Goal: Transaction & Acquisition: Purchase product/service

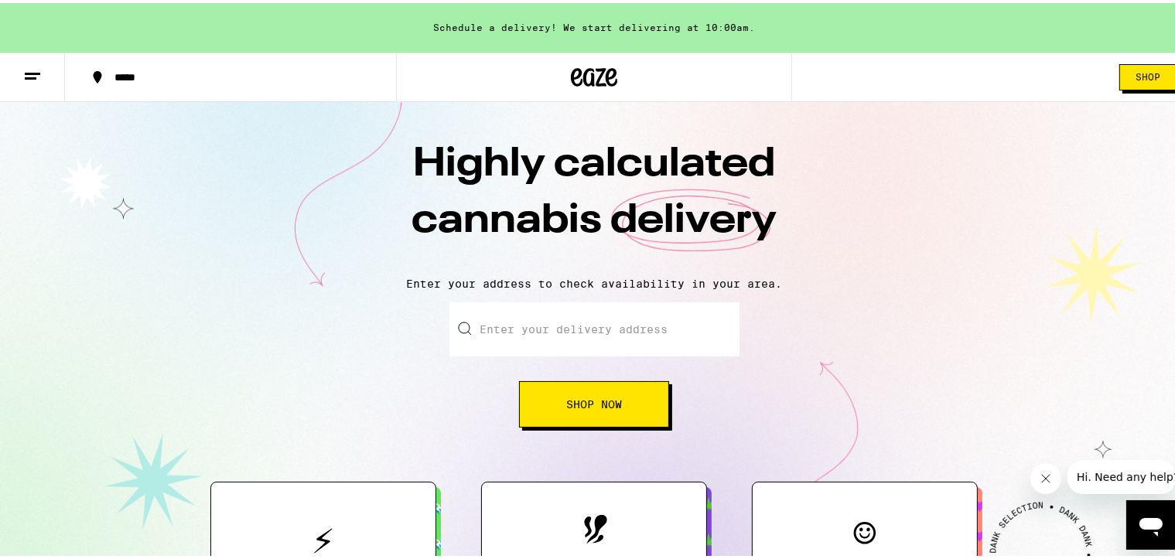
click at [591, 323] on input "Enter your delivery address" at bounding box center [595, 326] width 290 height 54
type input "[STREET_ADDRESS][PERSON_NAME]"
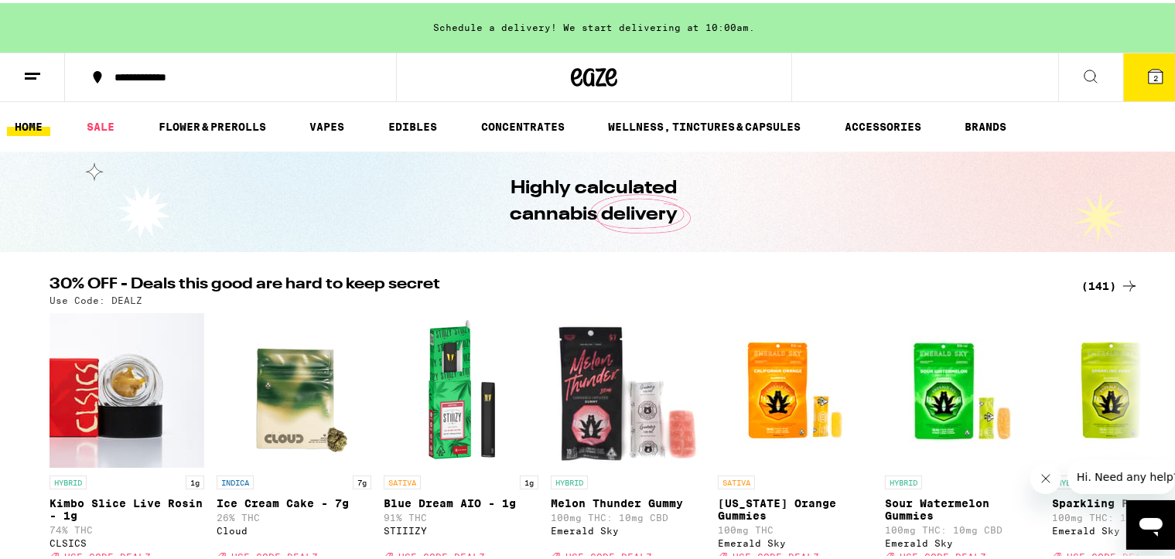
scroll to position [155, 0]
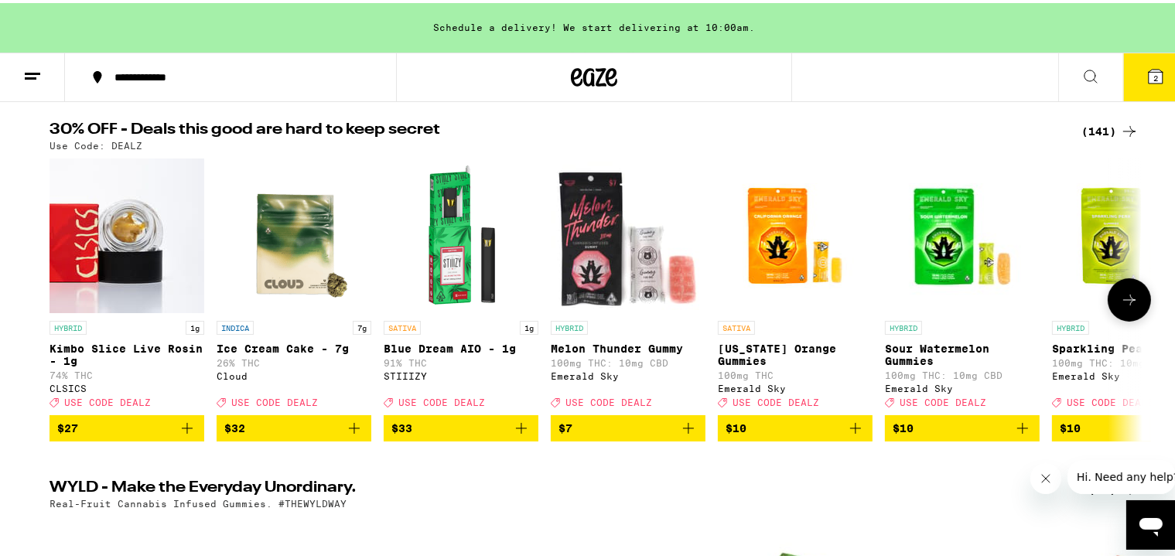
click at [979, 303] on icon at bounding box center [1130, 297] width 19 height 19
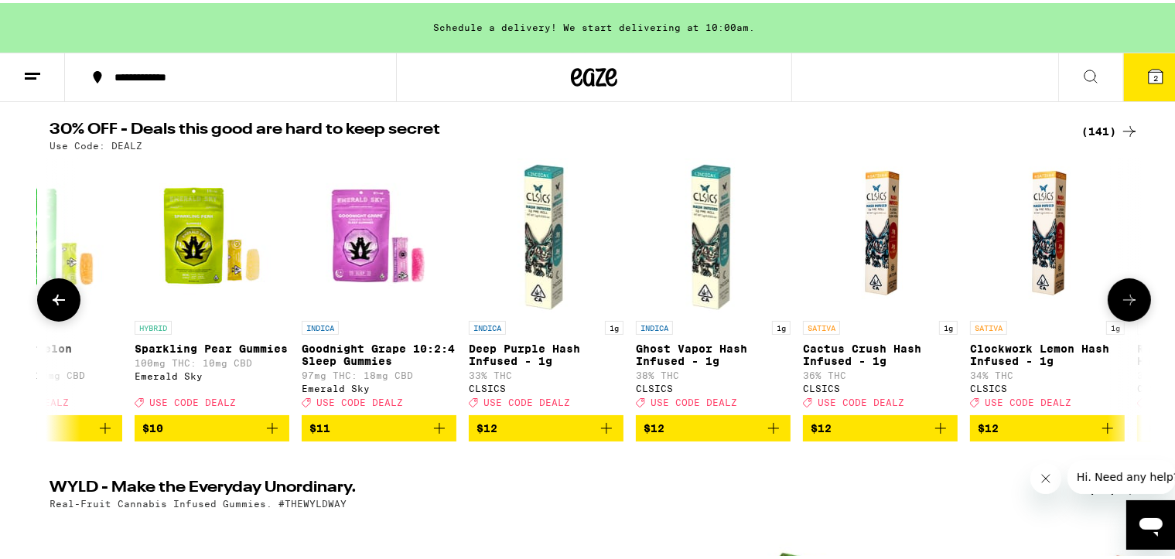
scroll to position [0, 920]
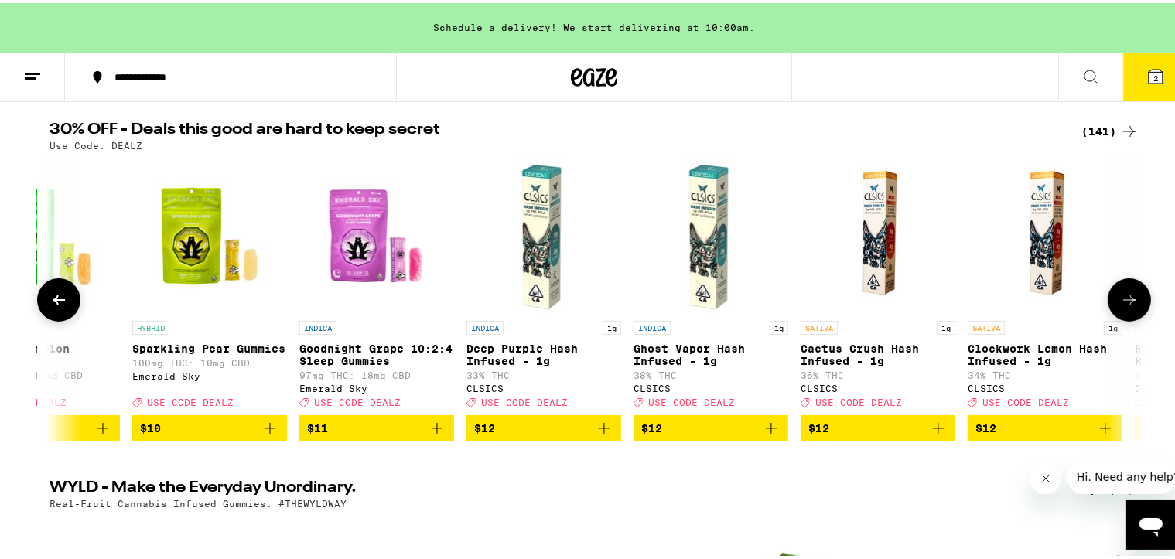
click at [979, 302] on icon at bounding box center [1130, 297] width 19 height 19
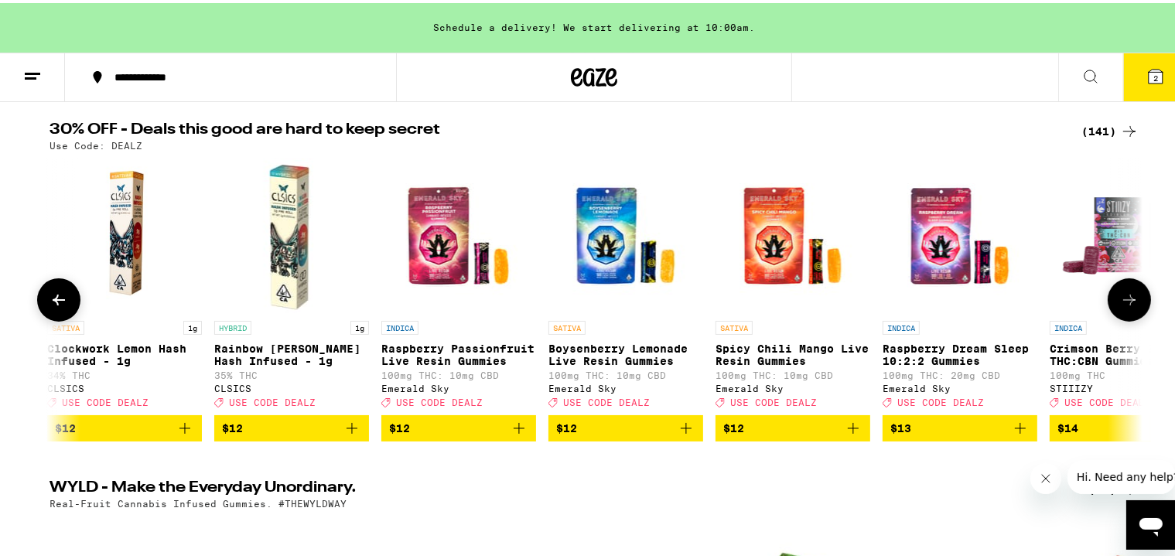
click at [979, 302] on icon at bounding box center [1130, 297] width 19 height 19
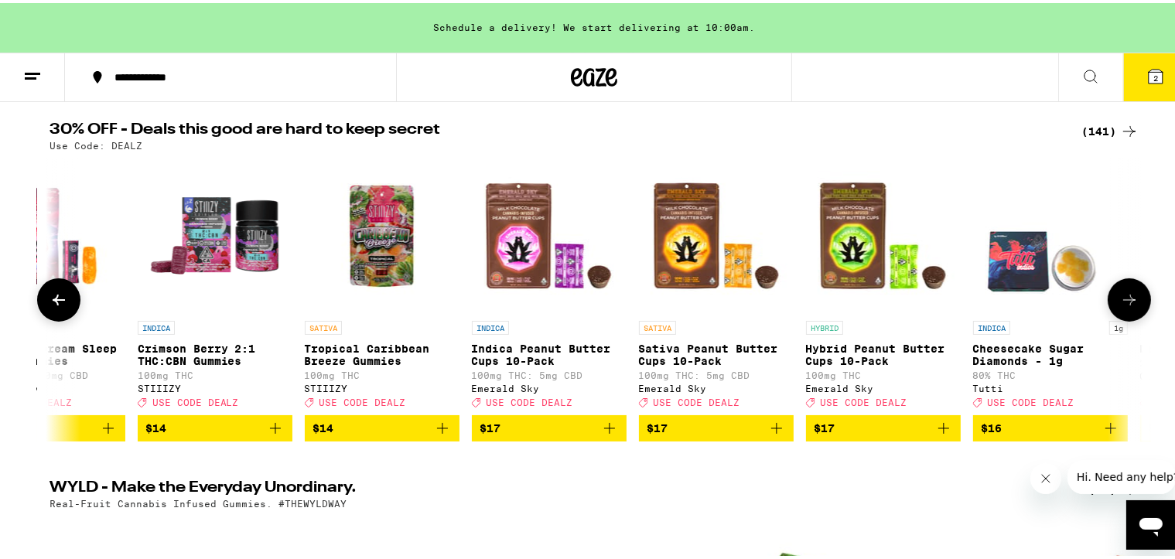
scroll to position [0, 2761]
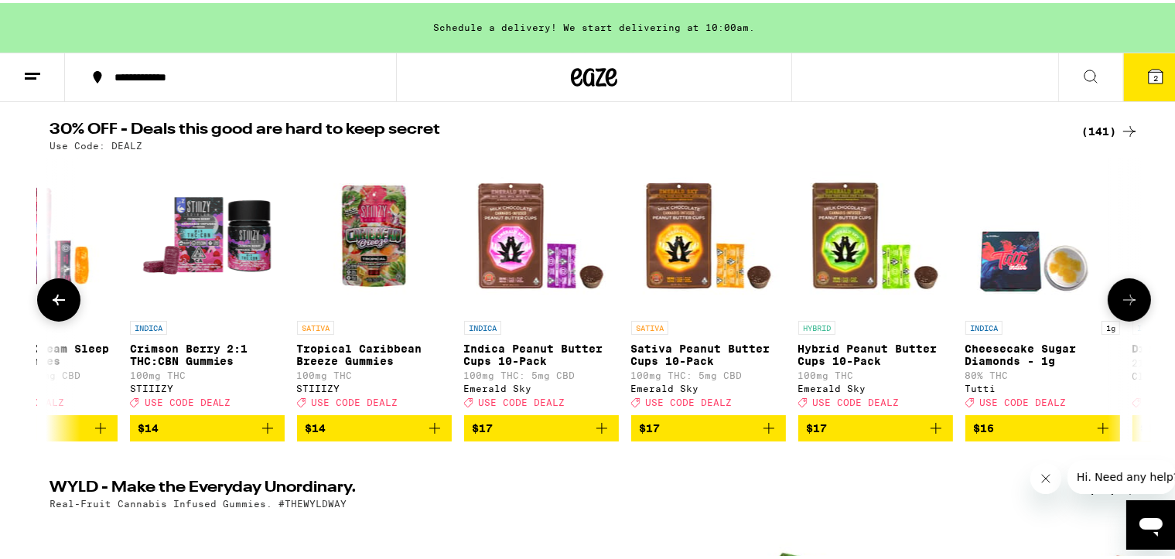
click at [979, 302] on icon at bounding box center [1130, 297] width 19 height 19
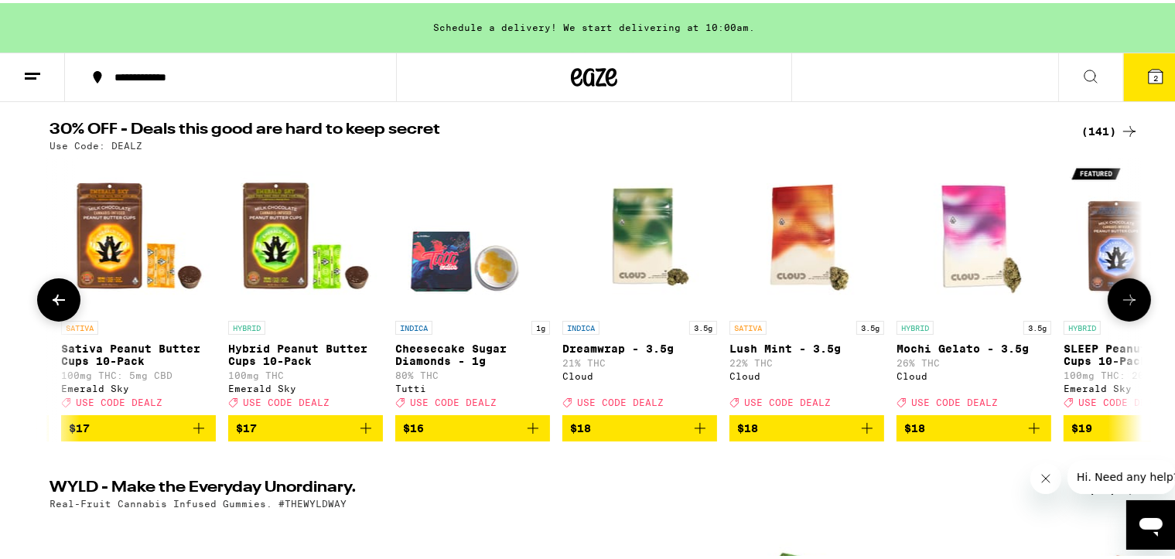
scroll to position [0, 3682]
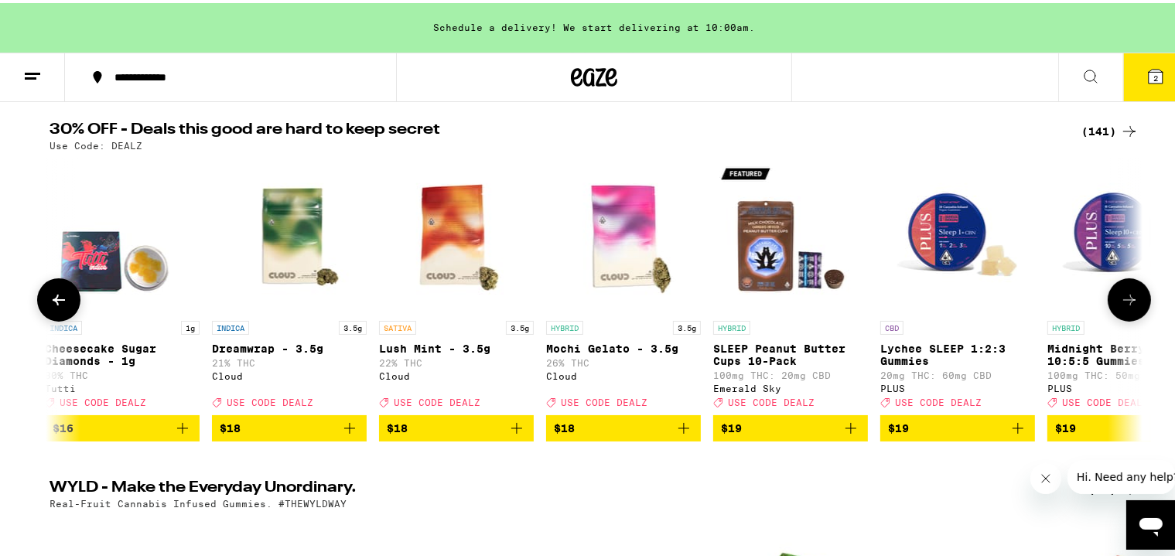
click at [979, 302] on icon at bounding box center [1130, 297] width 19 height 19
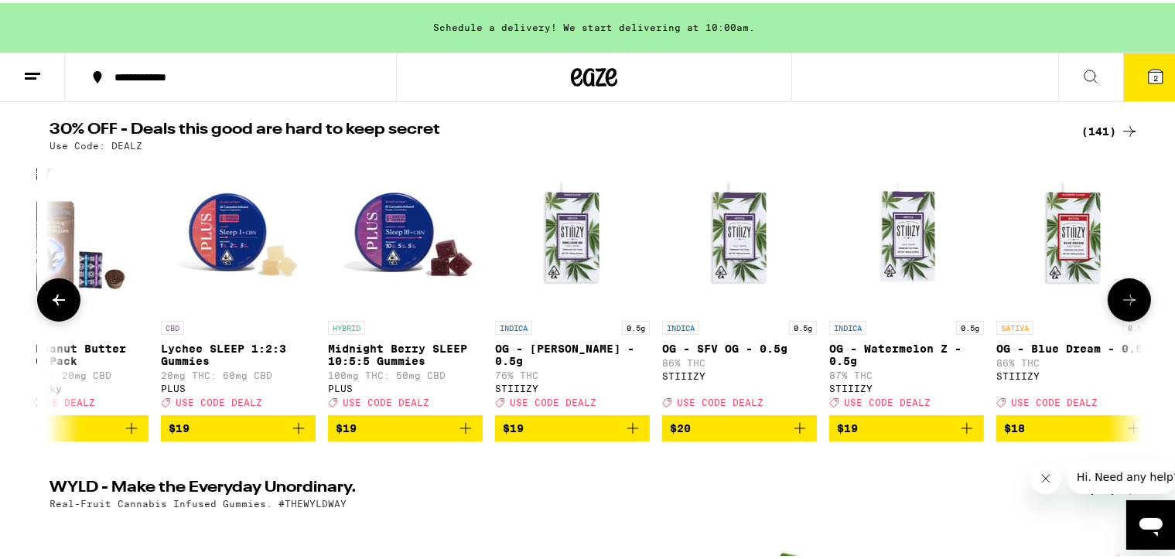
scroll to position [0, 4603]
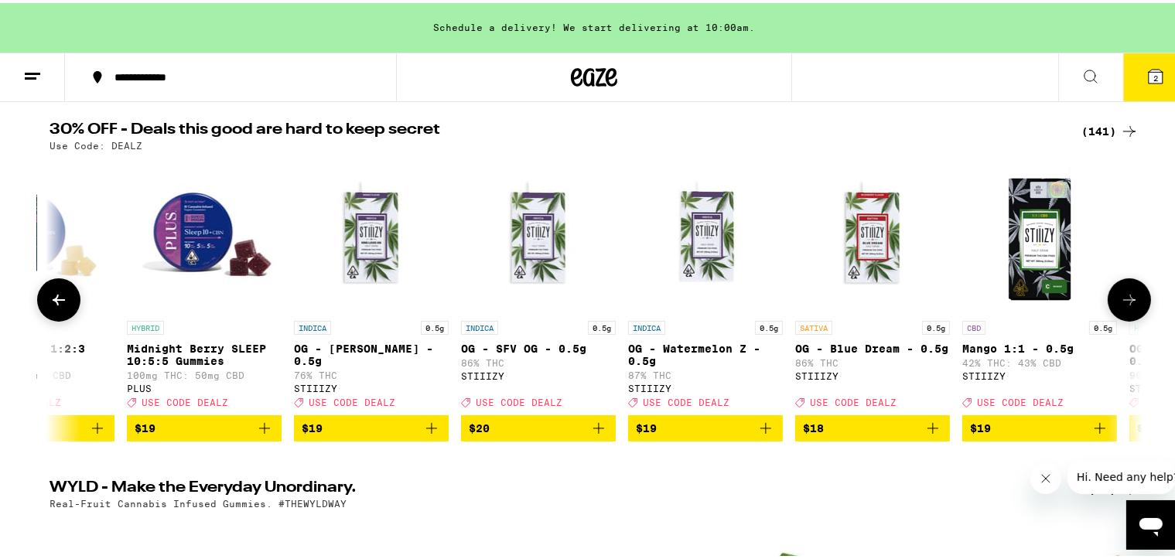
click at [979, 302] on icon at bounding box center [1130, 297] width 19 height 19
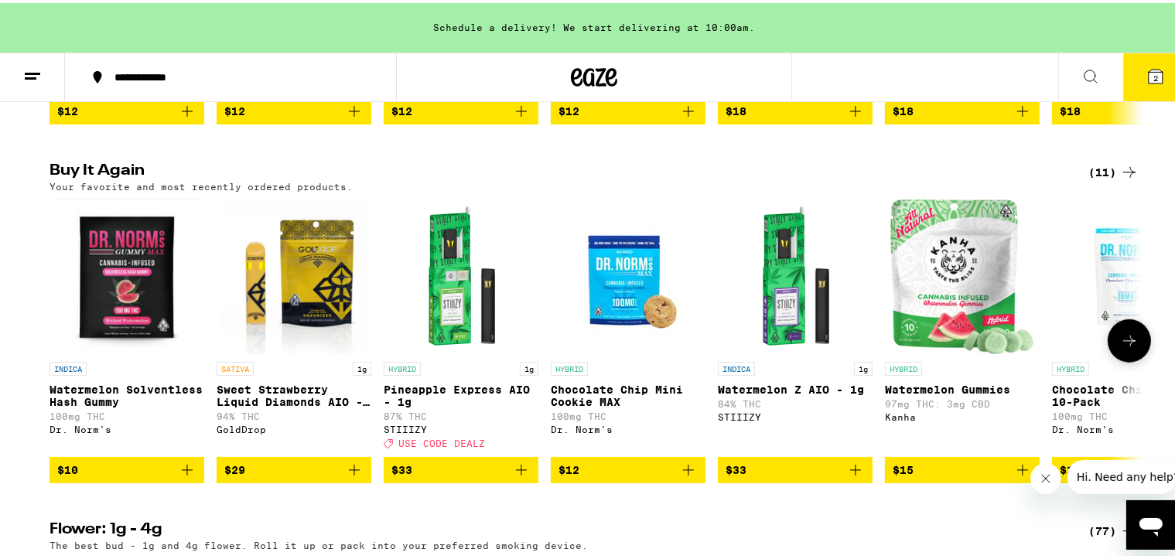
scroll to position [1238, 0]
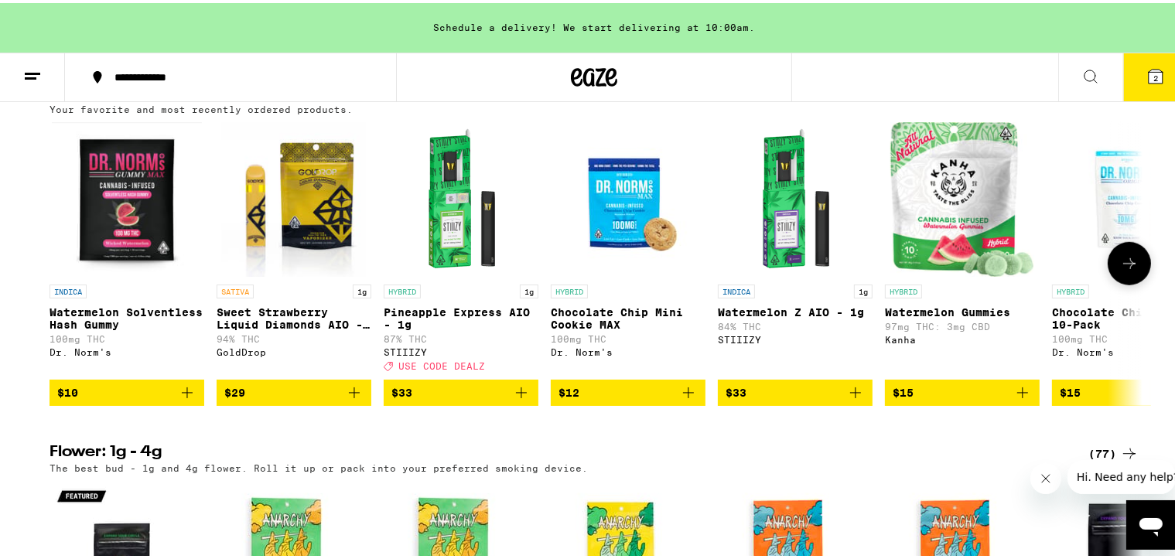
click at [979, 270] on icon at bounding box center [1130, 261] width 19 height 19
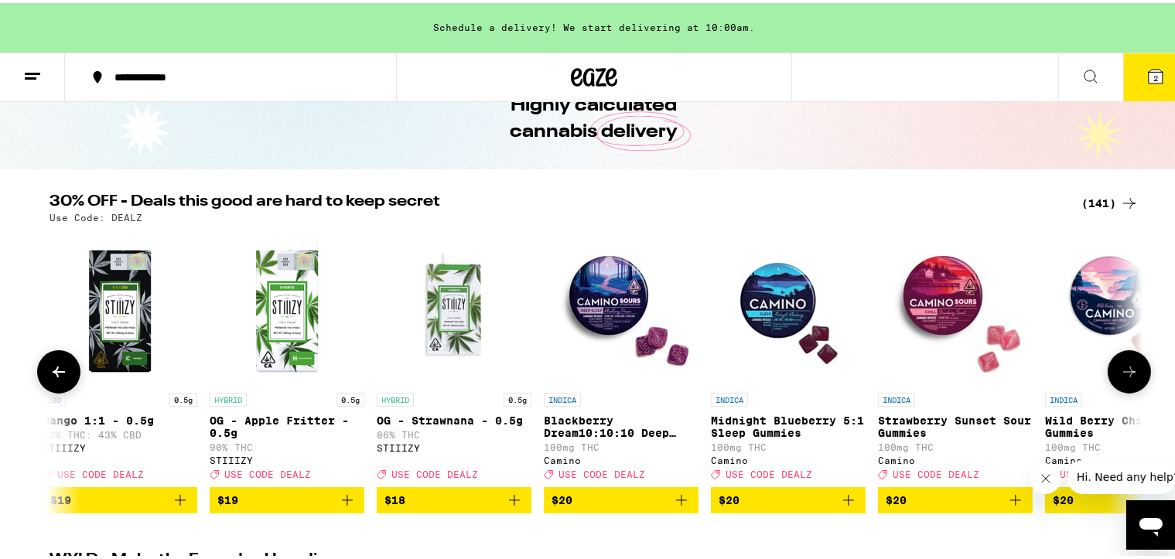
scroll to position [155, 0]
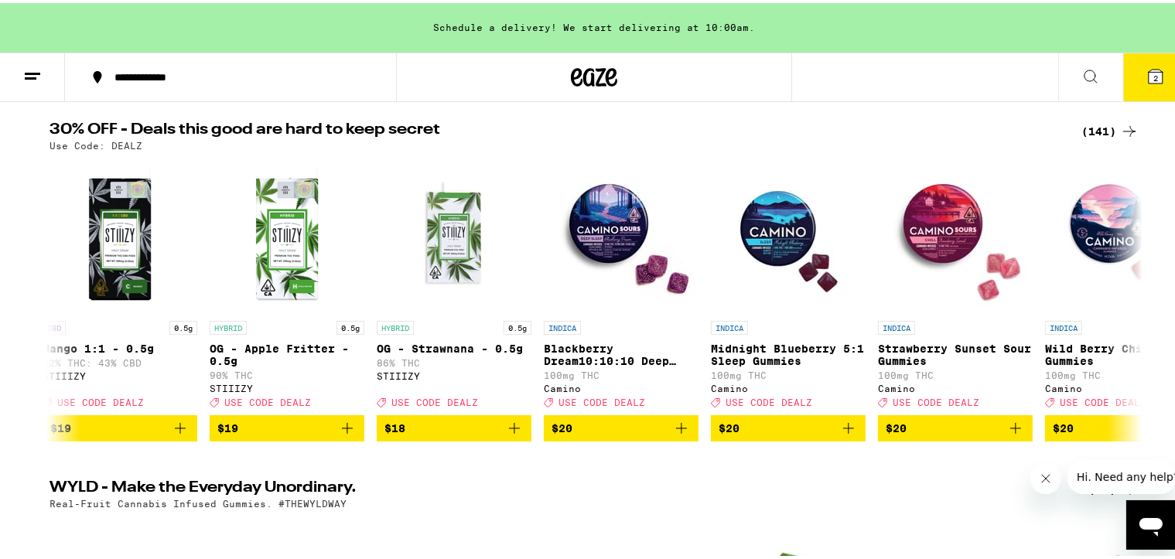
click at [979, 135] on div "(141)" at bounding box center [1110, 128] width 57 height 19
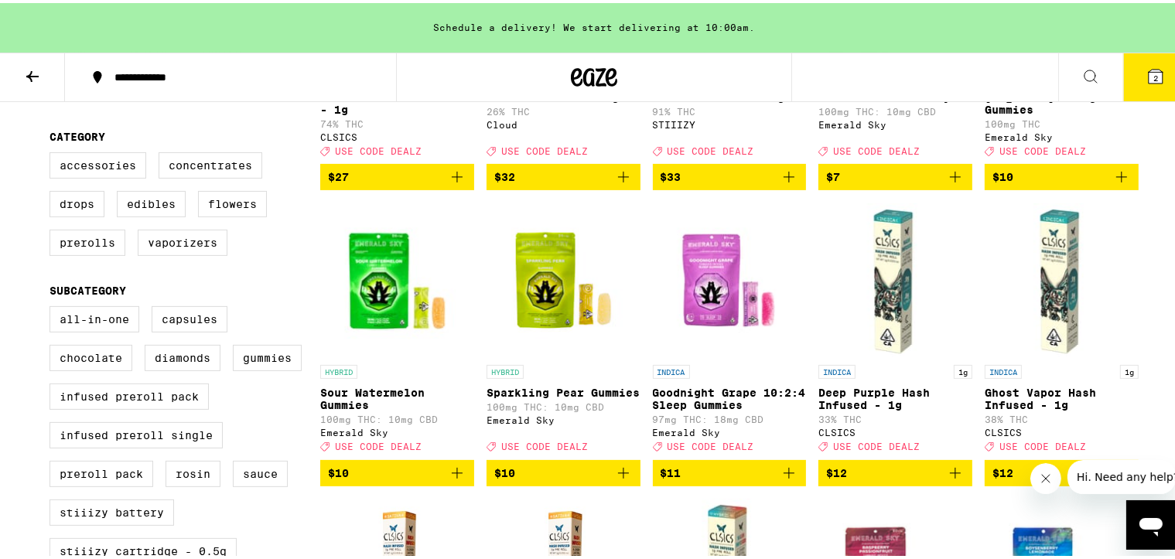
scroll to position [387, 0]
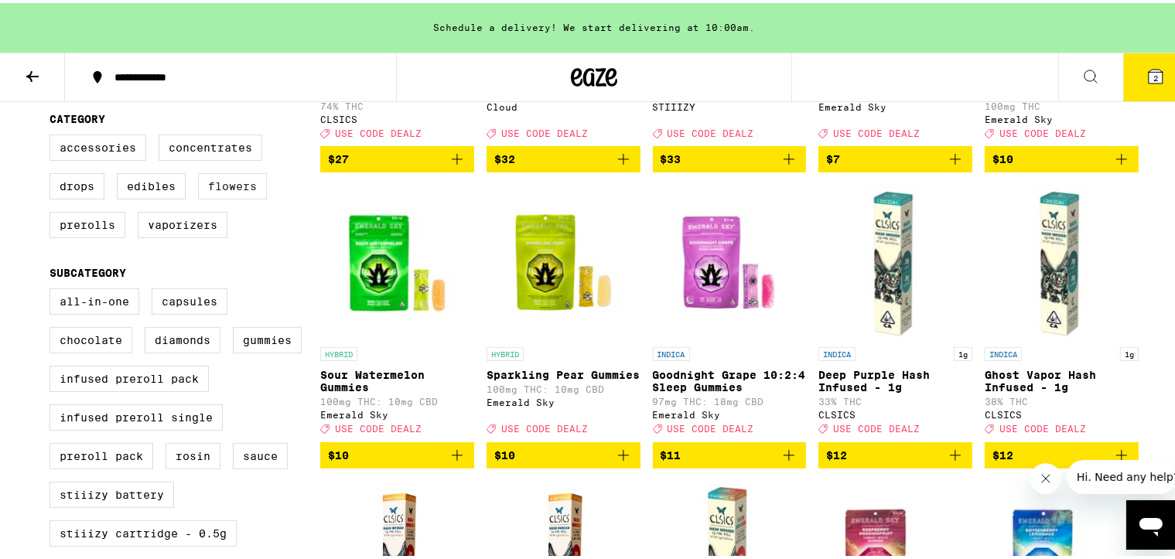
click at [233, 197] on label "Flowers" at bounding box center [232, 183] width 69 height 26
click at [53, 135] on input "Flowers" at bounding box center [53, 134] width 1 height 1
checkbox input "true"
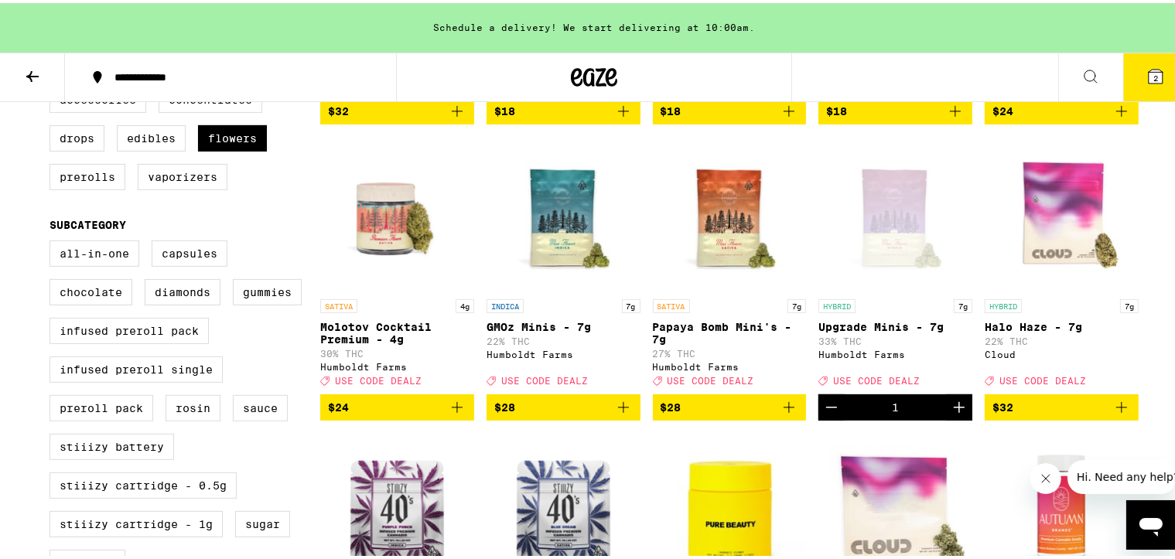
scroll to position [433, 0]
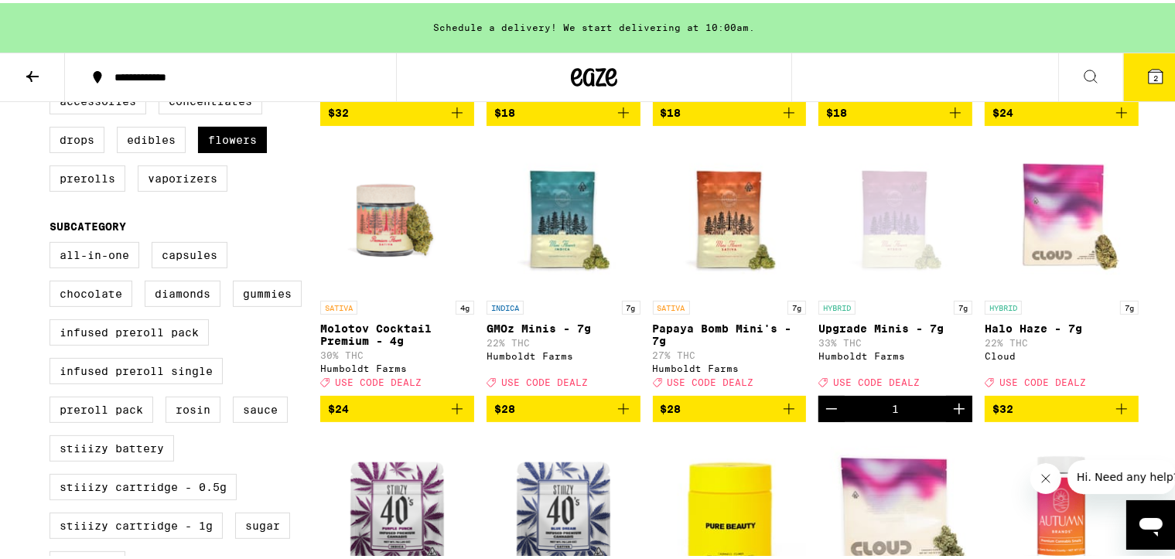
click at [784, 360] on icon "Add to bag" at bounding box center [789, 406] width 19 height 19
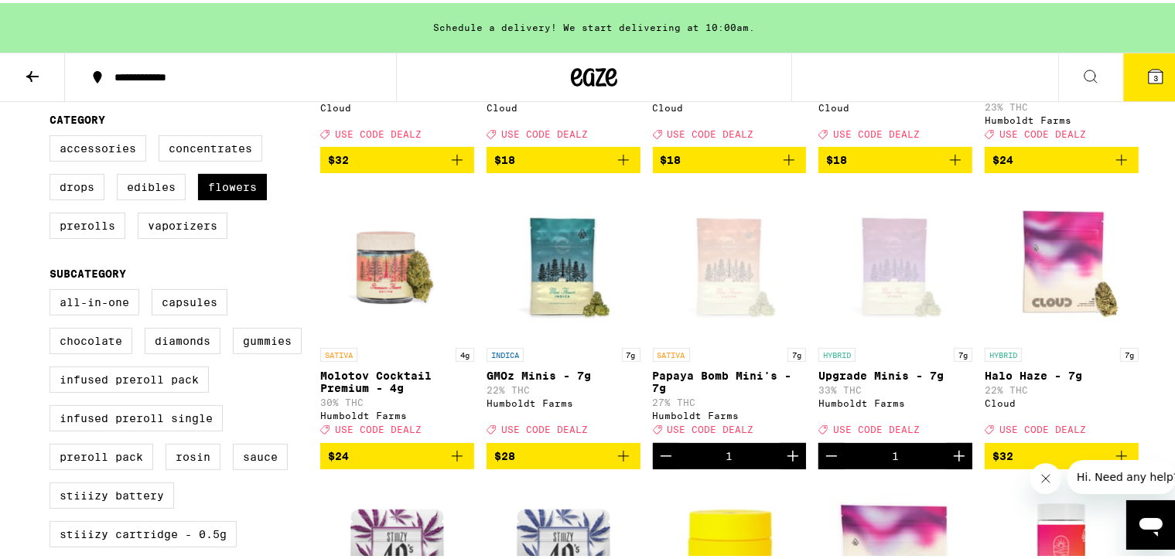
scroll to position [387, 0]
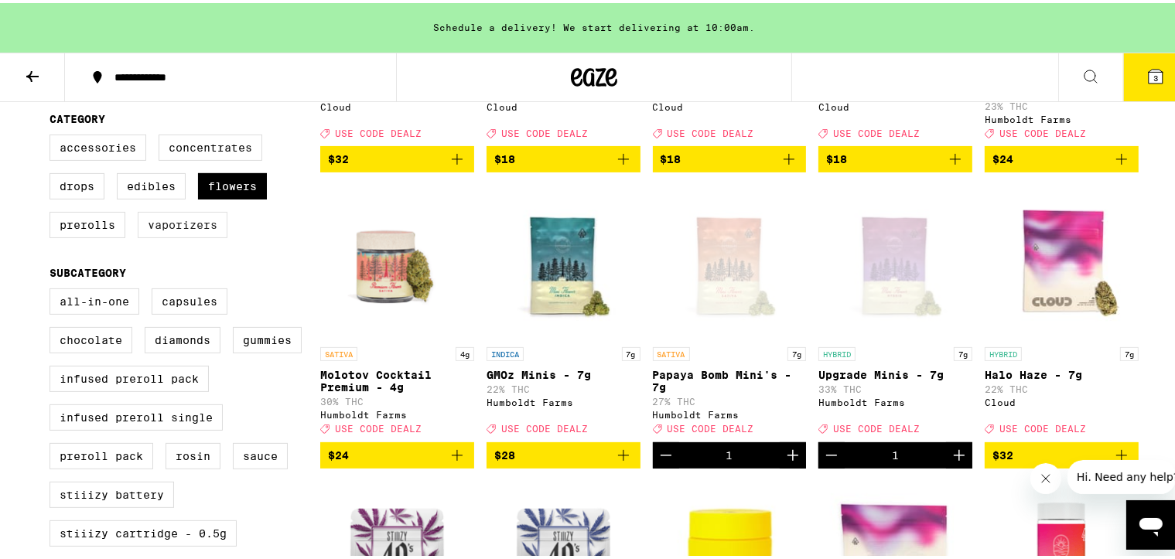
drag, startPoint x: 158, startPoint y: 246, endPoint x: 160, endPoint y: 237, distance: 9.6
click at [158, 245] on div "Accessories Concentrates Drops Edibles Flowers Prerolls Vaporizers" at bounding box center [185, 190] width 271 height 116
click at [163, 231] on label "Vaporizers" at bounding box center [183, 222] width 90 height 26
click at [53, 135] on input "Vaporizers" at bounding box center [53, 134] width 1 height 1
checkbox input "true"
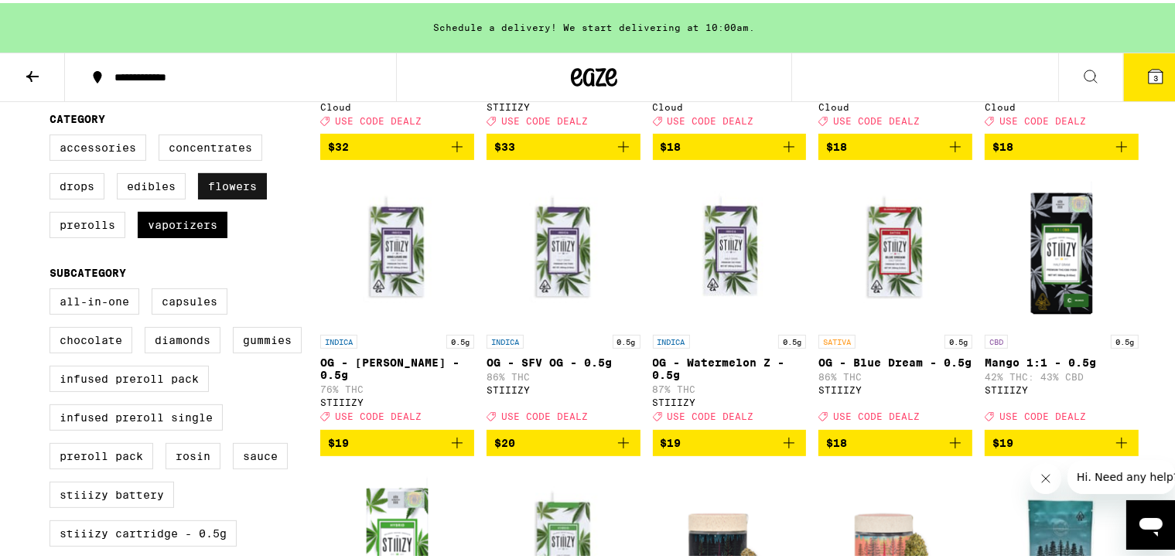
click at [223, 193] on label "Flowers" at bounding box center [232, 183] width 69 height 26
click at [53, 135] on input "Flowers" at bounding box center [53, 134] width 1 height 1
checkbox input "false"
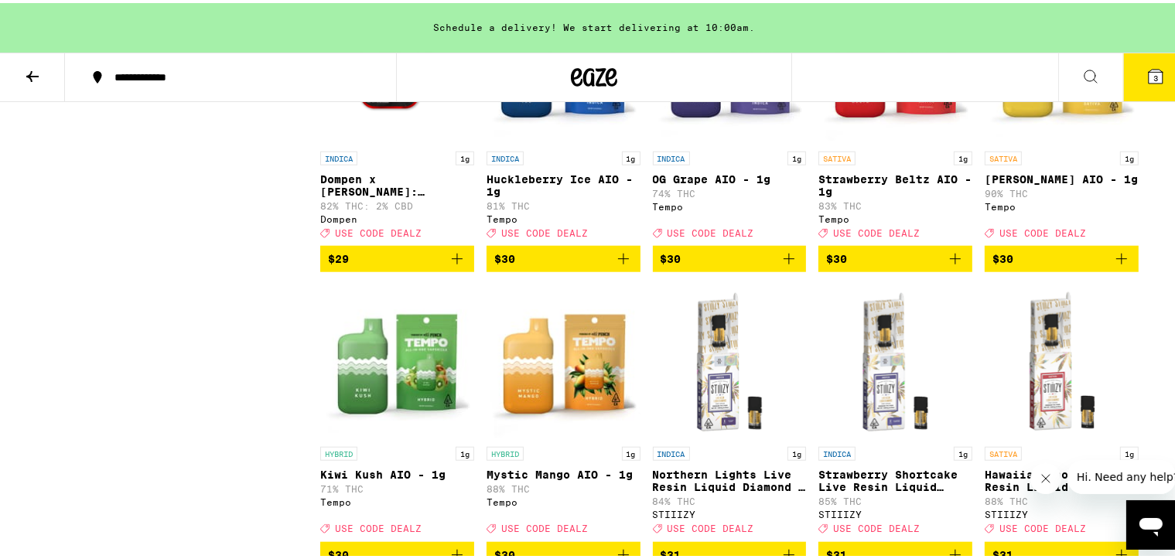
scroll to position [1393, 0]
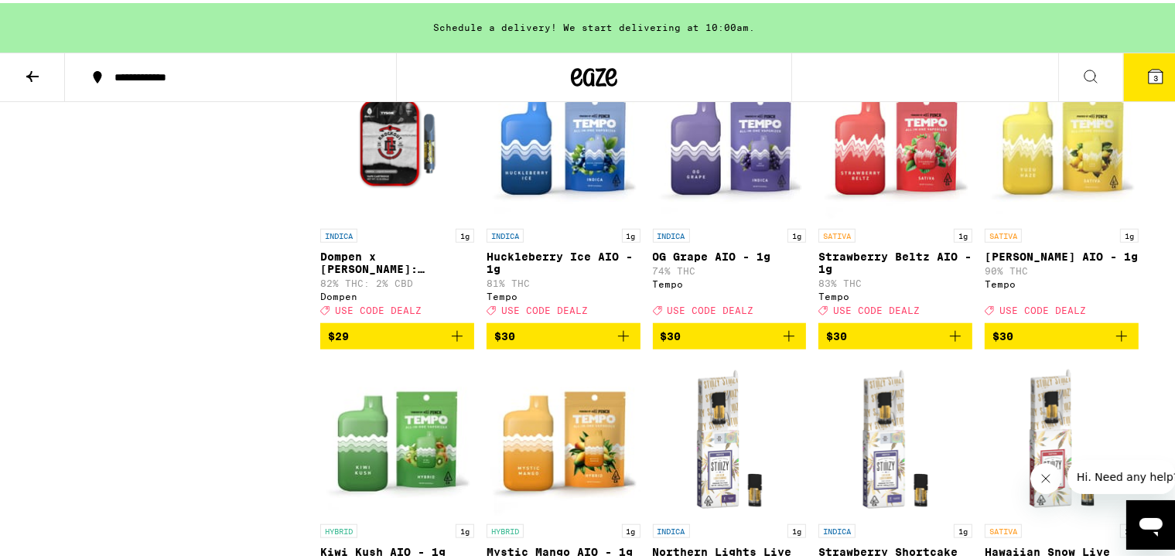
click at [979, 343] on icon "Add to bag" at bounding box center [1122, 333] width 19 height 19
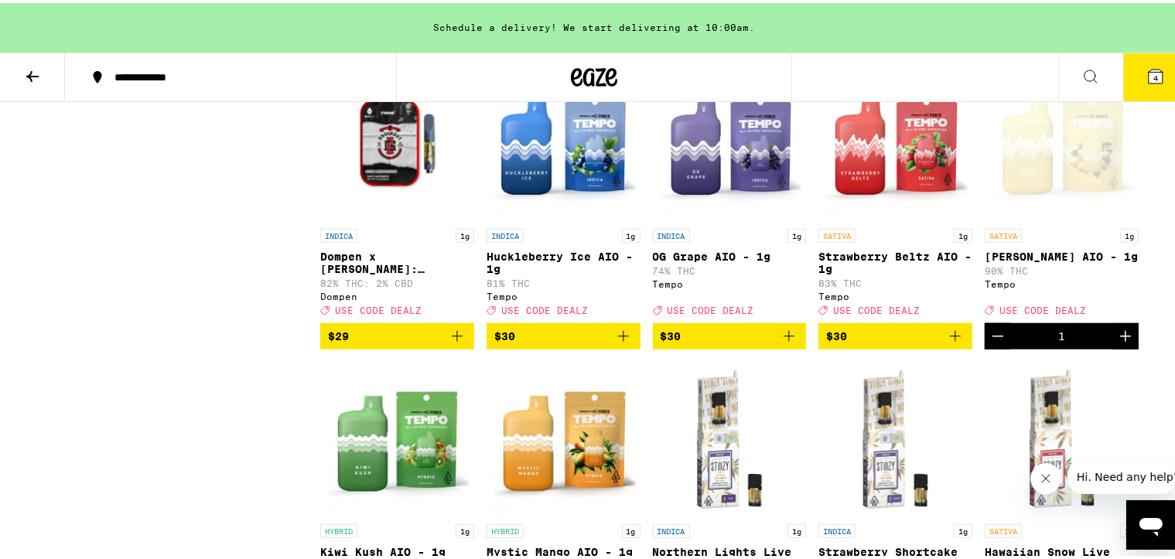
click at [979, 70] on span "4" at bounding box center [1156, 74] width 5 height 9
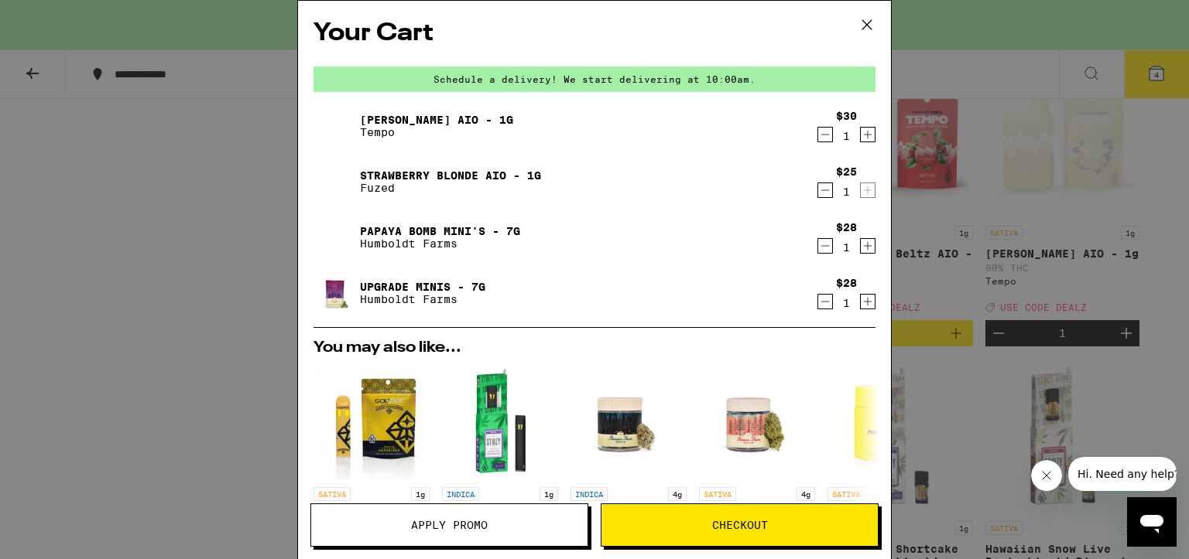
click at [818, 194] on icon "Decrement" at bounding box center [825, 190] width 14 height 19
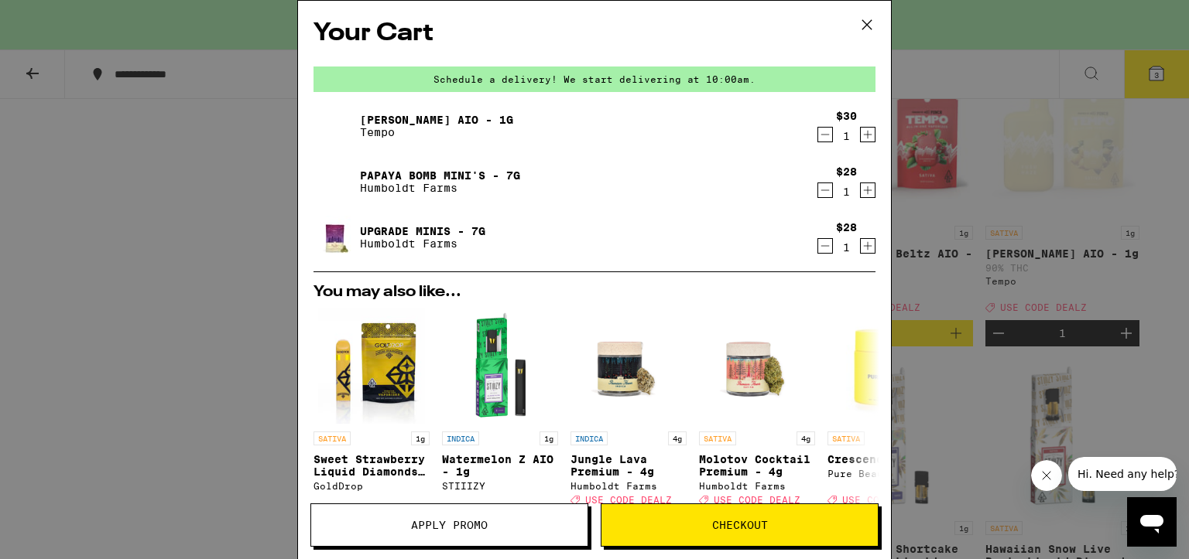
click at [505, 360] on button "Apply Promo" at bounding box center [449, 525] width 278 height 43
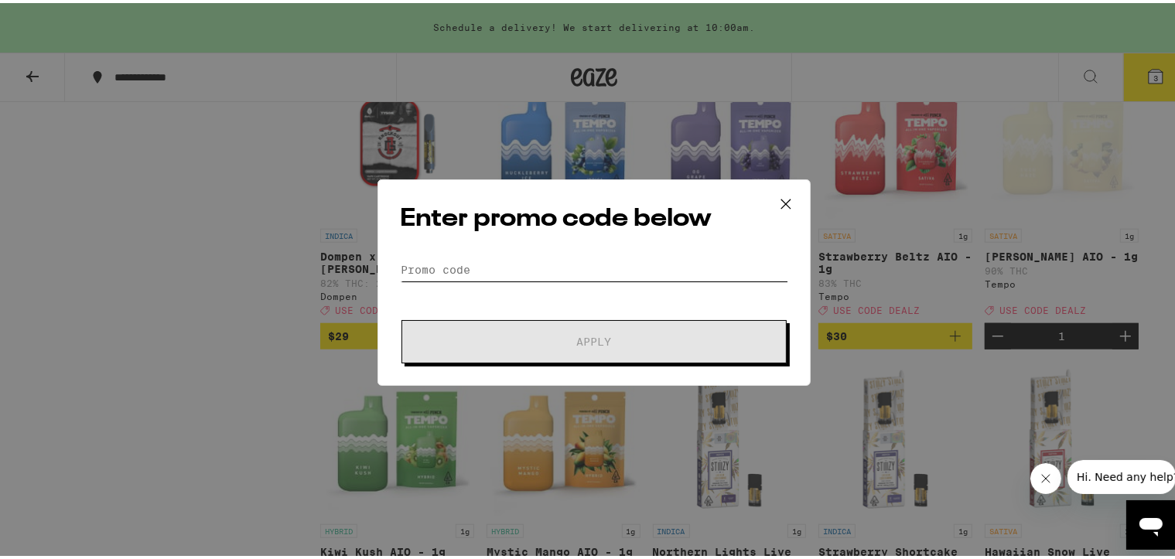
click at [533, 255] on input "Promo Code" at bounding box center [594, 266] width 388 height 23
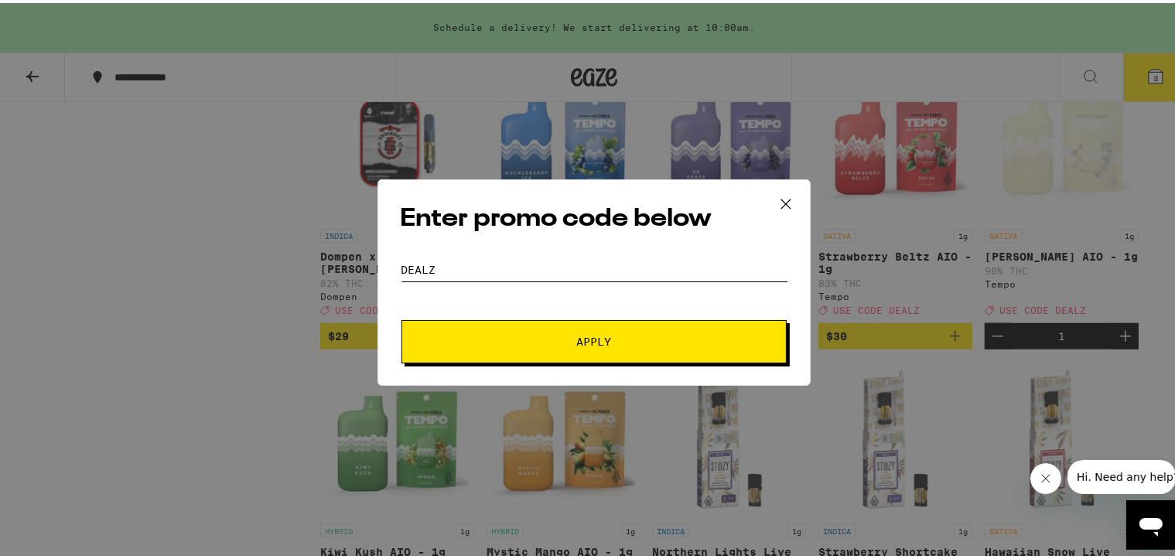
type input "dealz"
click at [563, 339] on span "Apply" at bounding box center [594, 339] width 279 height 11
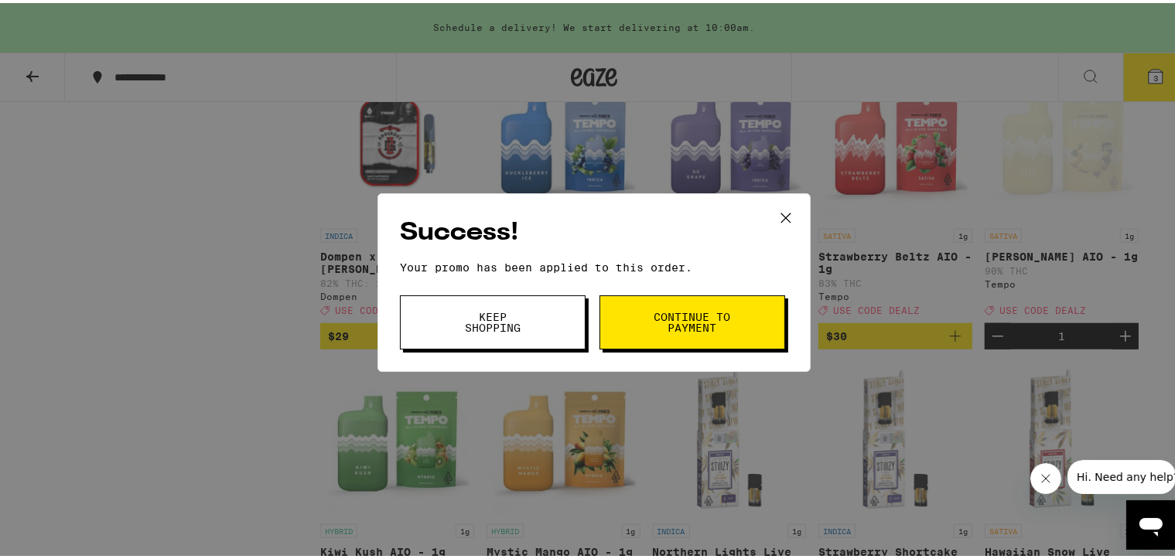
click at [662, 311] on span "Continue to payment" at bounding box center [692, 320] width 79 height 22
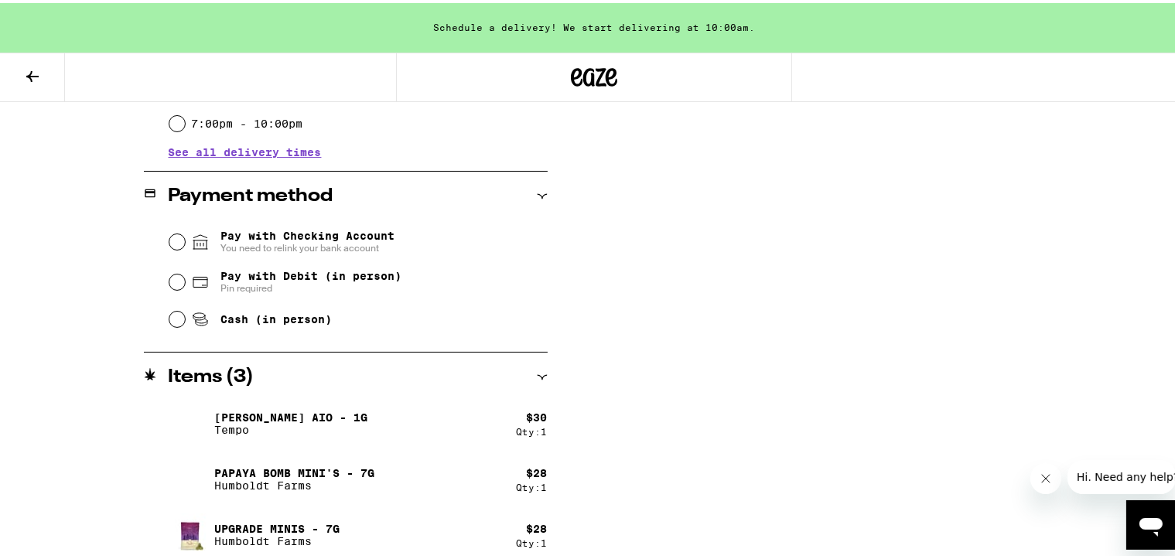
scroll to position [570, 0]
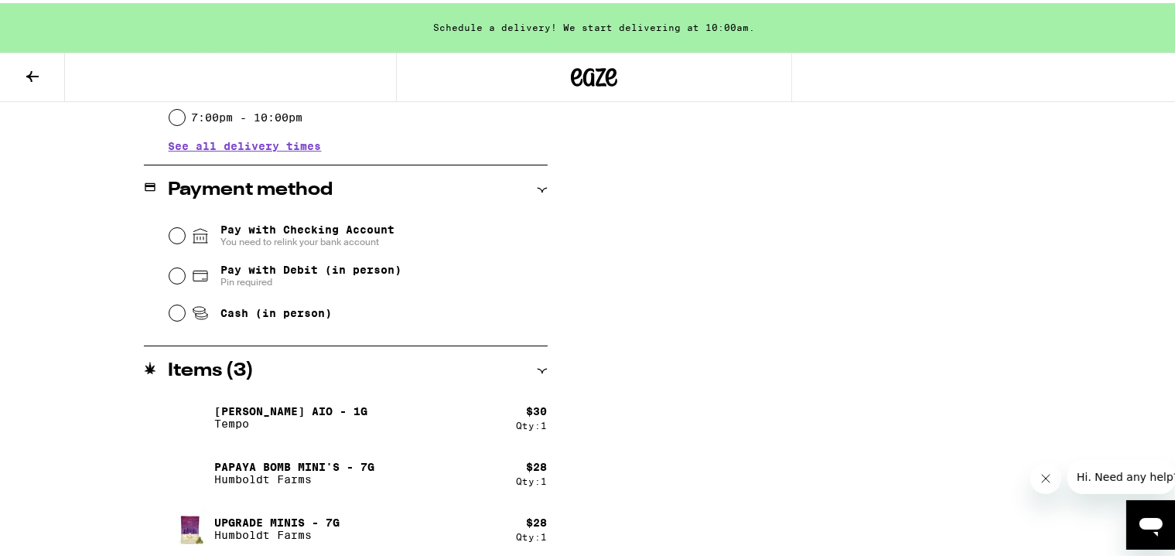
click at [47, 347] on div "**********" at bounding box center [594, 114] width 1114 height 894
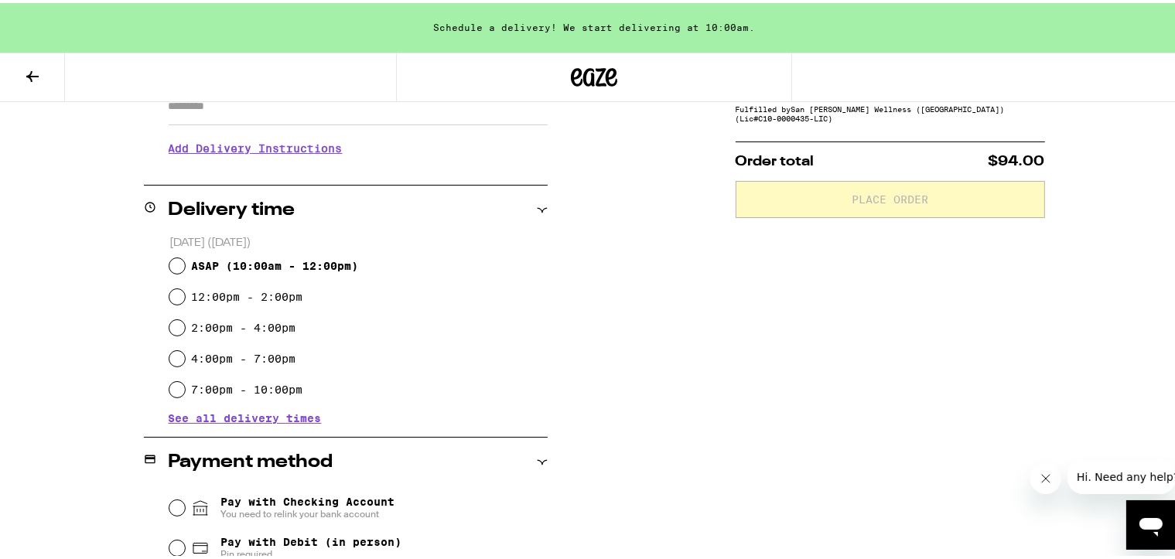
scroll to position [0, 0]
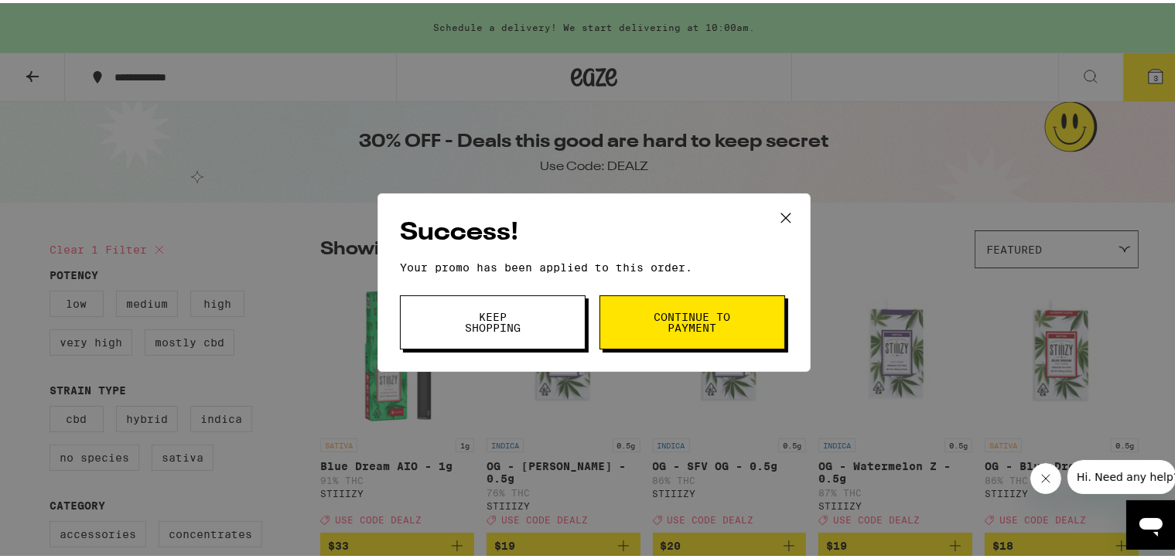
click at [544, 313] on button "Keep Shopping" at bounding box center [493, 320] width 186 height 54
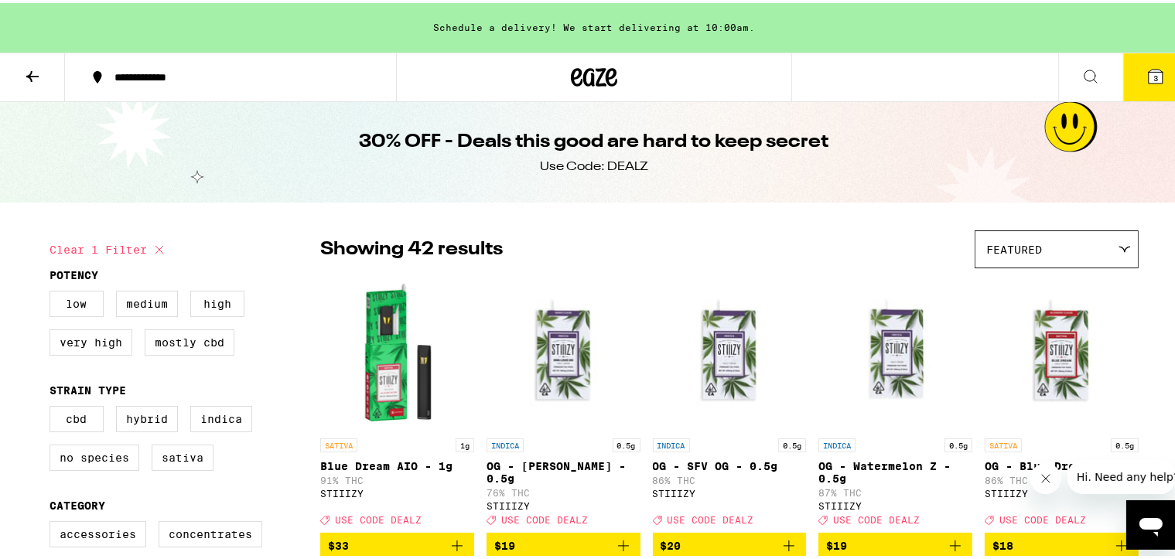
click at [979, 83] on button "3" at bounding box center [1156, 74] width 65 height 48
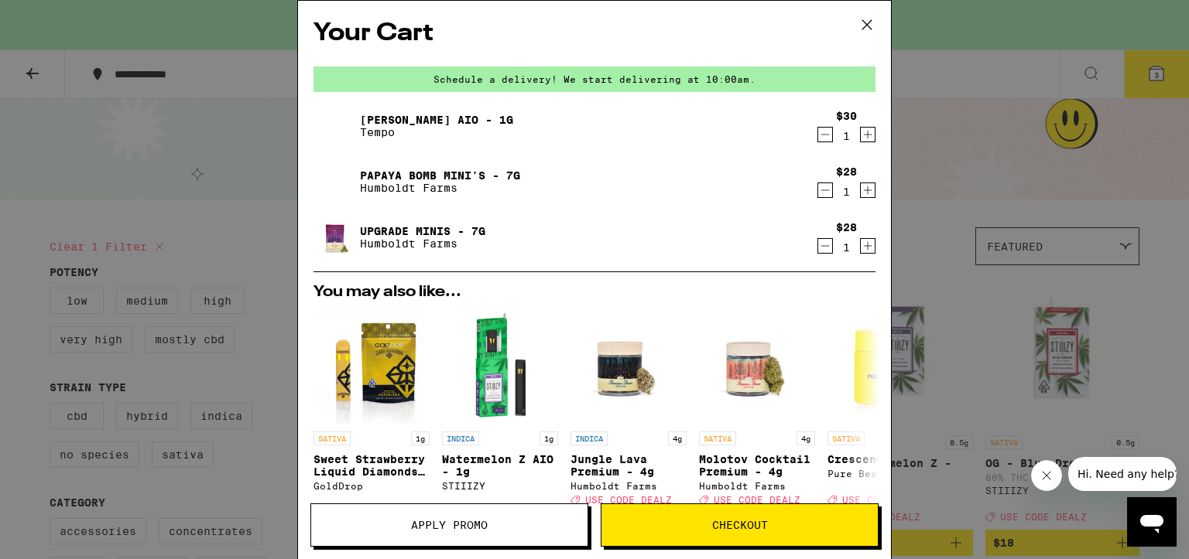
click at [818, 138] on icon "Decrement" at bounding box center [825, 134] width 14 height 19
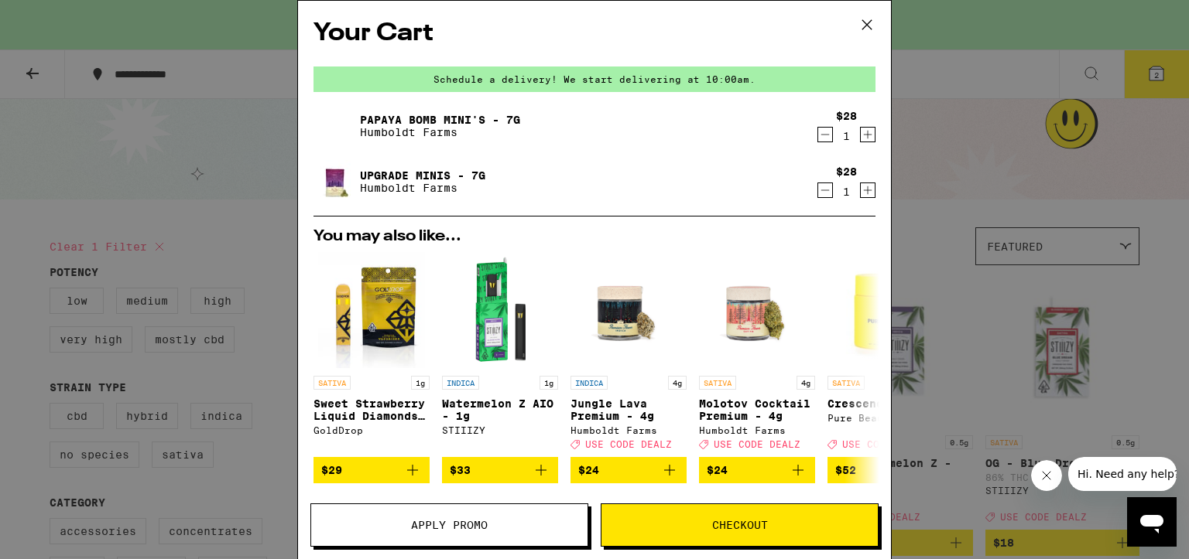
click at [734, 360] on span "Checkout" at bounding box center [740, 525] width 56 height 11
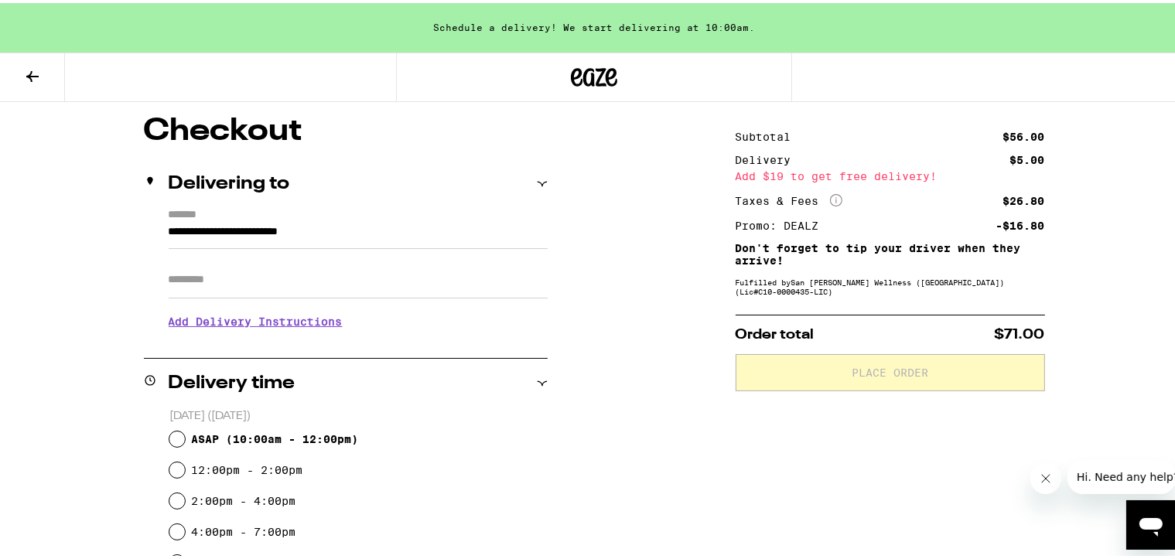
scroll to position [155, 0]
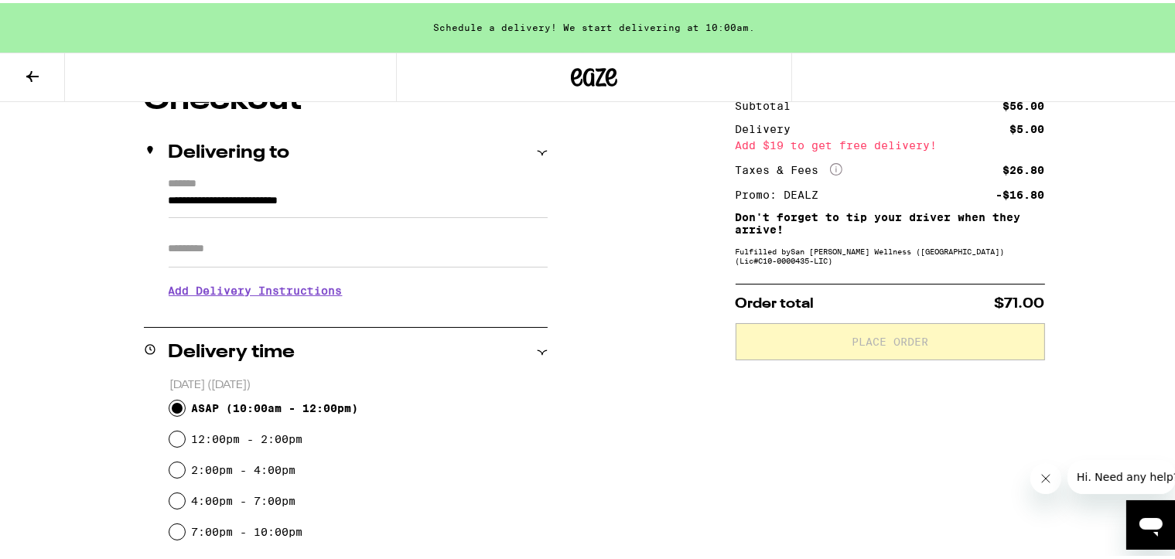
click at [171, 360] on input "ASAP ( 10:00am - 12:00pm )" at bounding box center [176, 405] width 15 height 15
radio input "true"
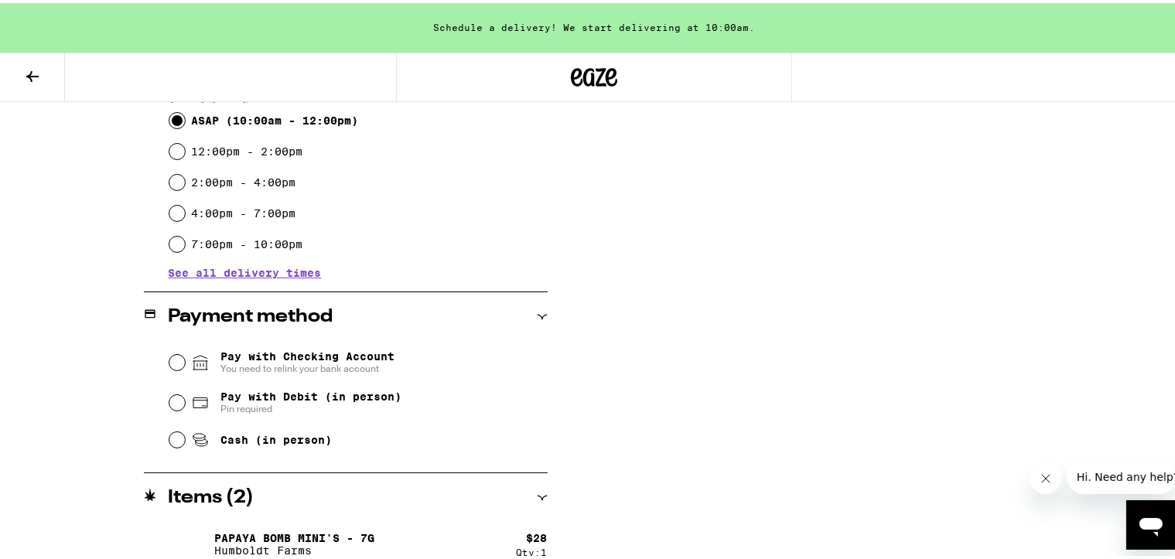
scroll to position [464, 0]
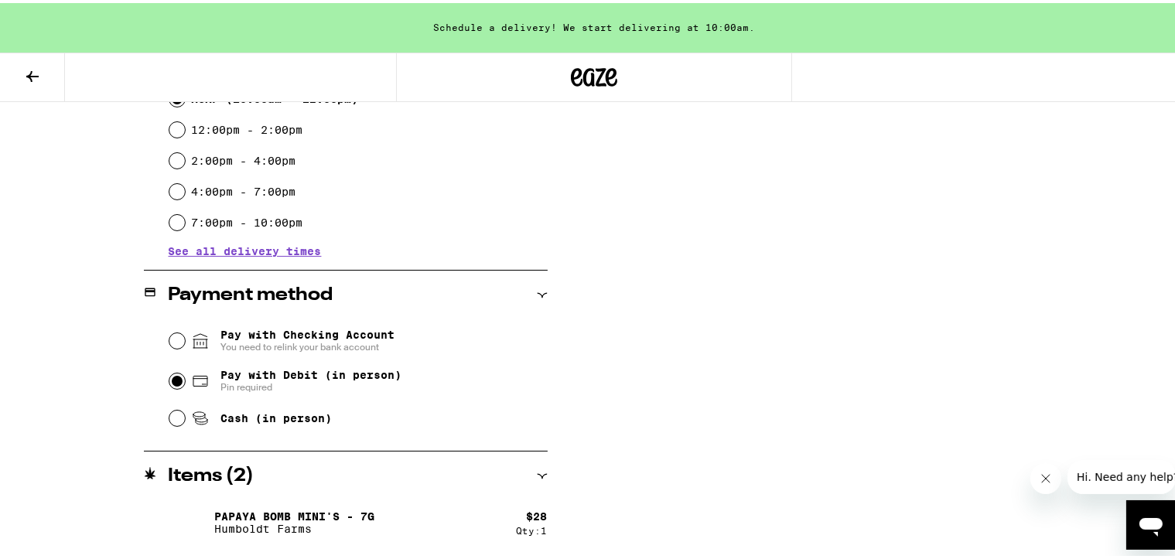
click at [176, 360] on input "Pay with Debit (in person) Pin required" at bounding box center [176, 378] width 15 height 15
radio input "true"
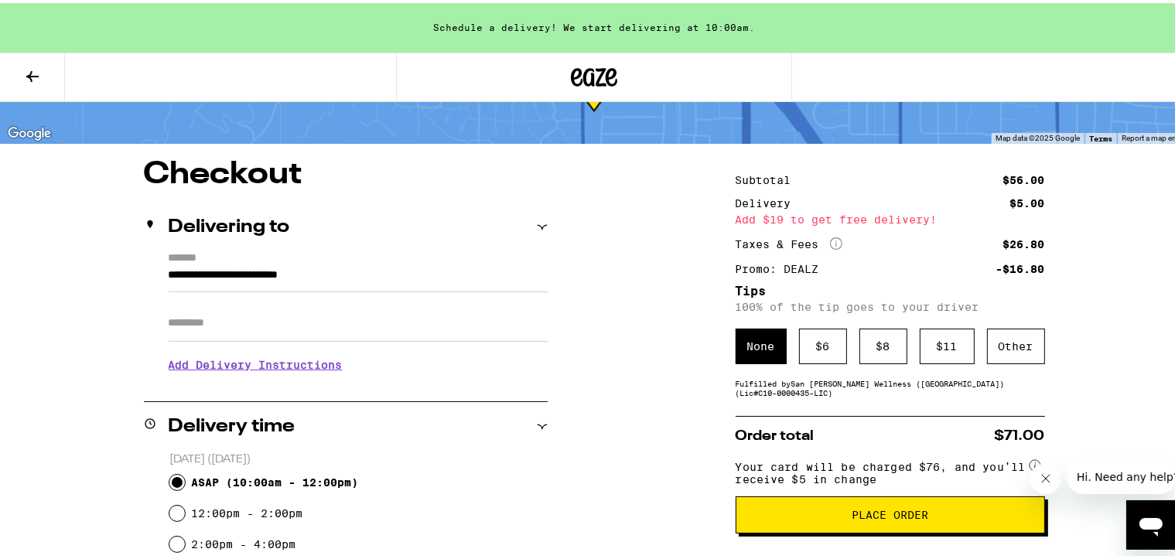
scroll to position [77, 0]
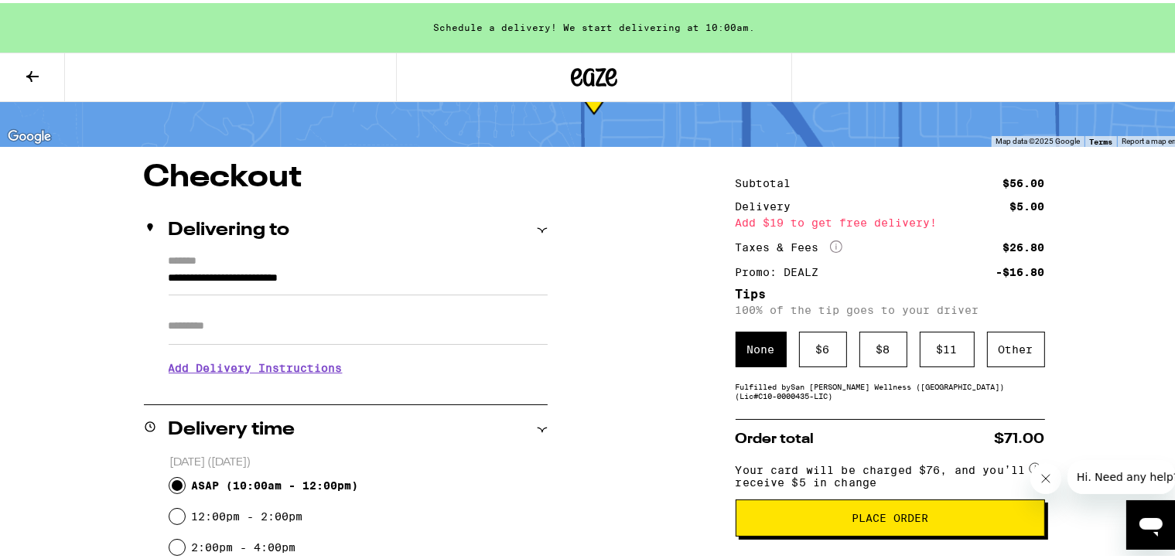
click at [833, 244] on icon "More Info" at bounding box center [836, 244] width 12 height 12
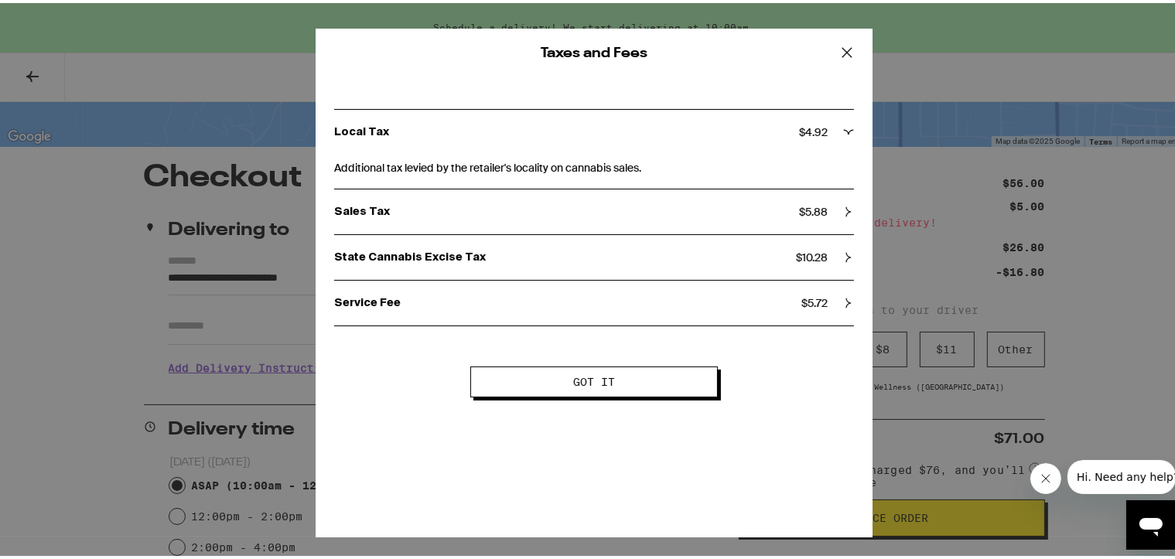
click at [681, 299] on p "Service Fee" at bounding box center [567, 300] width 467 height 14
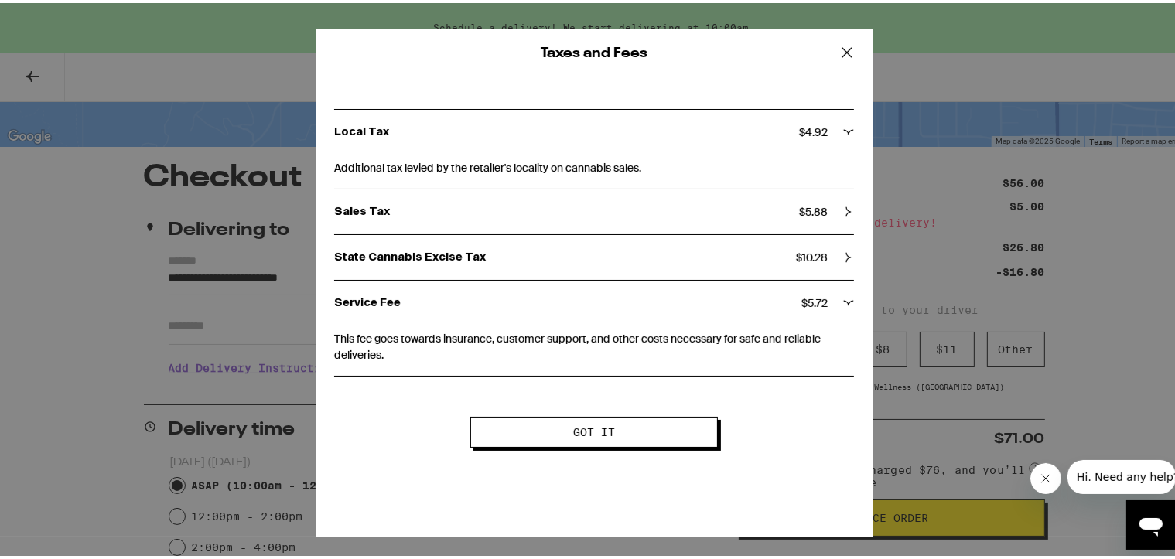
click at [681, 299] on p "Service Fee" at bounding box center [567, 300] width 467 height 14
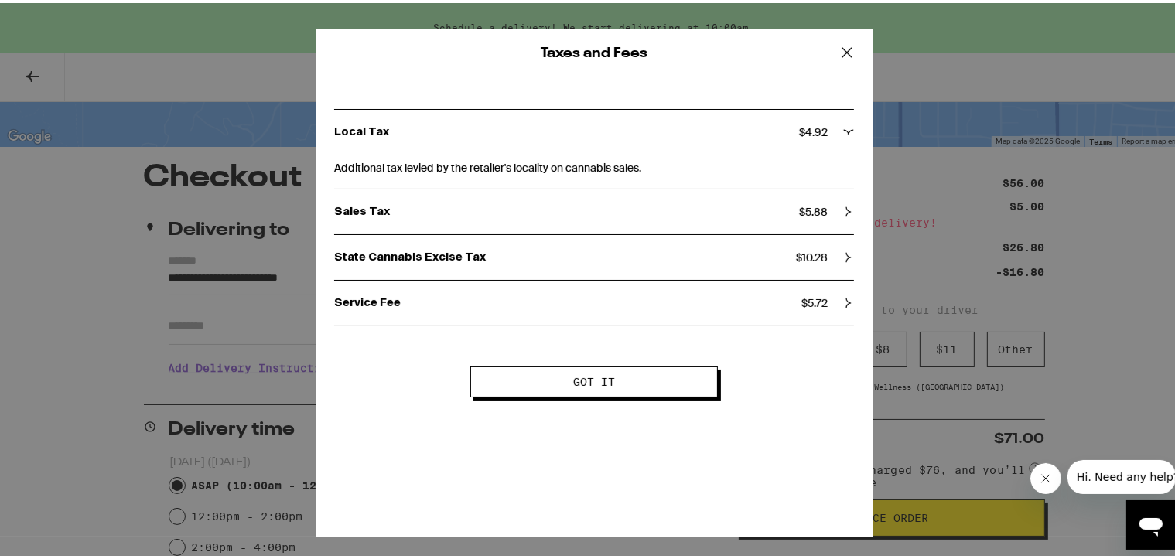
click at [643, 190] on div "Sales Tax $ 5.88" at bounding box center [594, 208] width 520 height 45
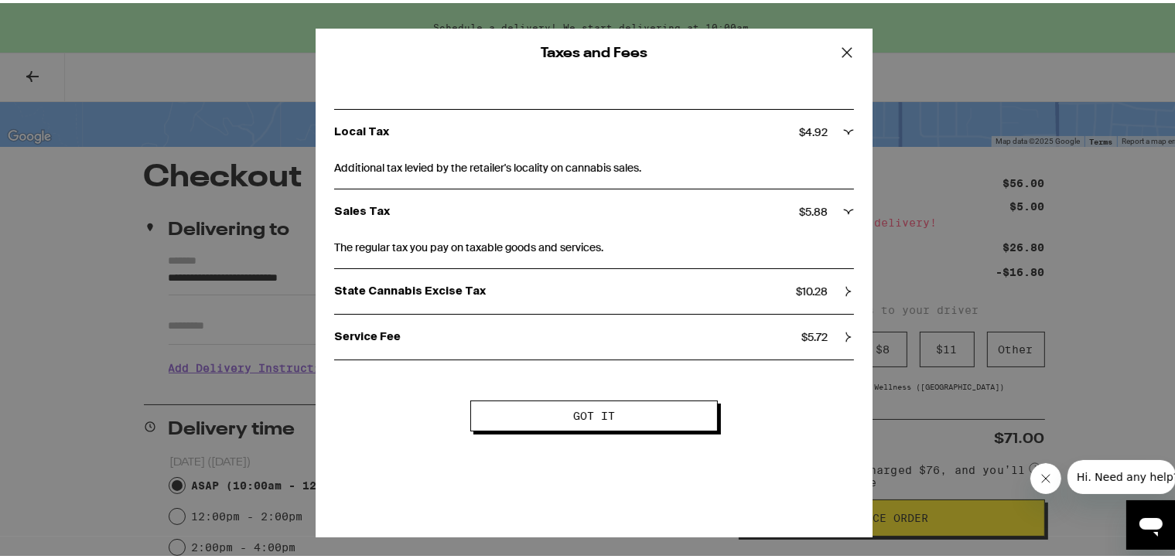
click at [641, 202] on p "Sales Tax" at bounding box center [566, 209] width 465 height 14
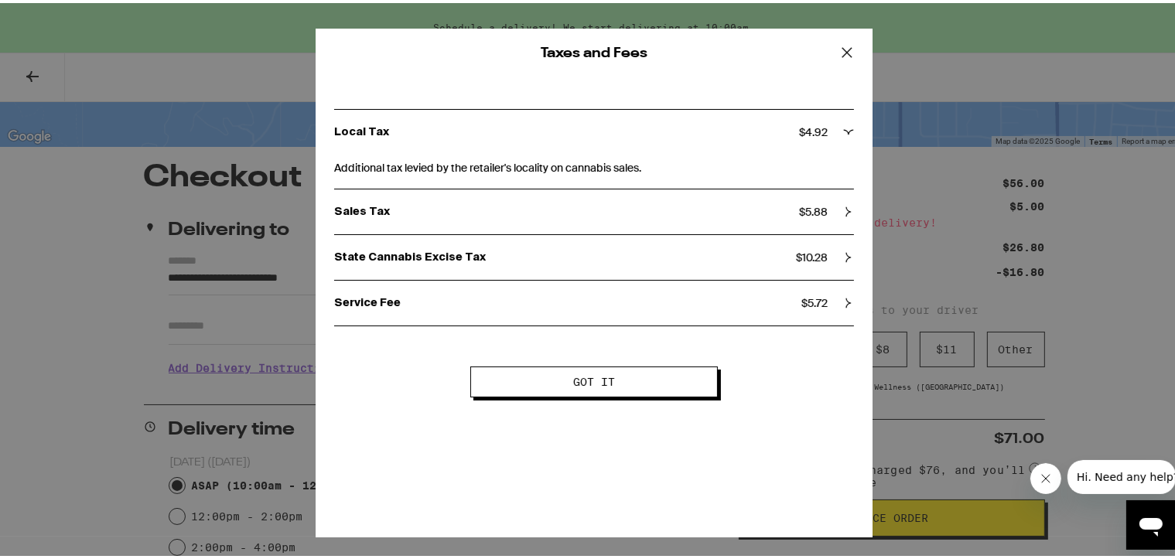
click at [637, 156] on span "Additional tax levied by the retailer's locality on cannabis sales." at bounding box center [594, 163] width 520 height 22
click at [450, 258] on p "State Cannabis Excise Tax" at bounding box center [565, 255] width 462 height 14
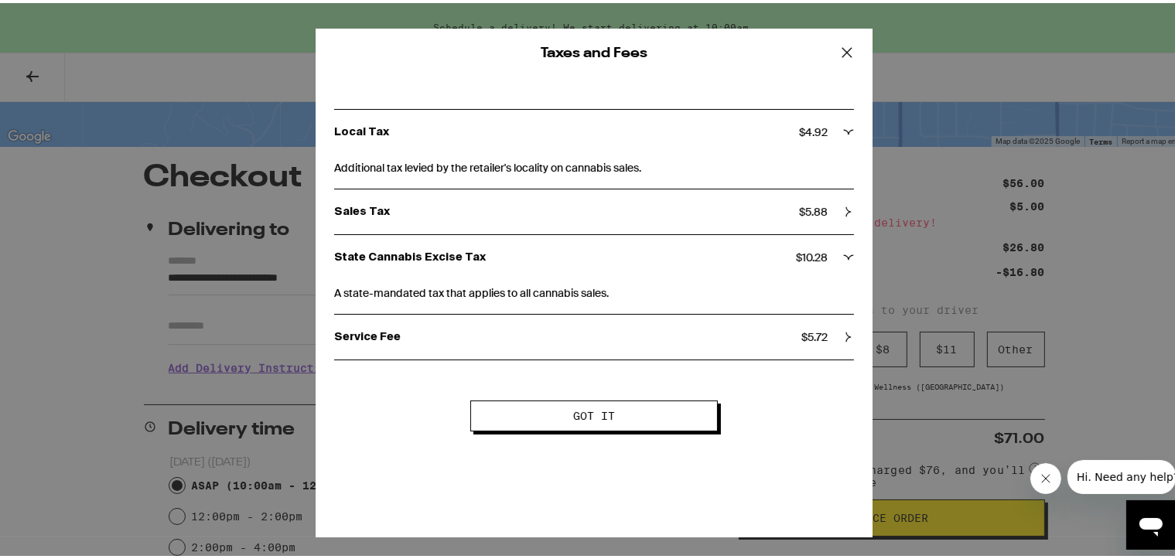
click at [450, 258] on p "State Cannabis Excise Tax" at bounding box center [565, 255] width 462 height 14
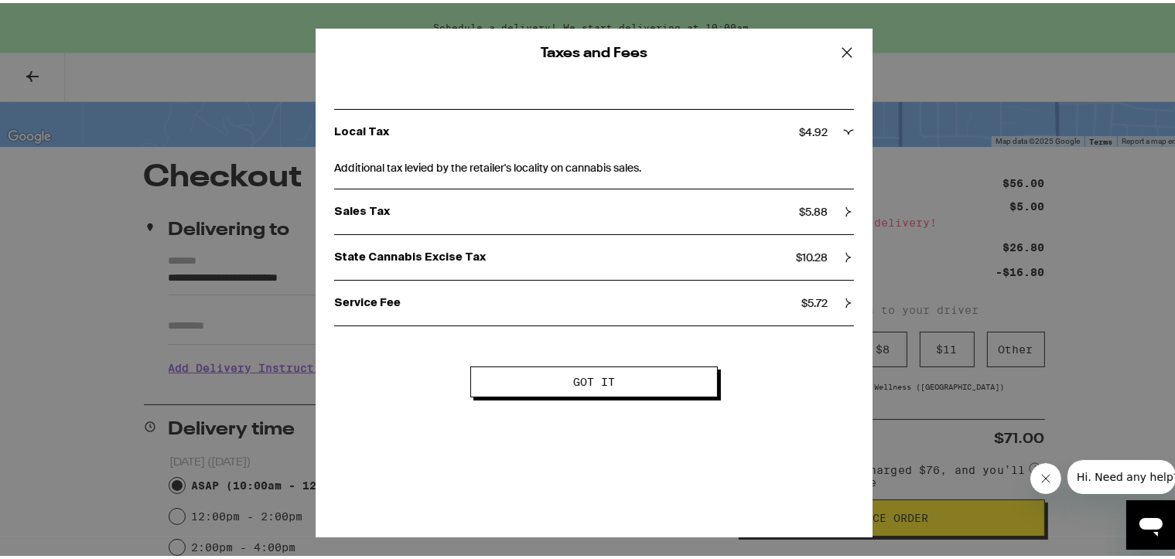
click at [560, 360] on span "Got it" at bounding box center [594, 379] width 122 height 11
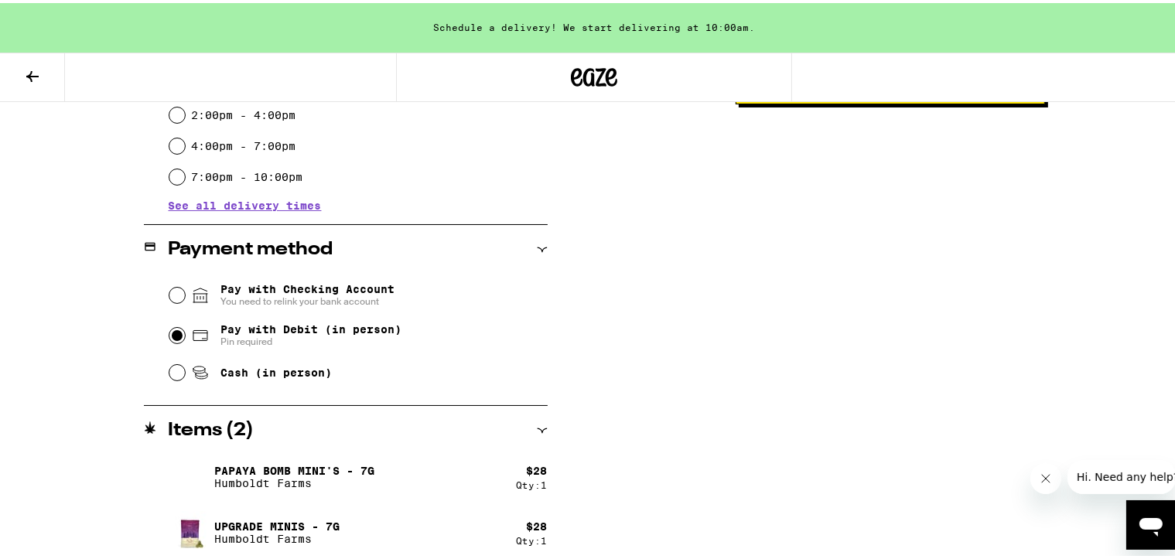
scroll to position [514, 0]
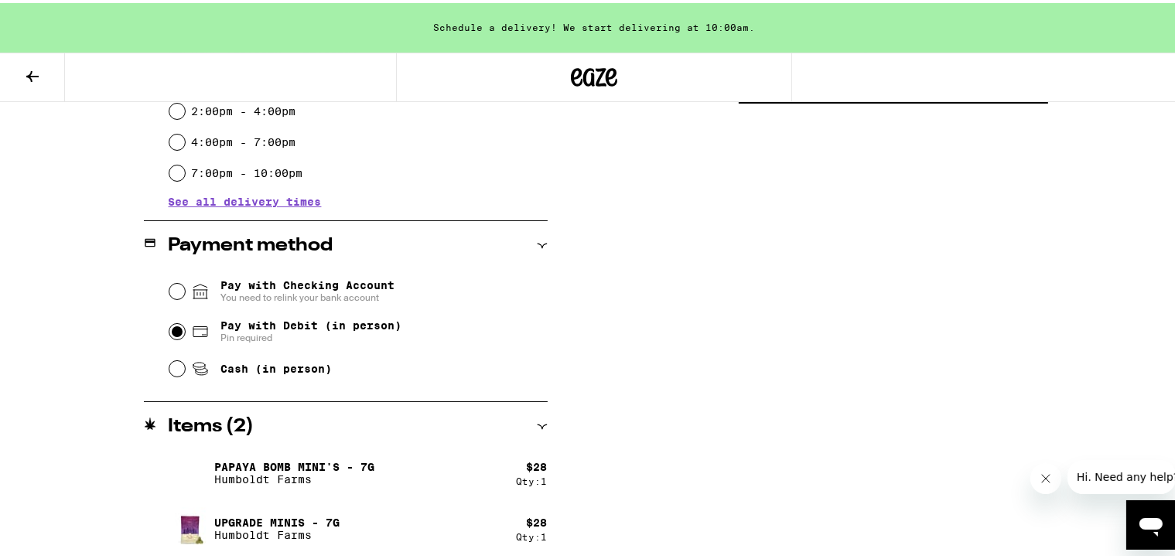
click at [888, 360] on div "Subtotal $56.00 Delivery $5.00 Add $19 to get free delivery! Taxes & Fees More …" at bounding box center [891, 142] width 310 height 838
click at [37, 286] on div "**********" at bounding box center [594, 142] width 1114 height 838
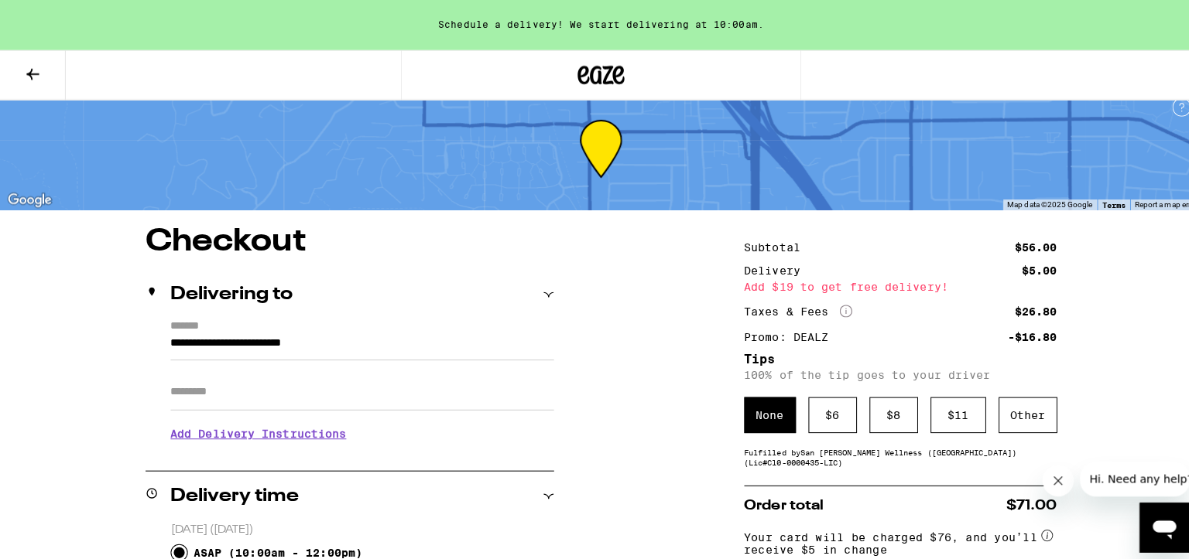
scroll to position [0, 0]
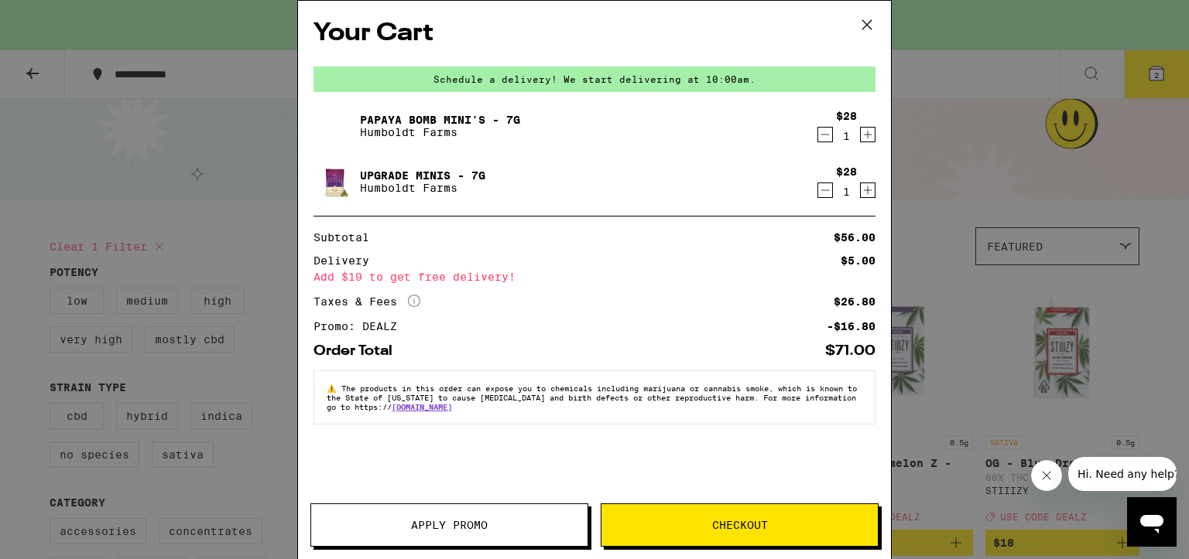
click at [858, 25] on icon at bounding box center [866, 24] width 23 height 23
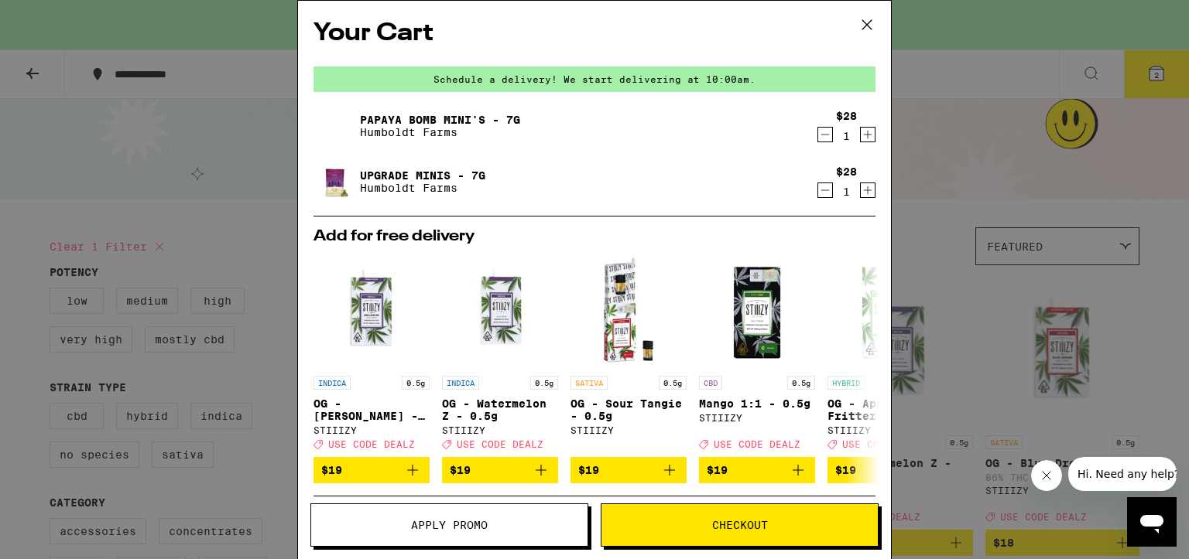
click at [865, 29] on icon at bounding box center [866, 24] width 23 height 23
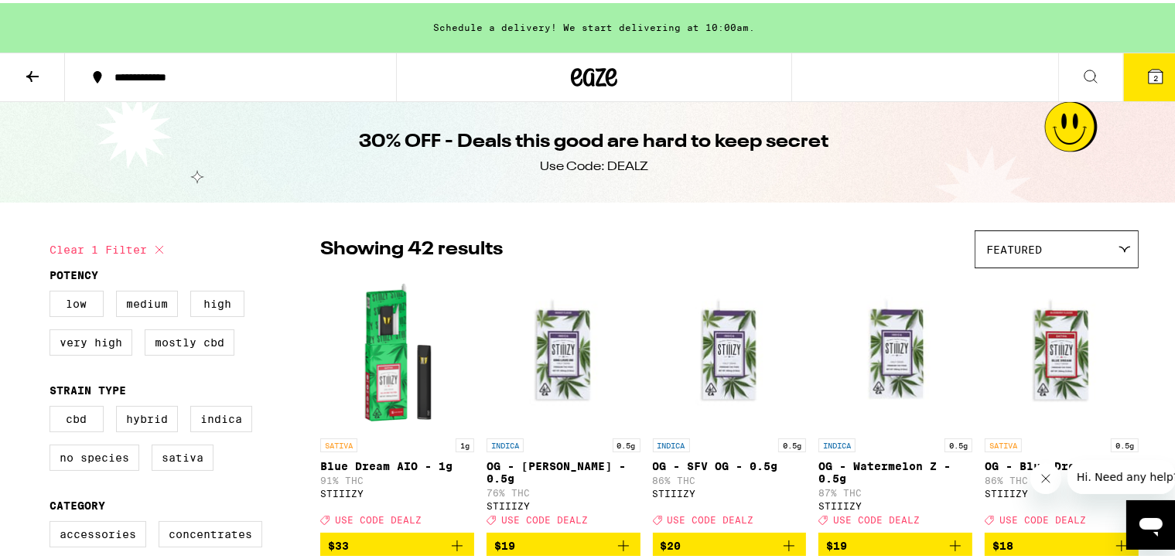
click at [583, 68] on icon at bounding box center [594, 74] width 23 height 19
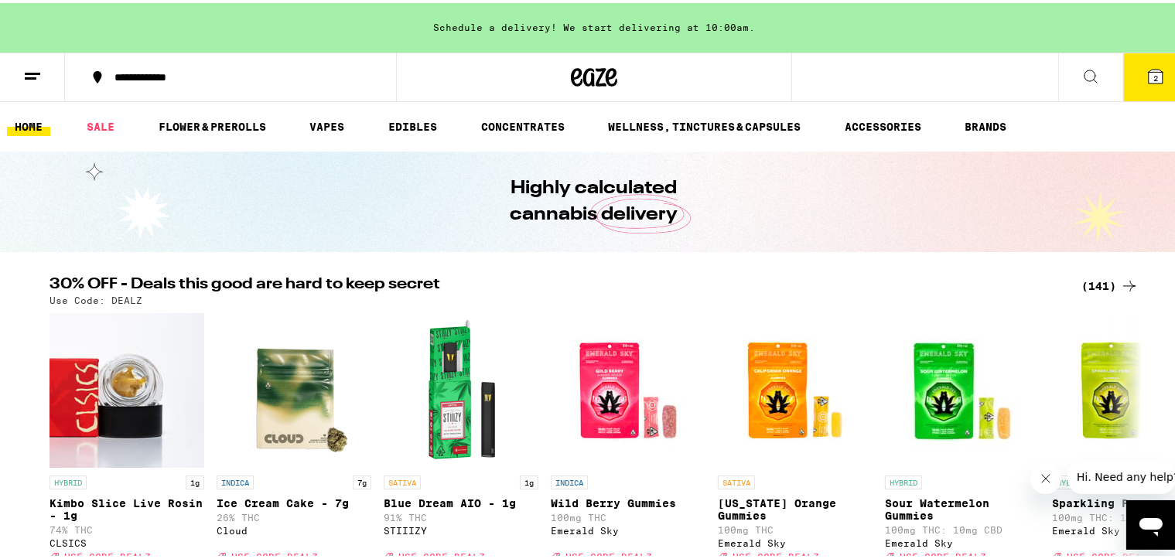
click at [979, 70] on button "2" at bounding box center [1156, 74] width 65 height 48
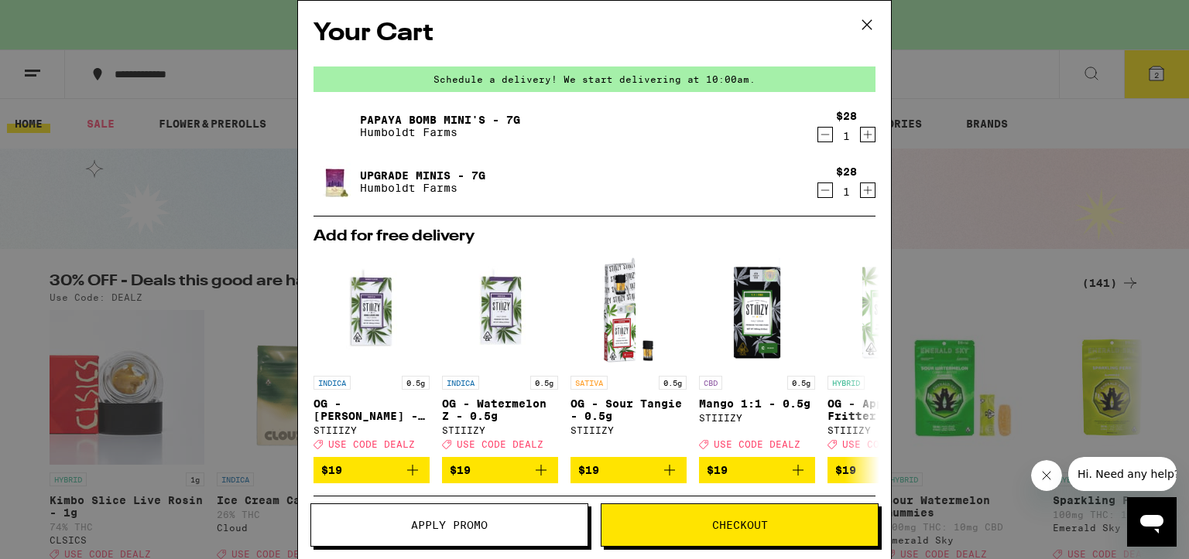
click at [863, 27] on icon at bounding box center [866, 24] width 23 height 23
click at [866, 26] on icon at bounding box center [866, 24] width 23 height 23
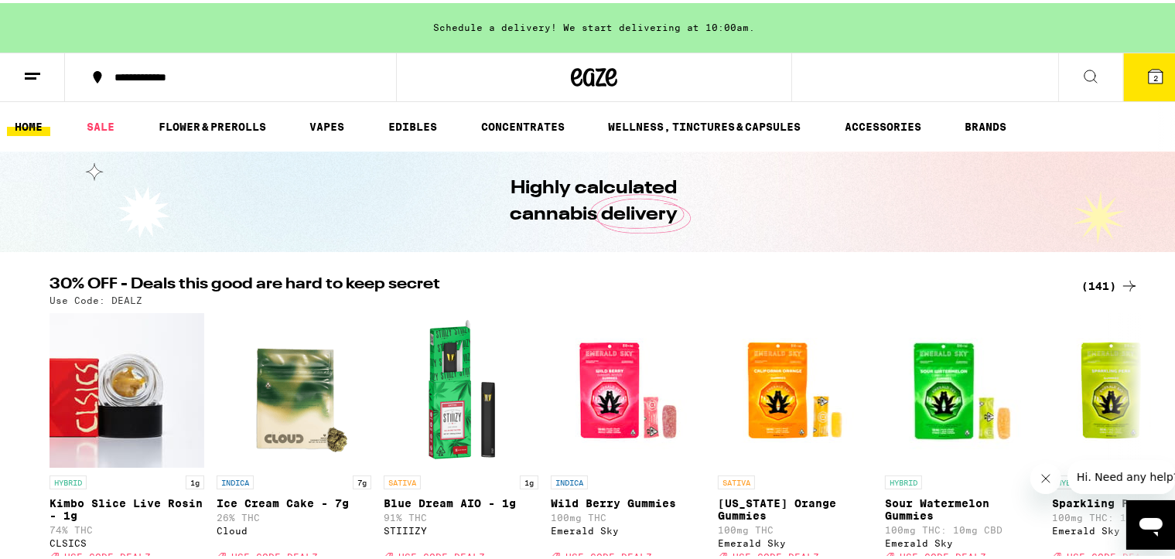
click at [979, 282] on div "Your Cart Schedule a delivery! We start delivering at 10:00am. Papaya Bomb Mini…" at bounding box center [594, 279] width 1189 height 559
click at [979, 279] on div "(141)" at bounding box center [1110, 283] width 57 height 19
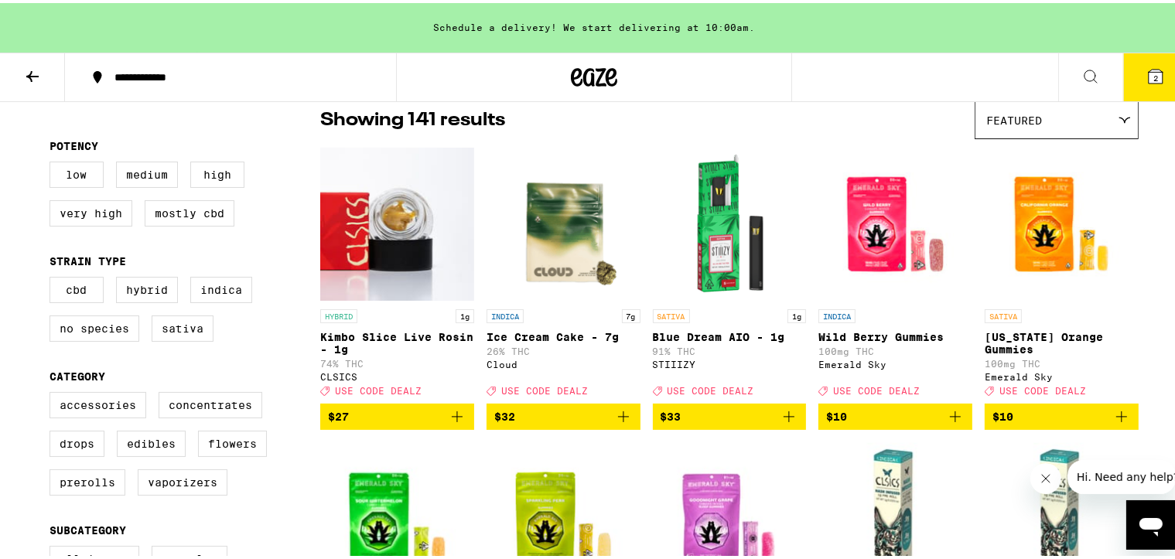
scroll to position [310, 0]
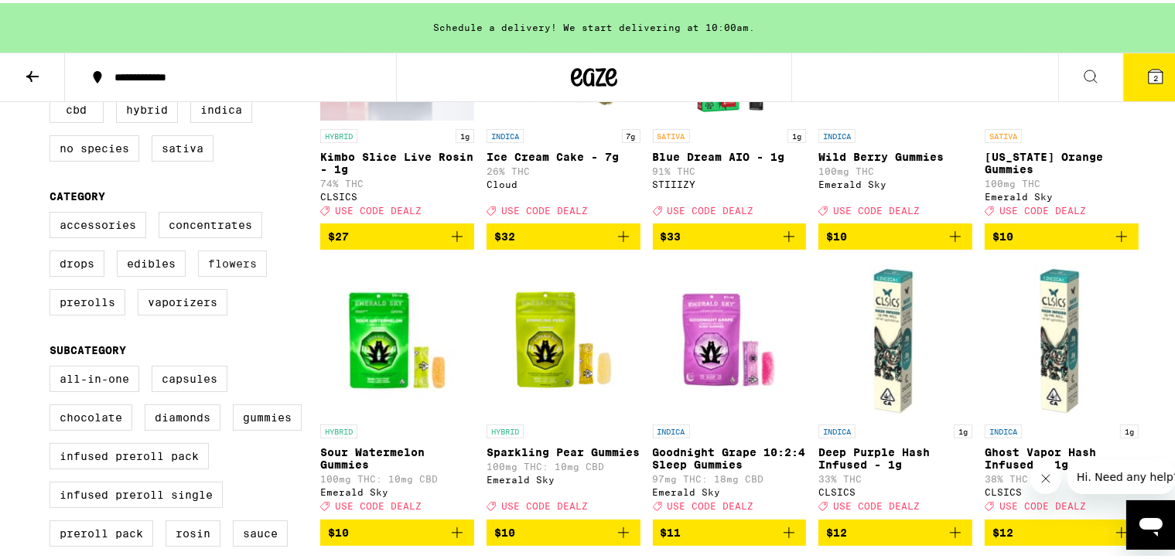
click at [236, 270] on label "Flowers" at bounding box center [232, 261] width 69 height 26
click at [53, 212] on input "Flowers" at bounding box center [53, 211] width 1 height 1
checkbox input "true"
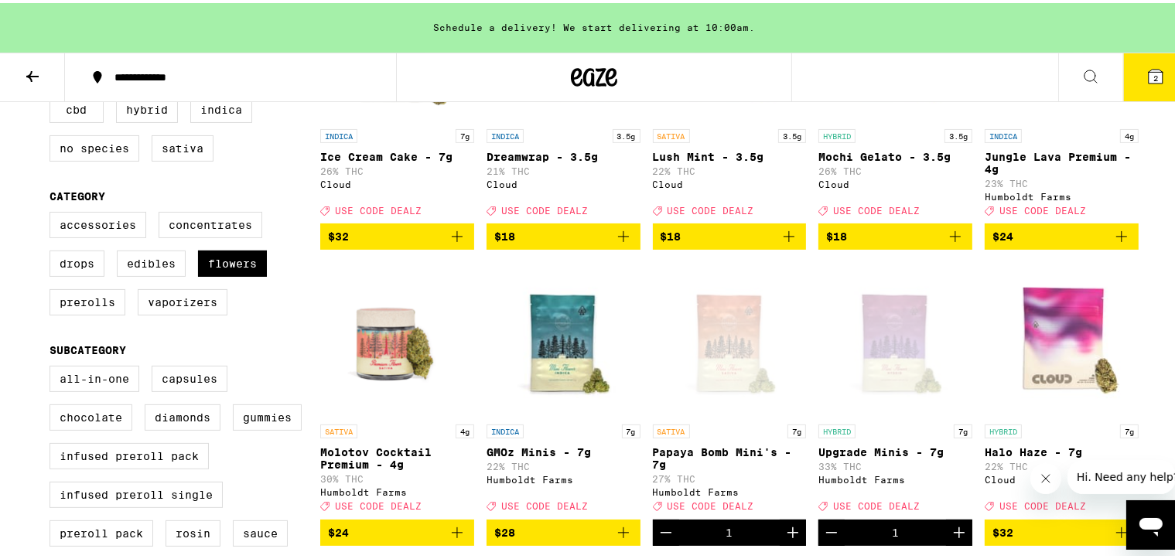
click at [979, 71] on icon at bounding box center [1156, 74] width 14 height 14
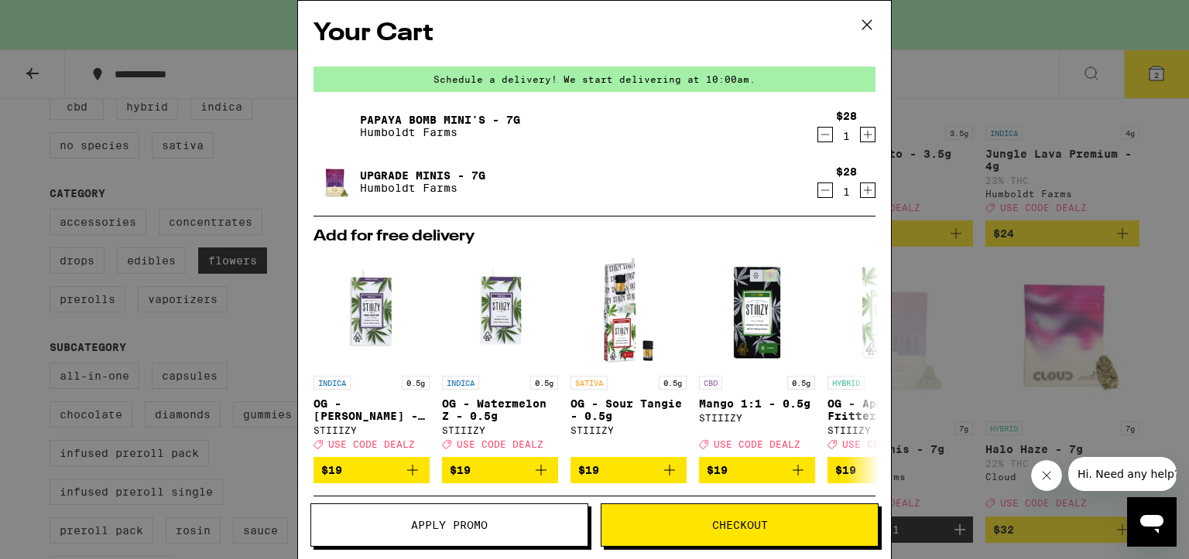
click at [868, 22] on icon at bounding box center [866, 24] width 23 height 23
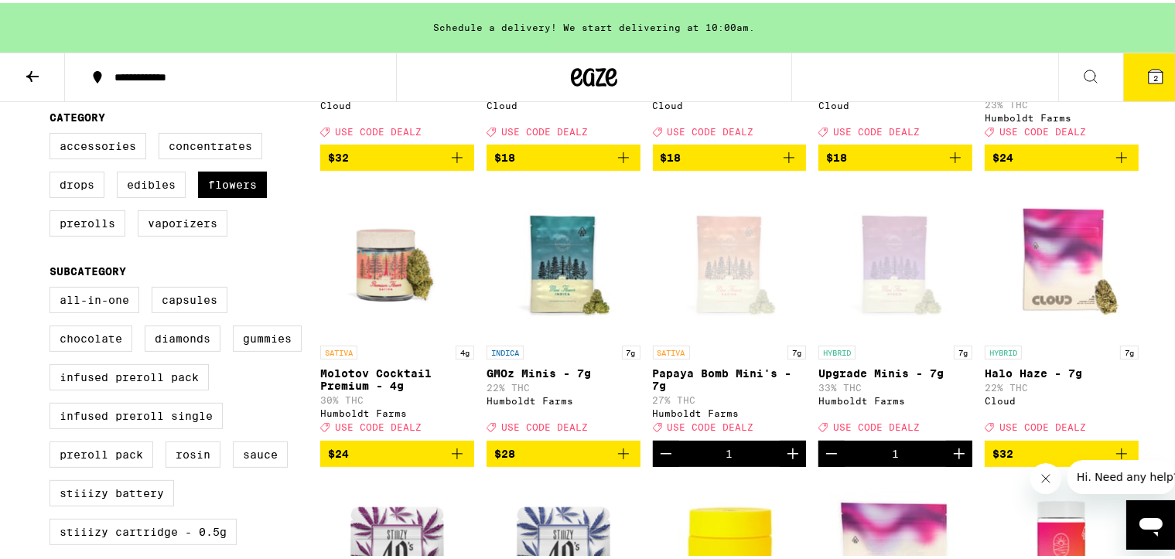
scroll to position [464, 0]
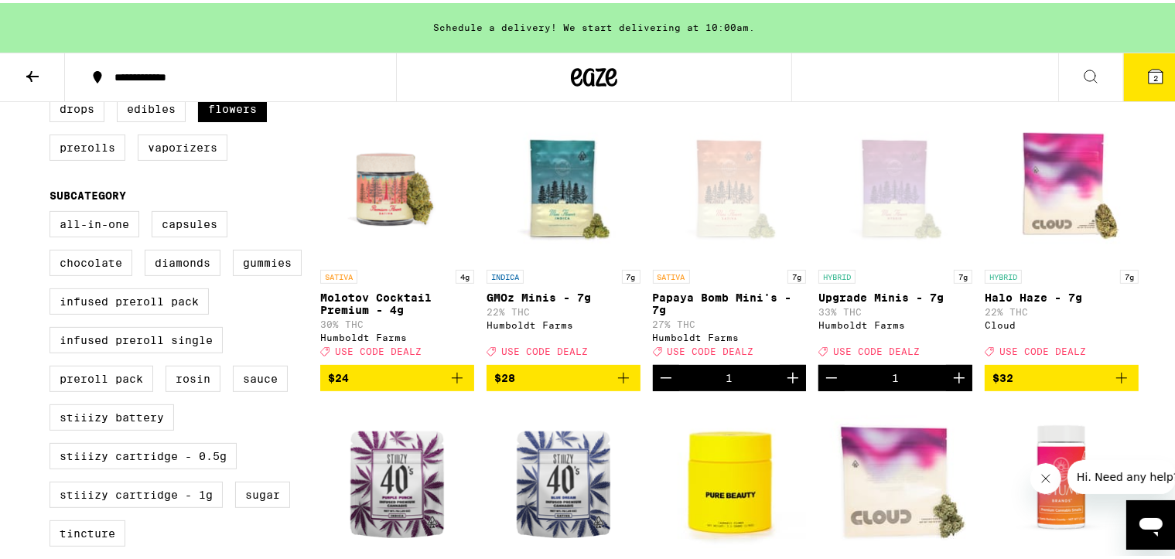
click at [661, 360] on icon "Decrement" at bounding box center [666, 375] width 19 height 19
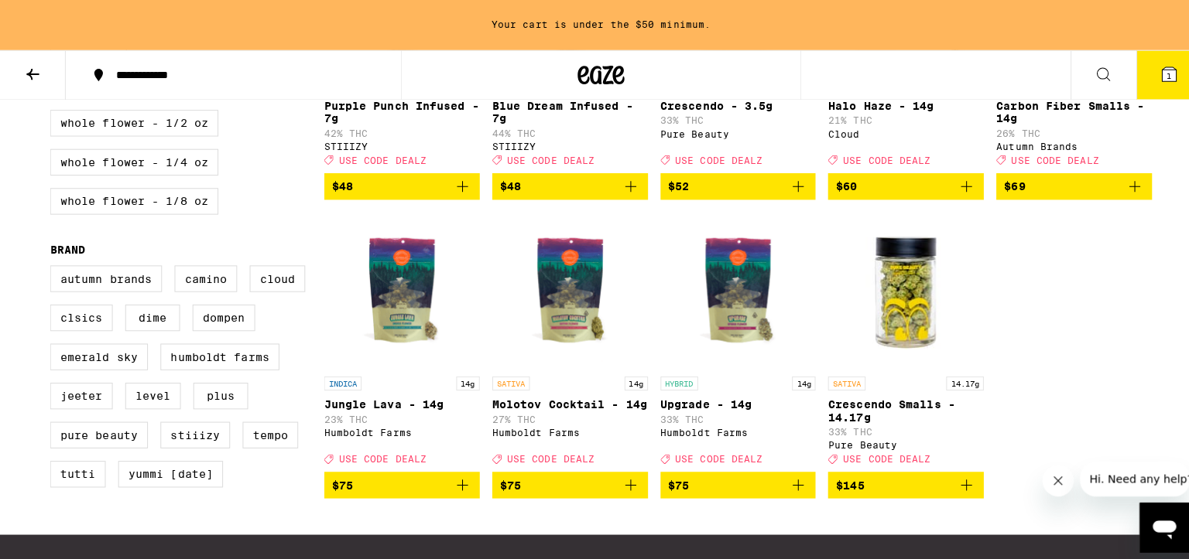
scroll to position [1083, 0]
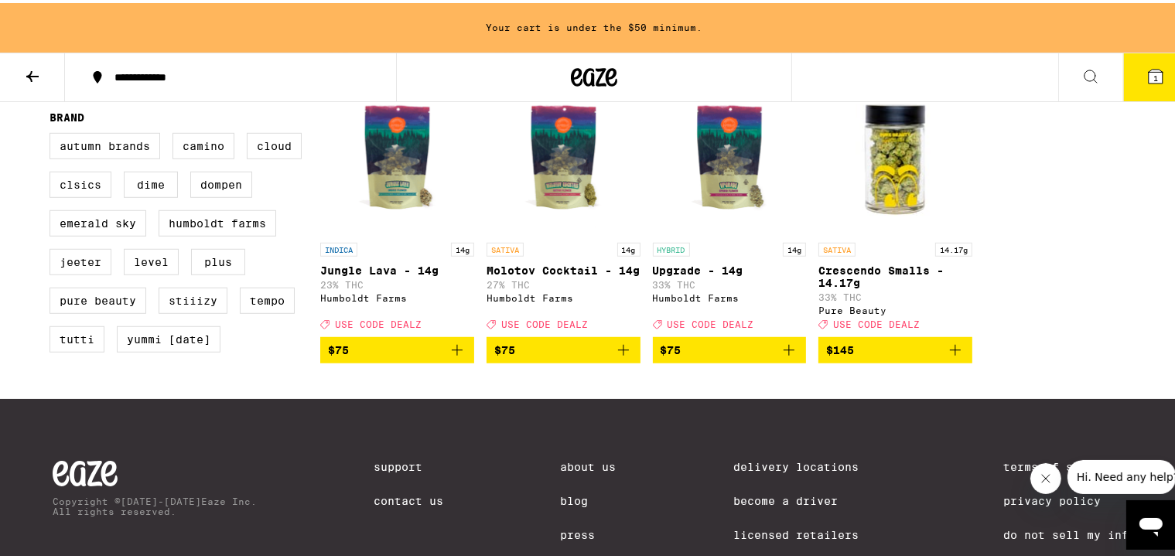
click at [780, 357] on icon "Add to bag" at bounding box center [789, 347] width 19 height 19
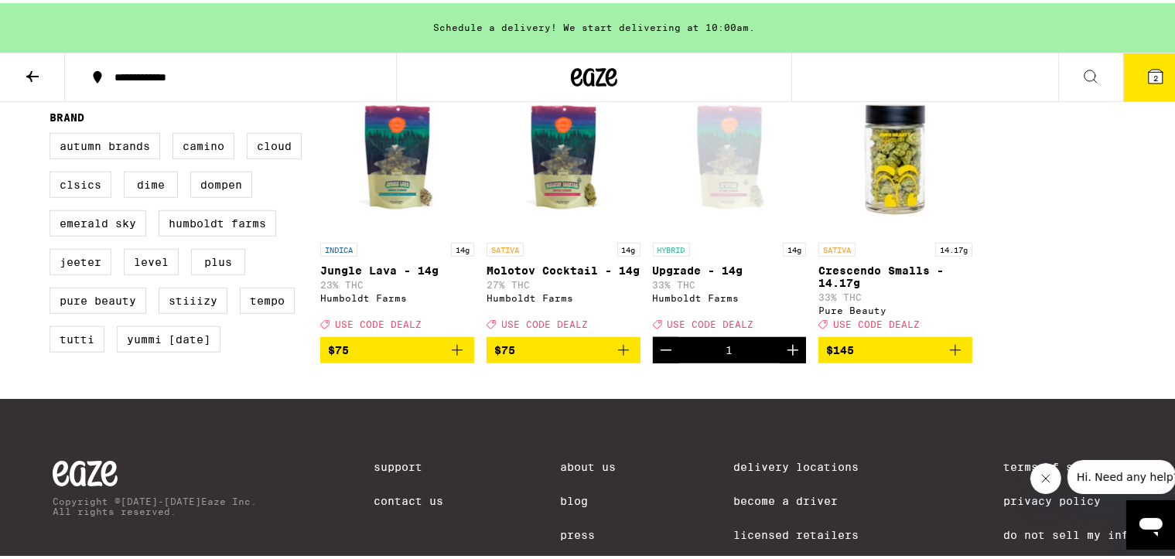
click at [979, 77] on icon at bounding box center [1156, 74] width 14 height 14
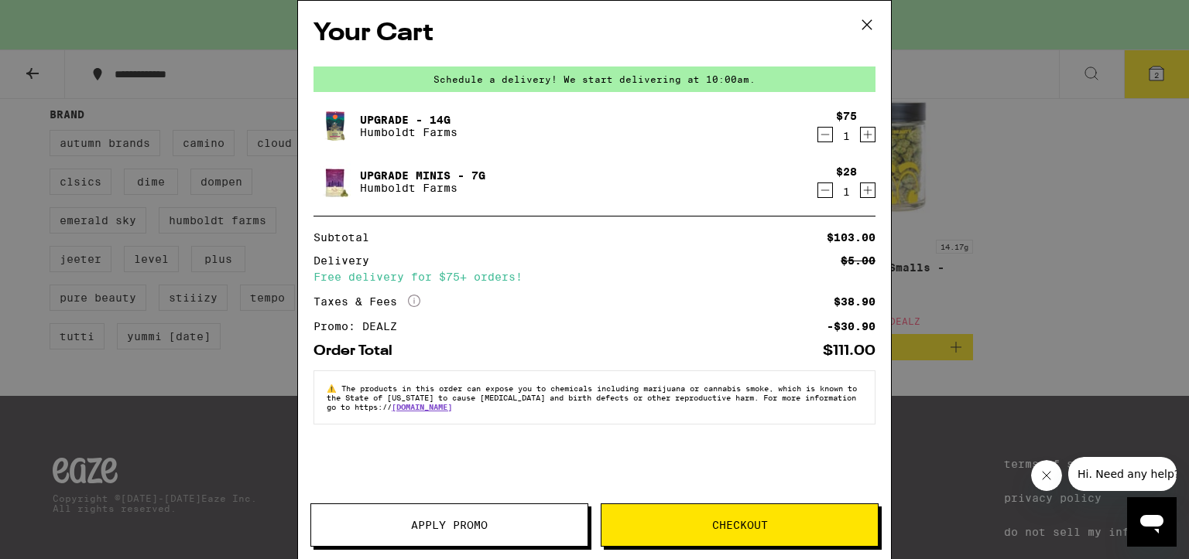
click at [836, 188] on div "1" at bounding box center [846, 192] width 21 height 12
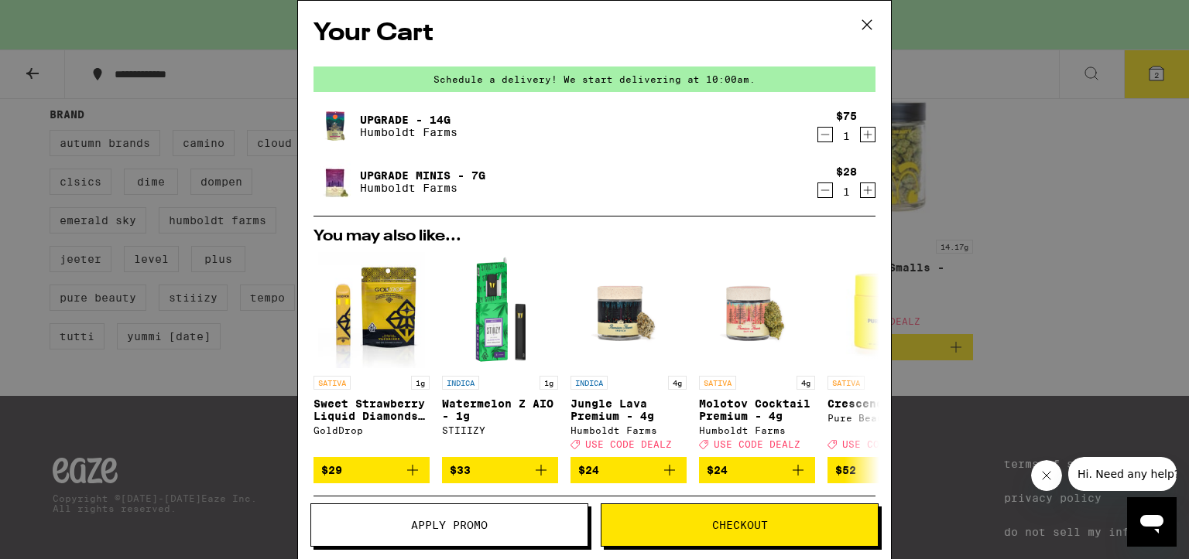
click at [818, 188] on icon "Decrement" at bounding box center [825, 190] width 14 height 19
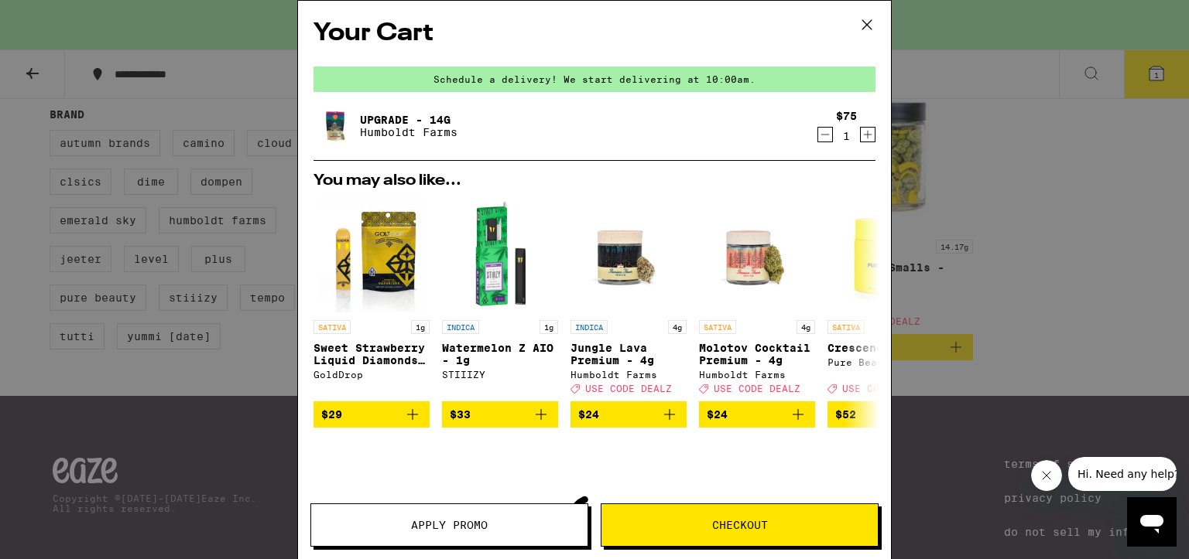
click at [713, 360] on span "Checkout" at bounding box center [740, 525] width 56 height 11
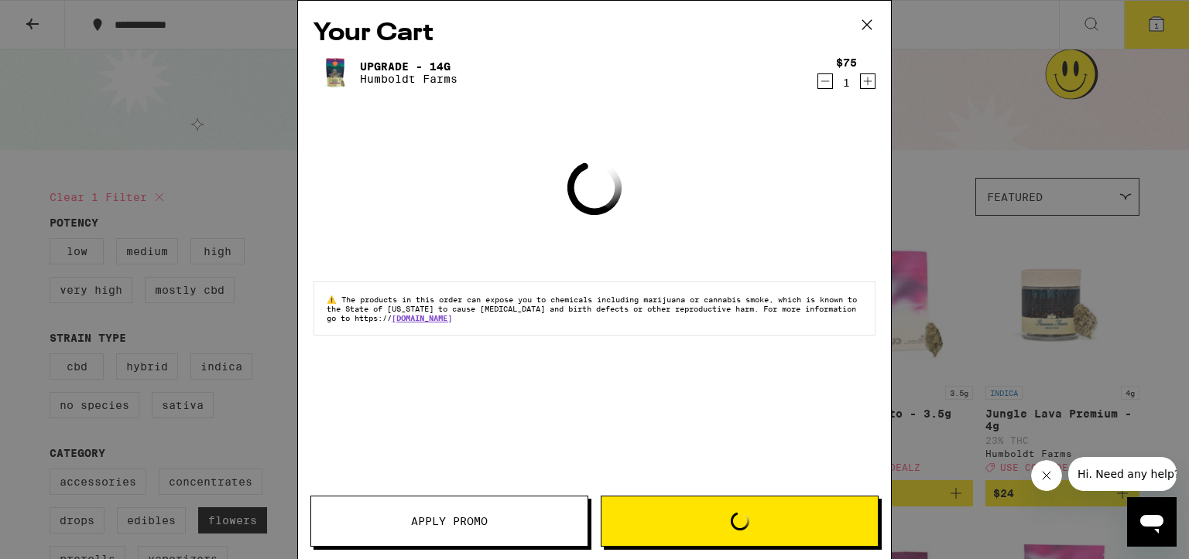
click at [825, 85] on icon "Decrement" at bounding box center [825, 81] width 14 height 19
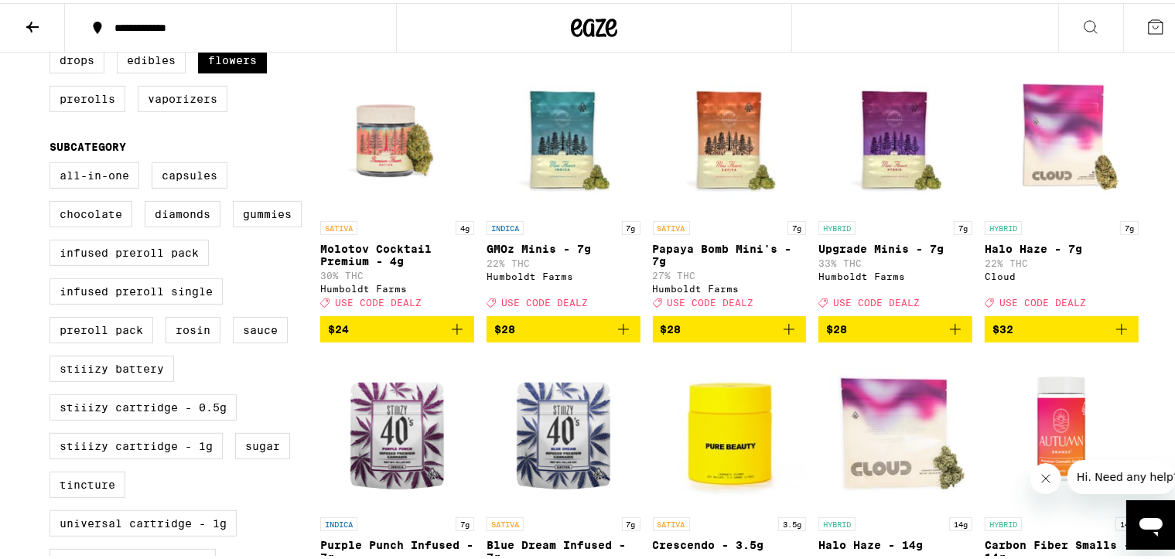
scroll to position [464, 0]
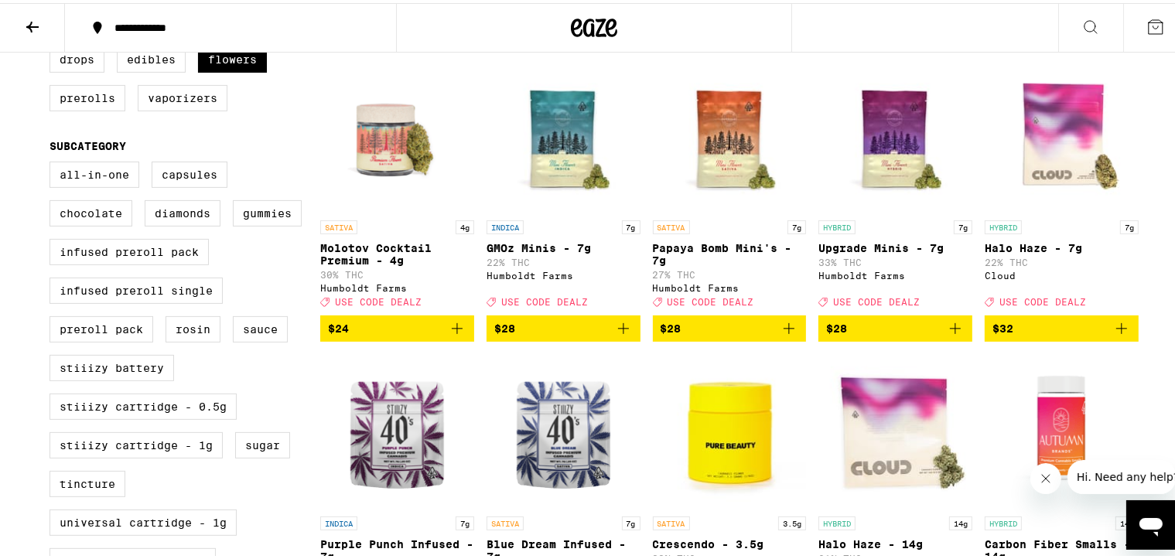
click at [951, 335] on icon "Add to bag" at bounding box center [955, 326] width 19 height 19
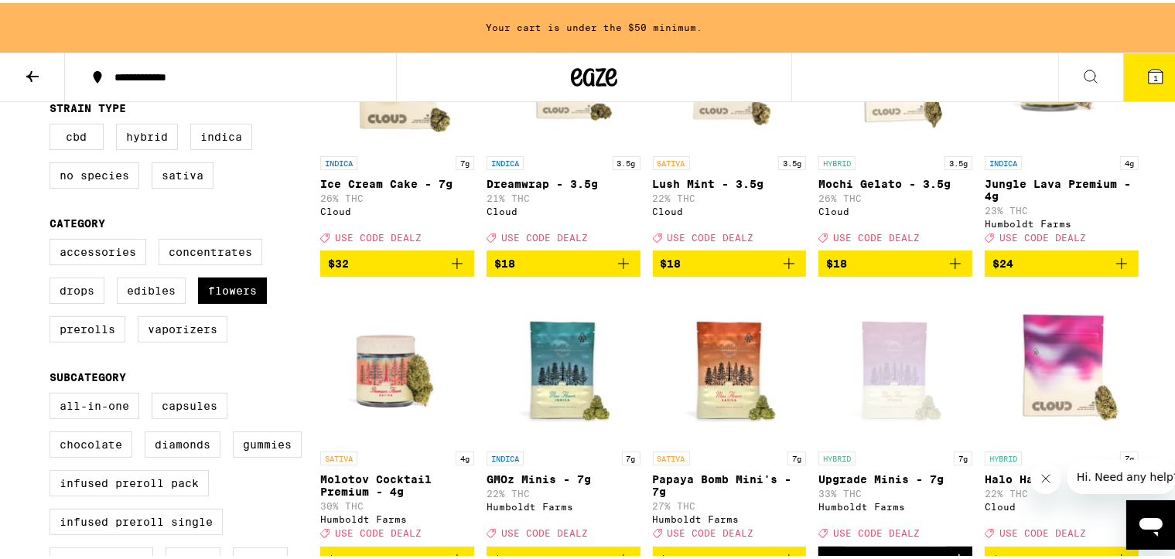
scroll to position [310, 0]
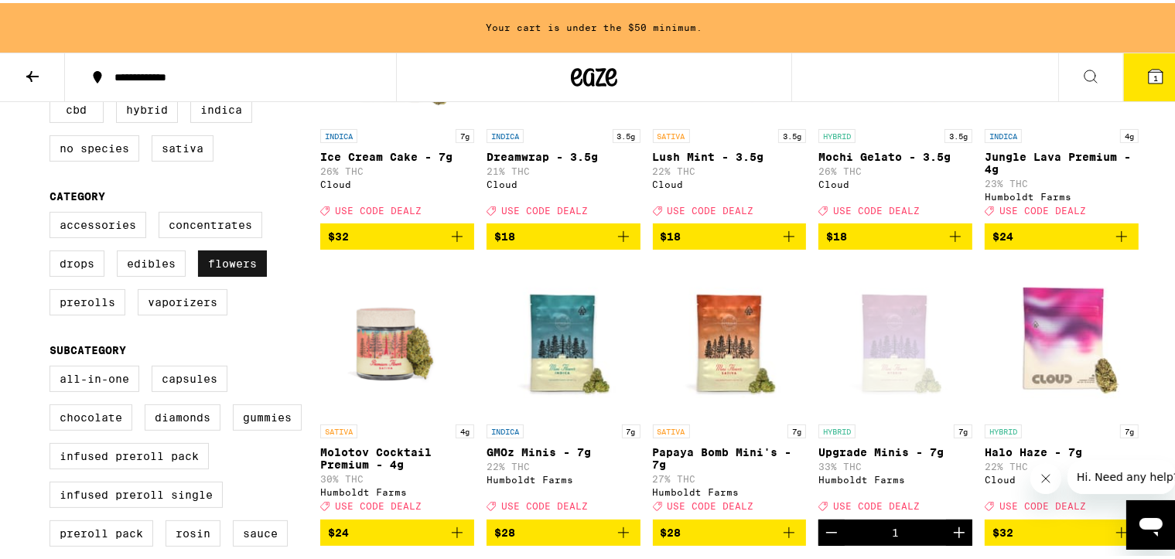
click at [218, 271] on label "Flowers" at bounding box center [232, 261] width 69 height 26
click at [53, 212] on input "Flowers" at bounding box center [53, 211] width 1 height 1
checkbox input "false"
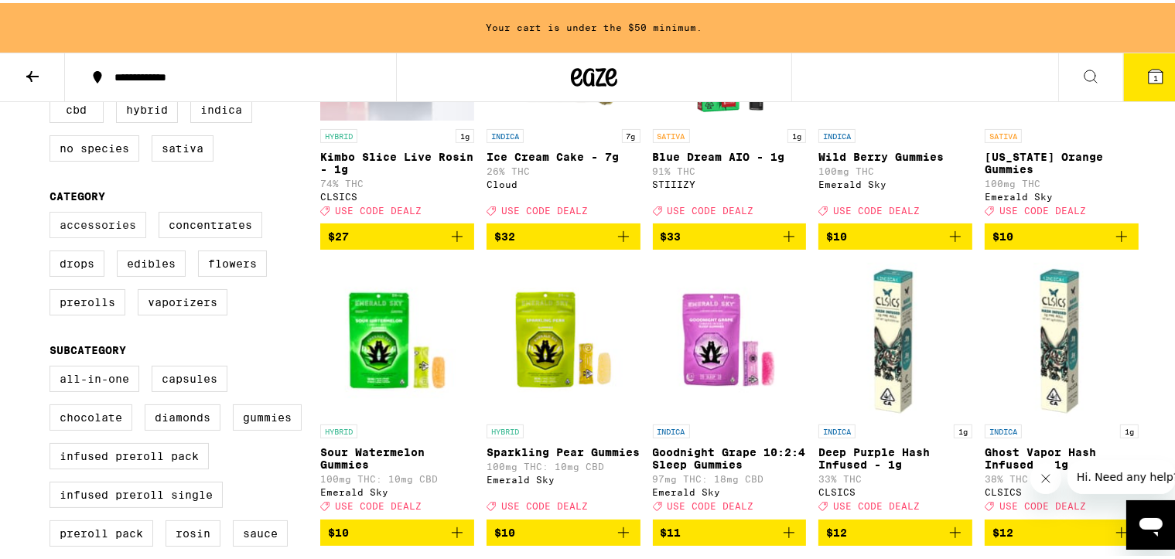
click at [121, 235] on label "Accessories" at bounding box center [98, 222] width 97 height 26
click at [53, 212] on input "Accessories" at bounding box center [53, 211] width 1 height 1
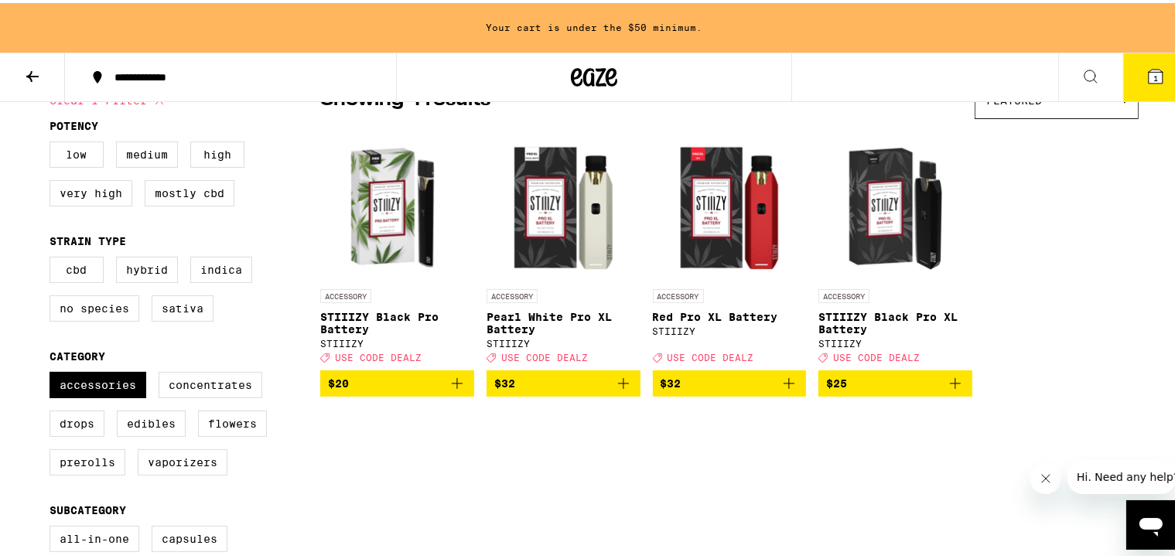
scroll to position [155, 0]
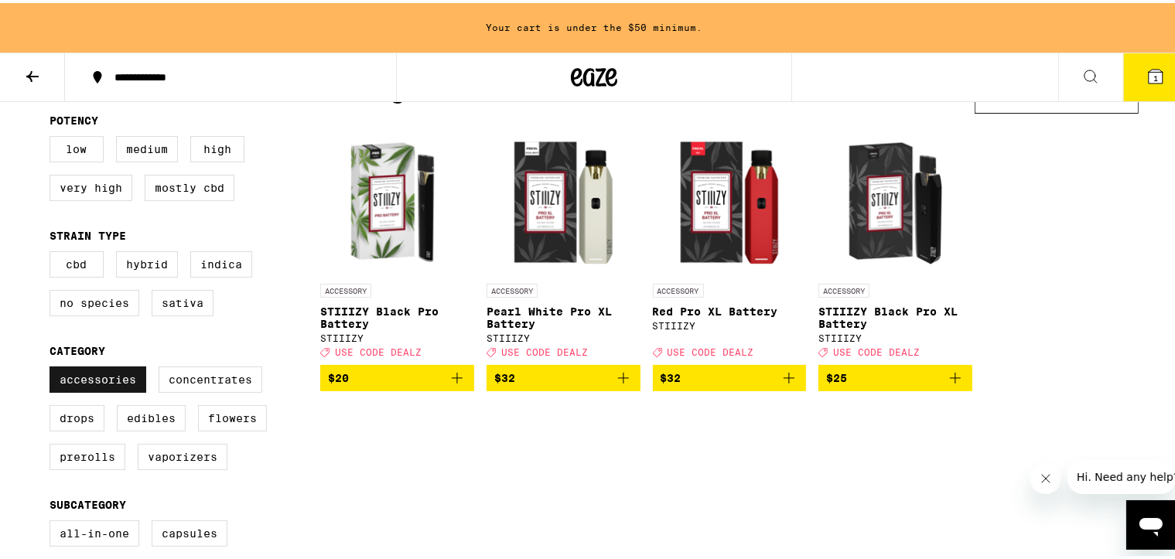
click at [106, 360] on label "Accessories" at bounding box center [98, 377] width 97 height 26
click at [53, 360] on input "Accessories" at bounding box center [53, 366] width 1 height 1
checkbox input "false"
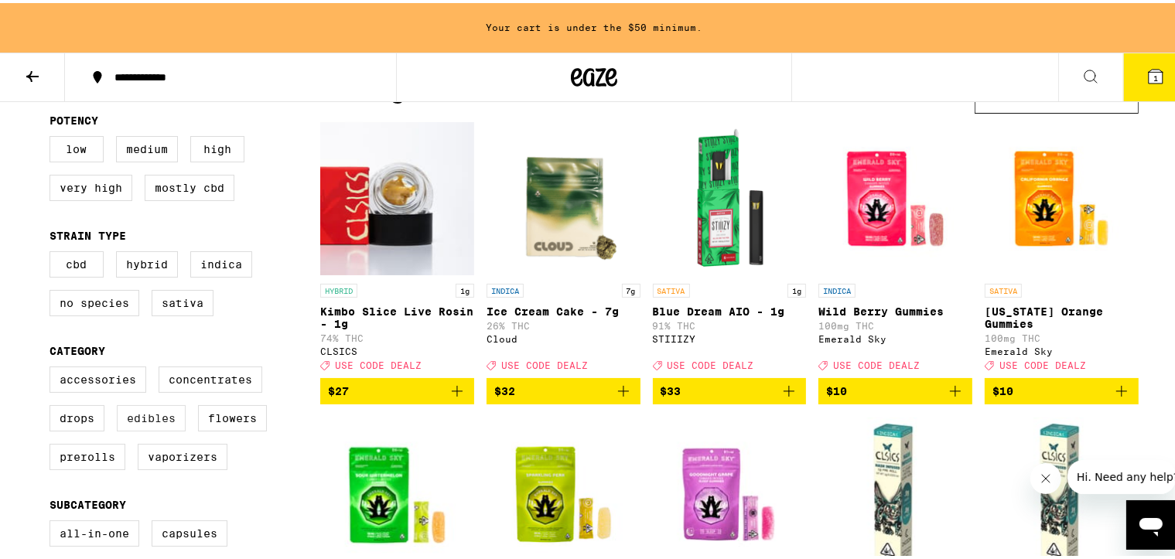
click at [133, 360] on label "Edibles" at bounding box center [151, 415] width 69 height 26
click at [53, 360] on input "Edibles" at bounding box center [53, 366] width 1 height 1
checkbox input "true"
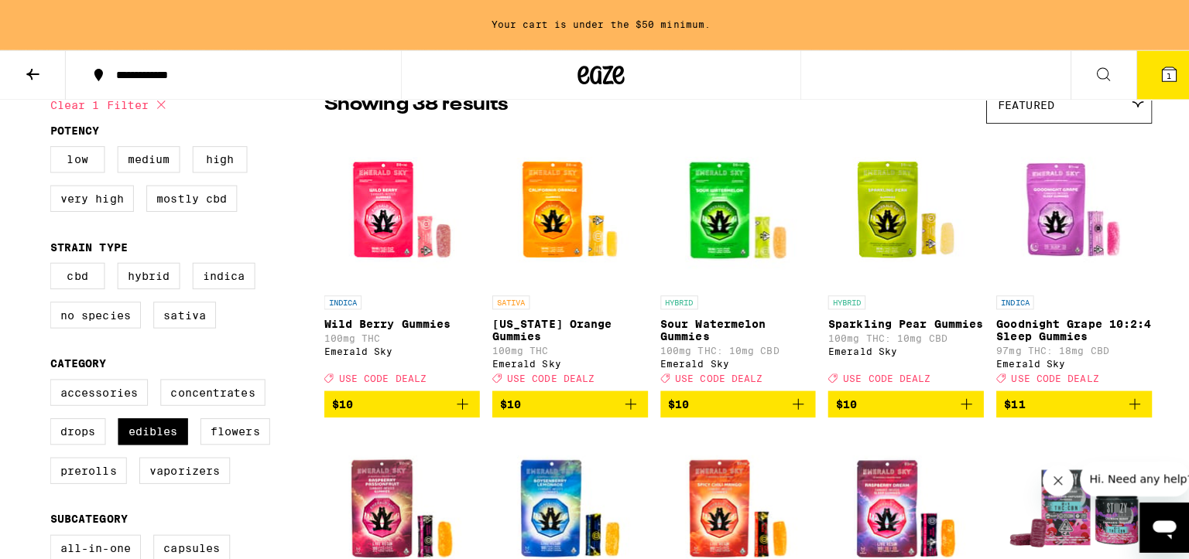
scroll to position [155, 0]
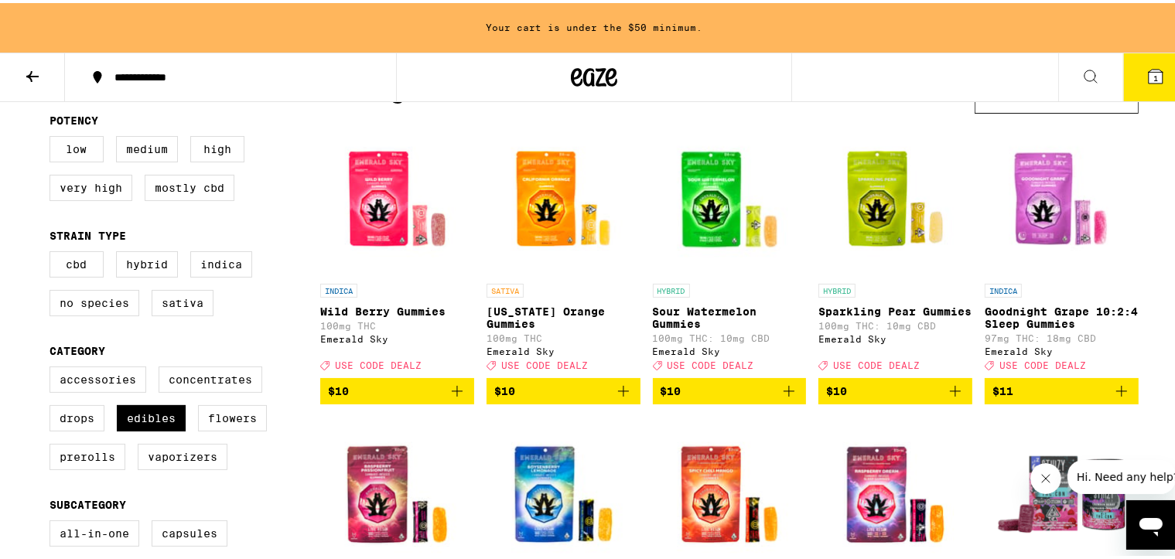
click at [979, 66] on icon at bounding box center [1156, 73] width 19 height 19
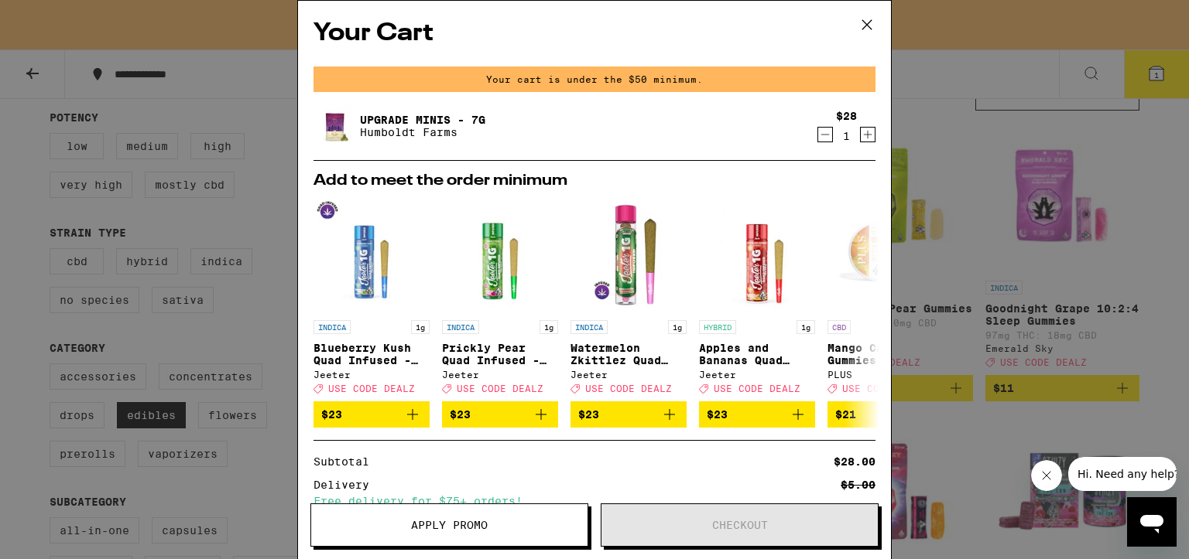
scroll to position [173, 0]
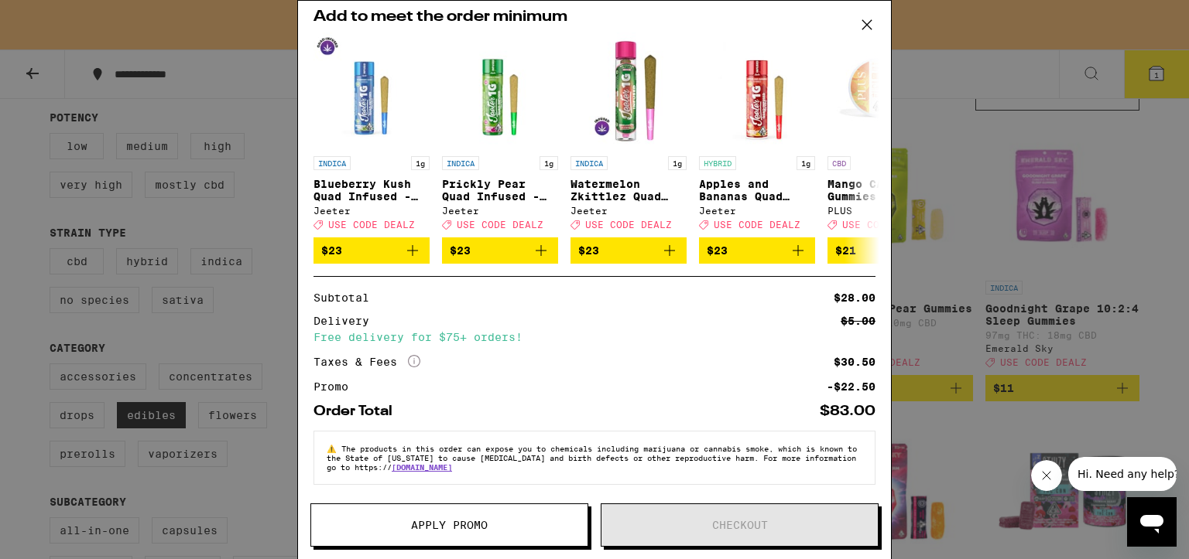
click at [861, 27] on icon at bounding box center [866, 24] width 23 height 23
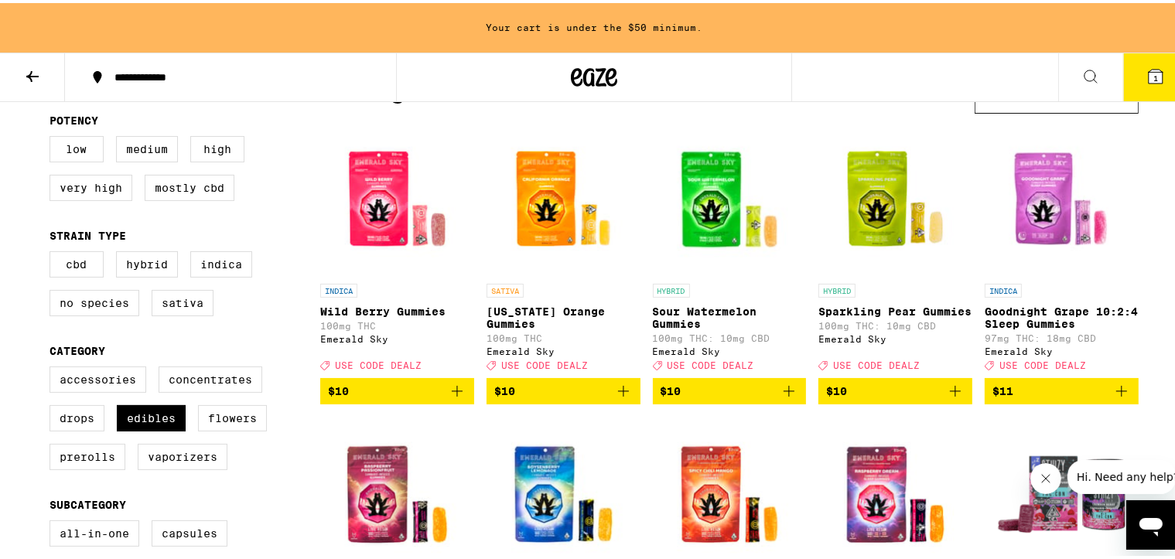
click at [979, 74] on icon at bounding box center [1156, 74] width 14 height 14
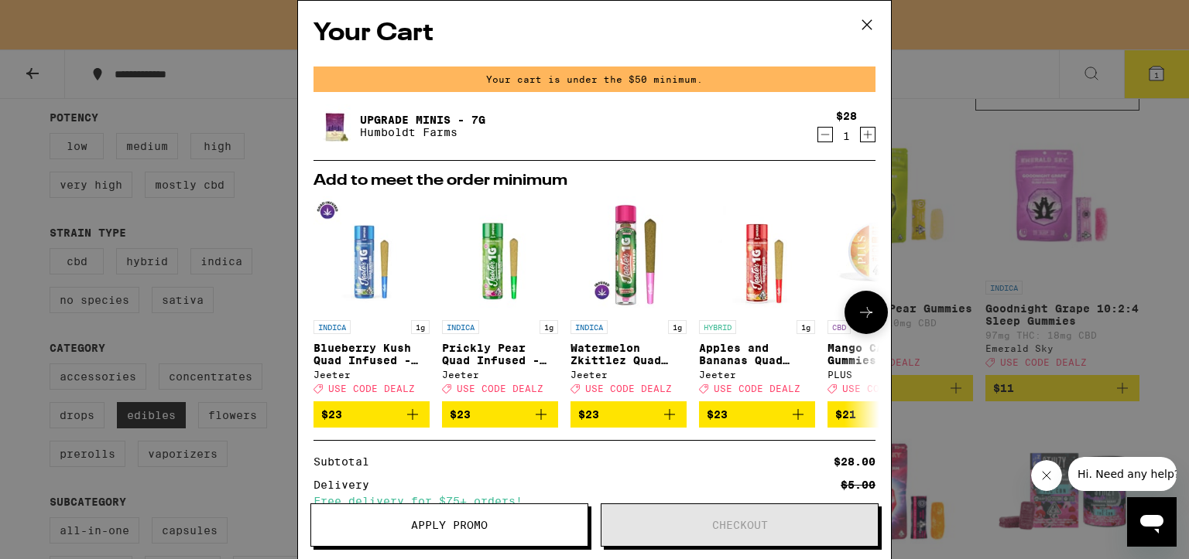
click at [857, 311] on icon at bounding box center [866, 312] width 19 height 19
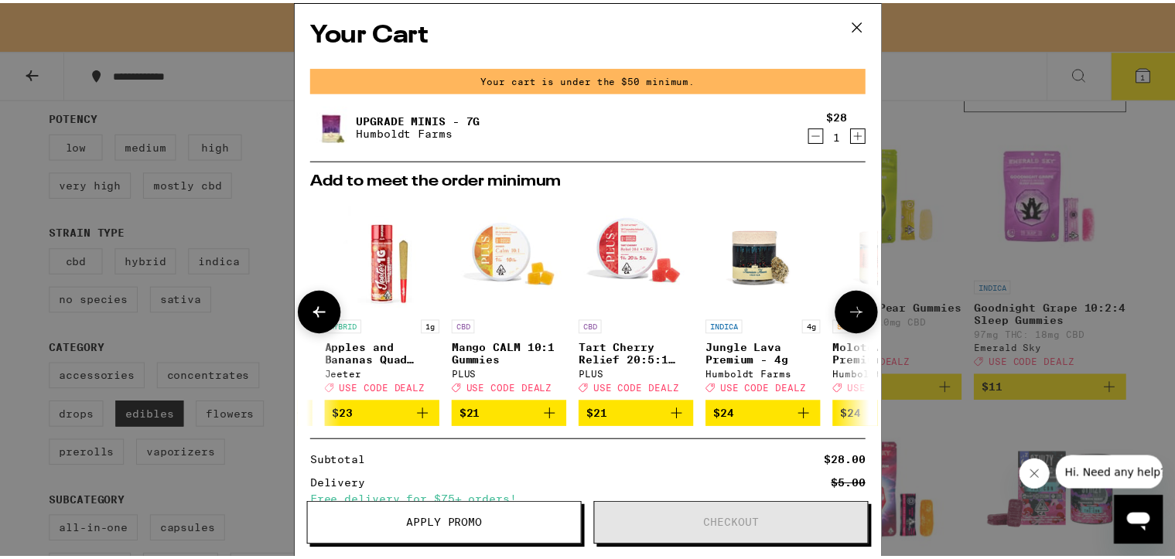
scroll to position [0, 381]
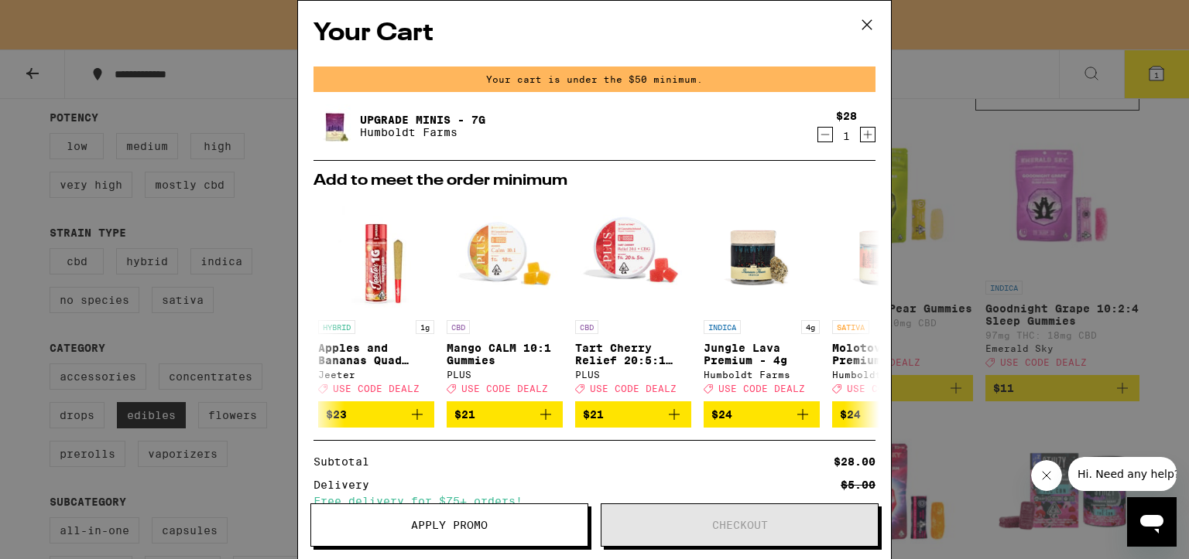
click at [861, 25] on icon at bounding box center [866, 24] width 23 height 23
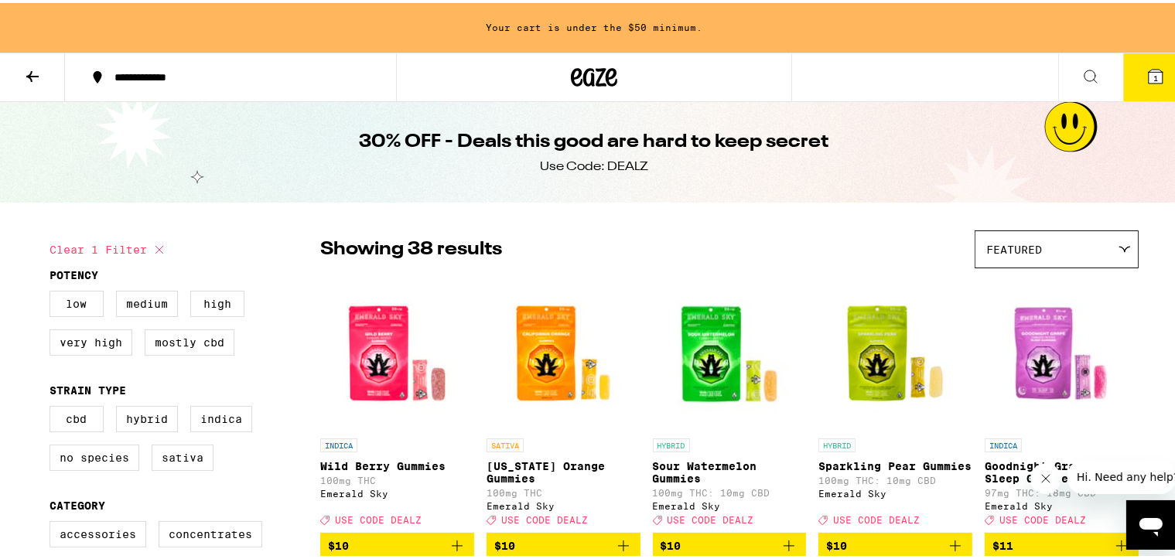
scroll to position [155, 0]
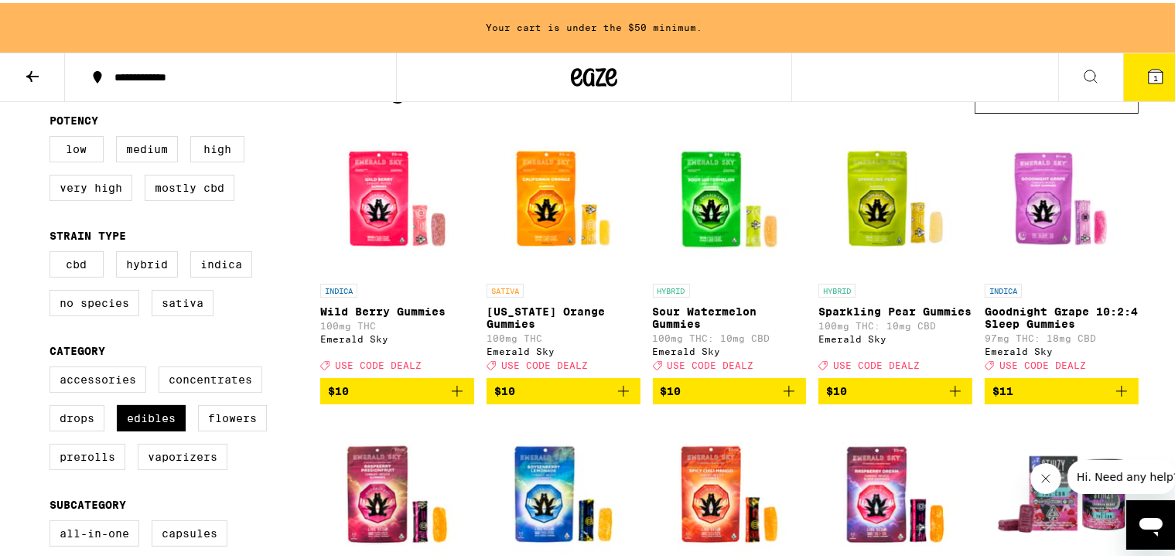
click at [979, 360] on icon "Add to bag" at bounding box center [1122, 388] width 19 height 19
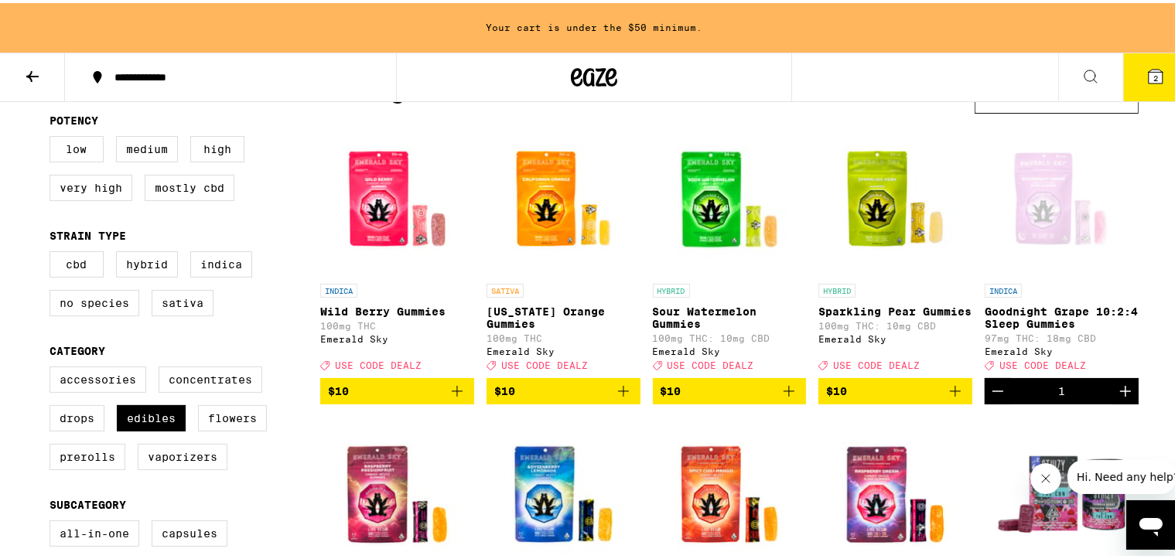
click at [979, 74] on icon at bounding box center [1156, 74] width 14 height 14
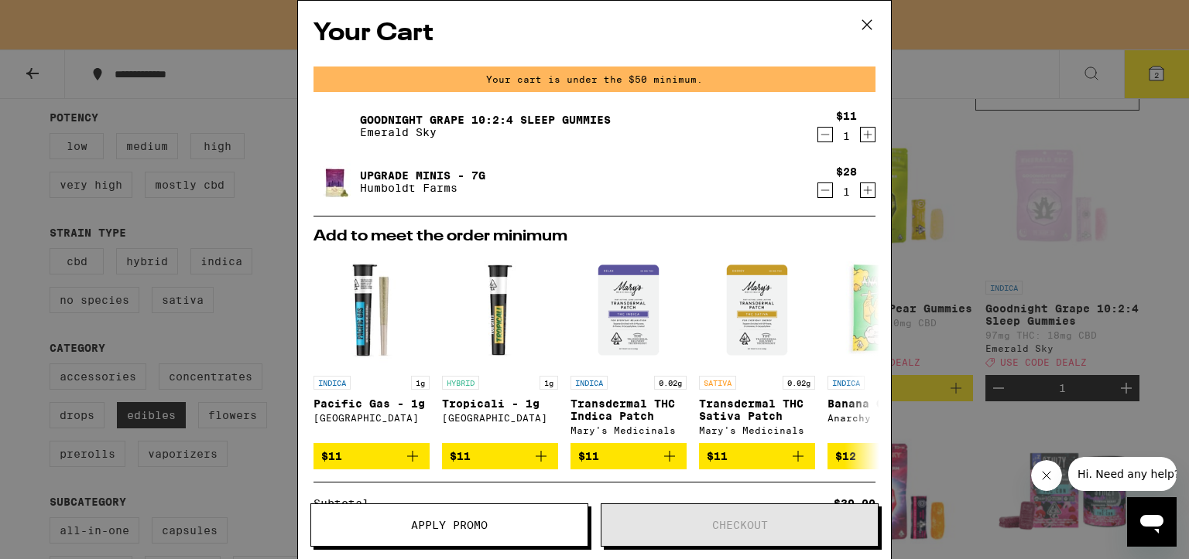
click at [867, 33] on icon at bounding box center [866, 24] width 23 height 23
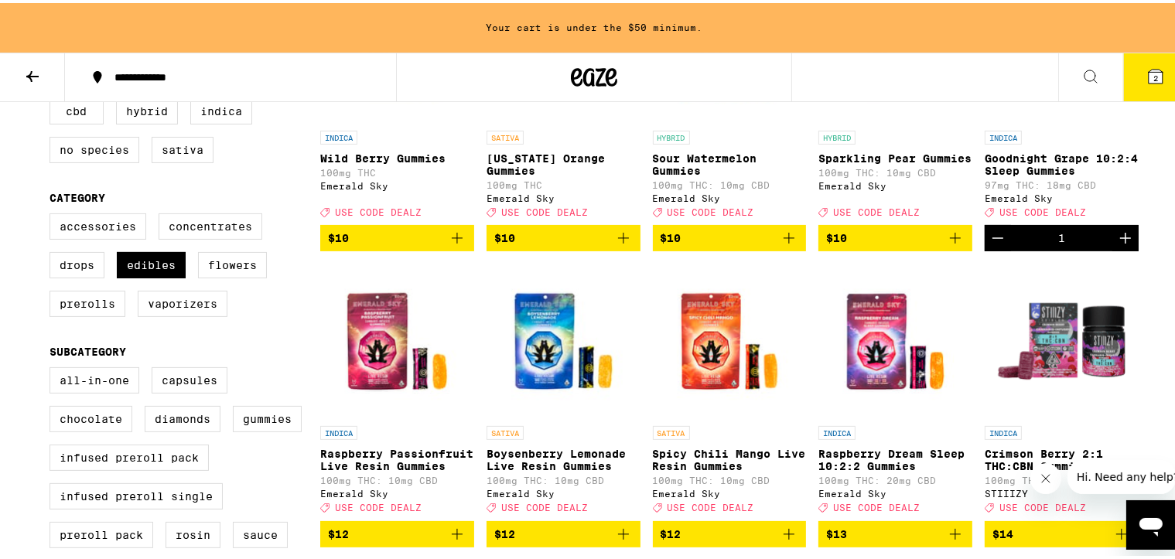
scroll to position [310, 0]
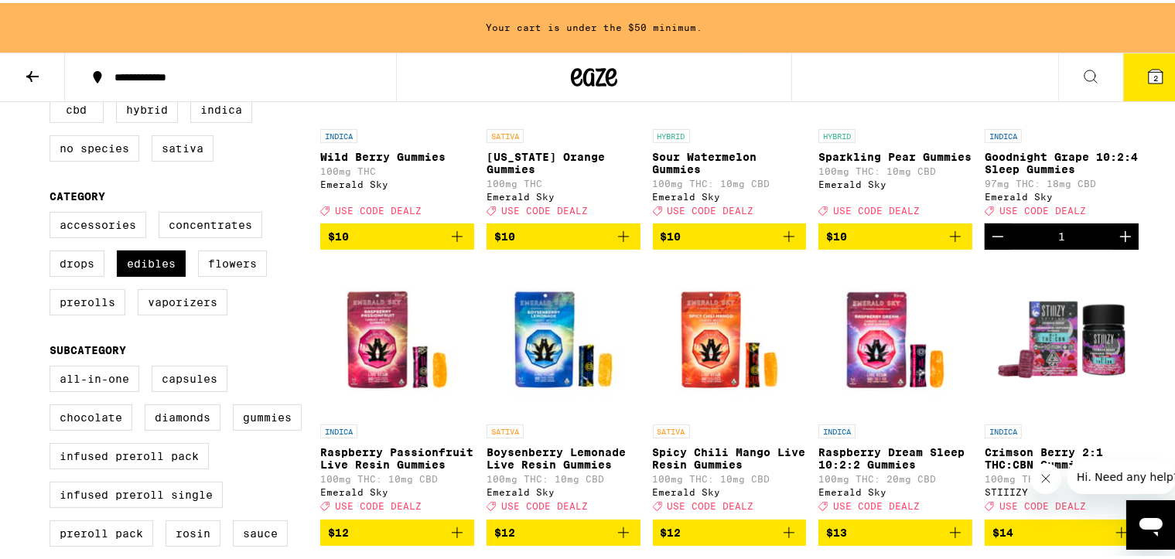
click at [623, 243] on icon "Add to bag" at bounding box center [623, 233] width 19 height 19
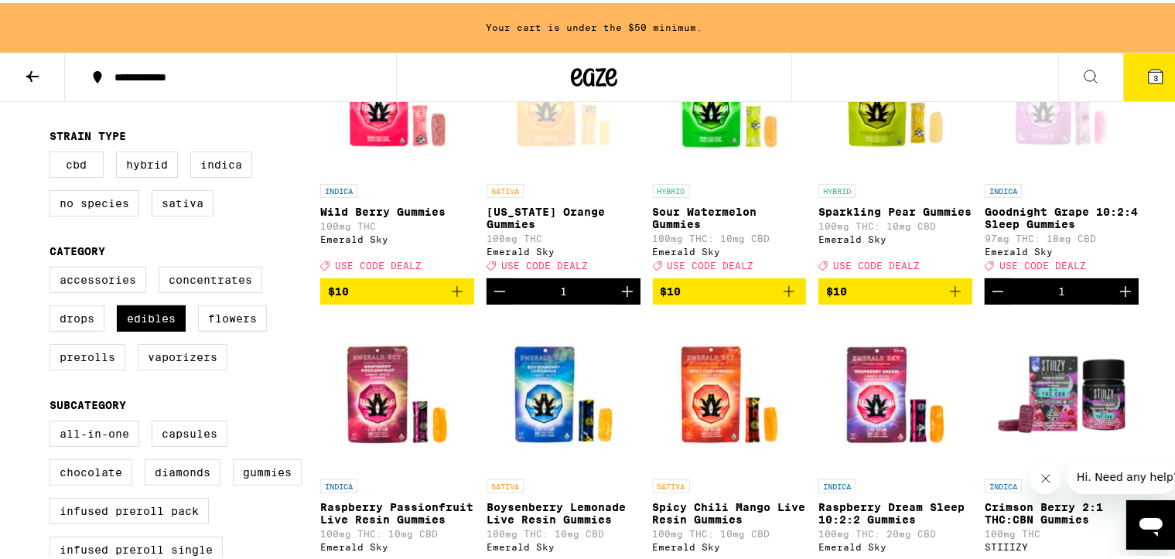
scroll to position [0, 0]
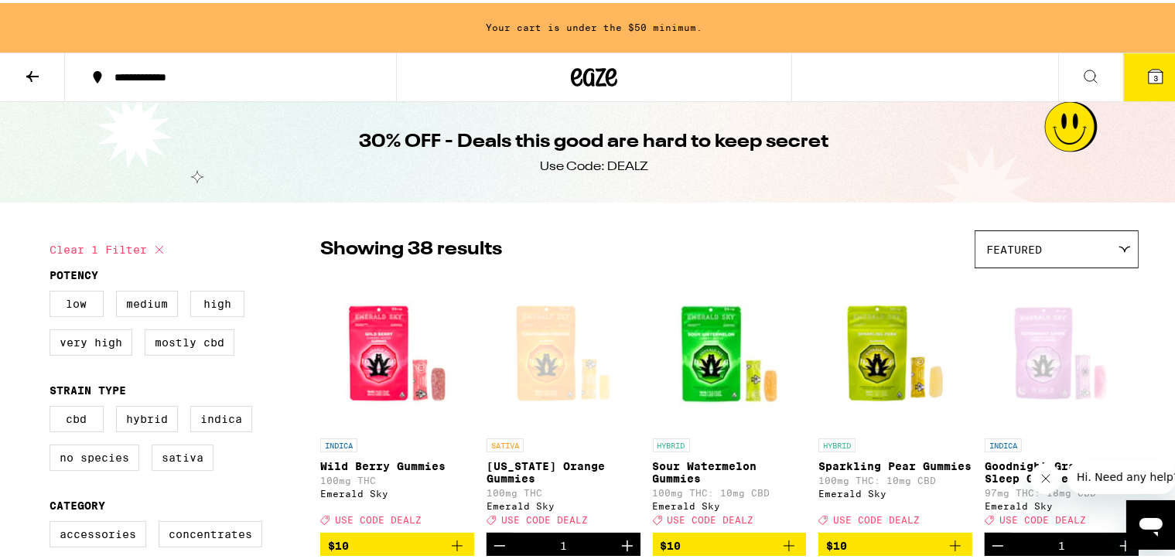
click at [979, 74] on icon at bounding box center [1156, 74] width 14 height 14
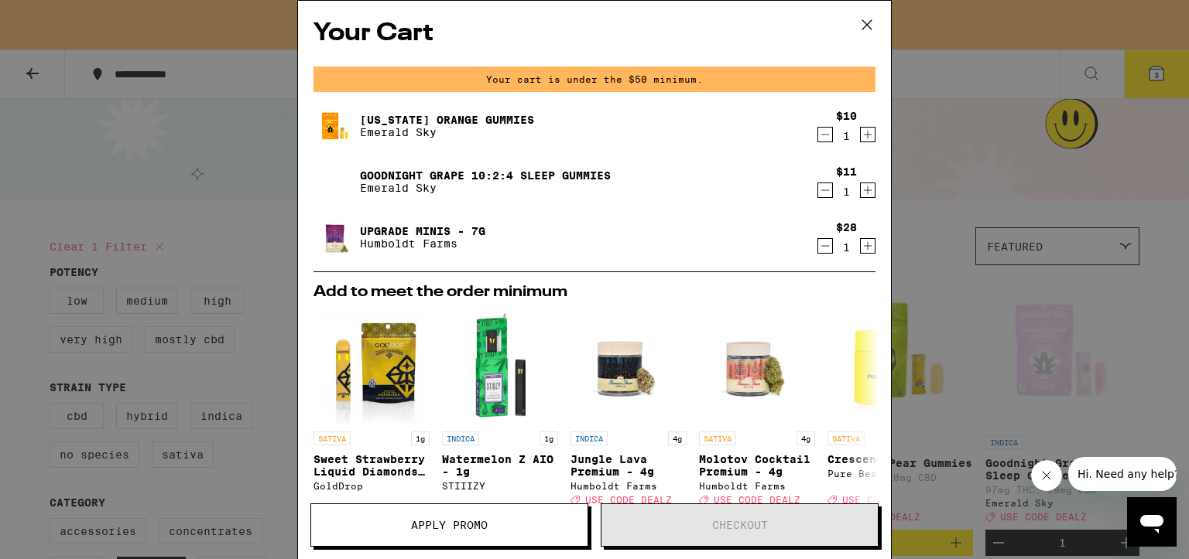
click at [818, 138] on icon "Decrement" at bounding box center [825, 134] width 14 height 19
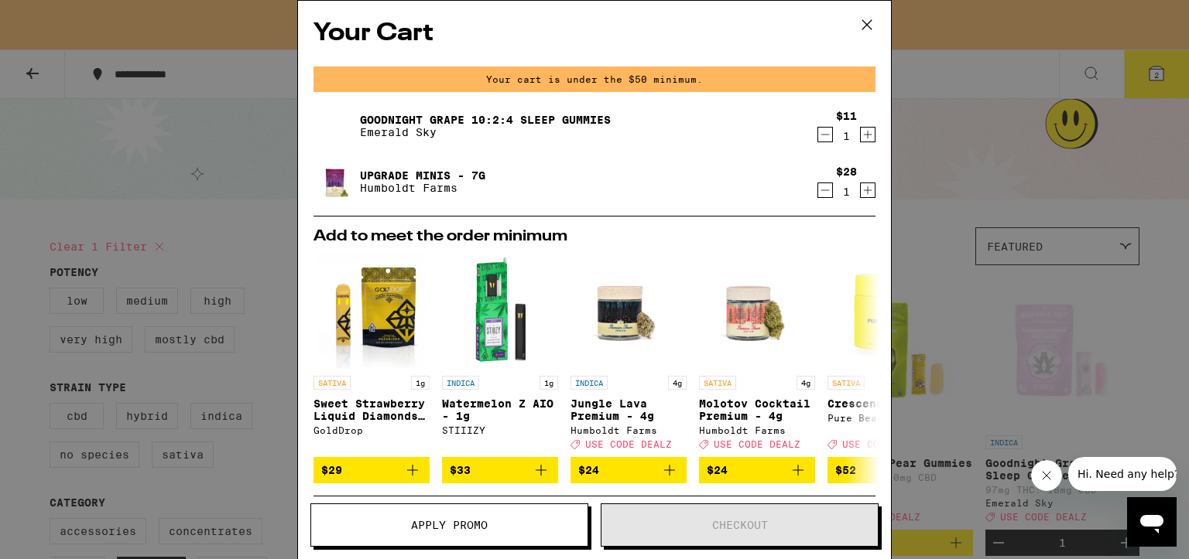
click at [869, 22] on icon at bounding box center [866, 24] width 9 height 9
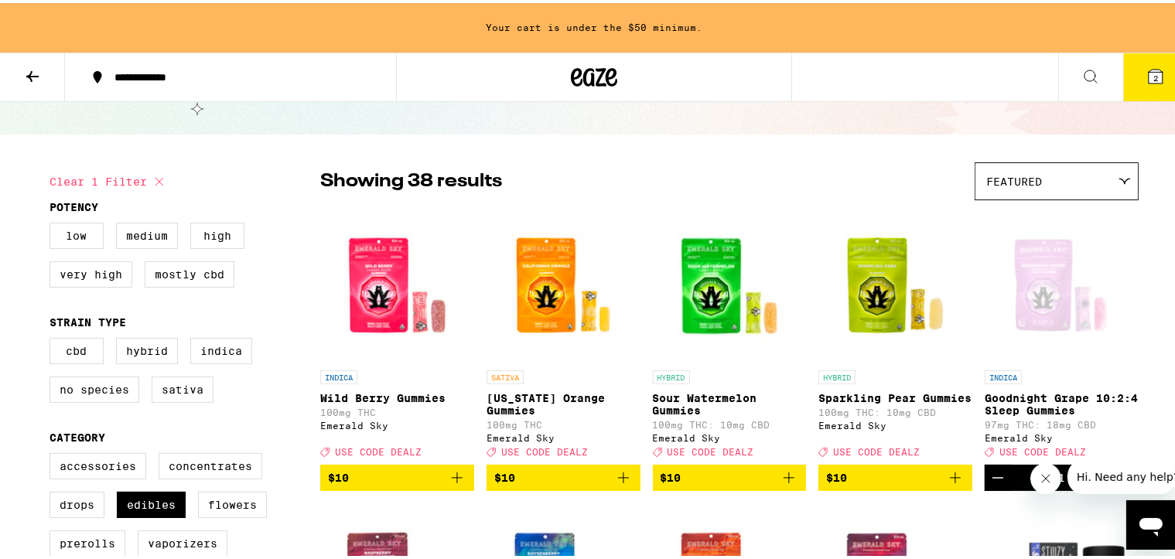
scroll to position [310, 0]
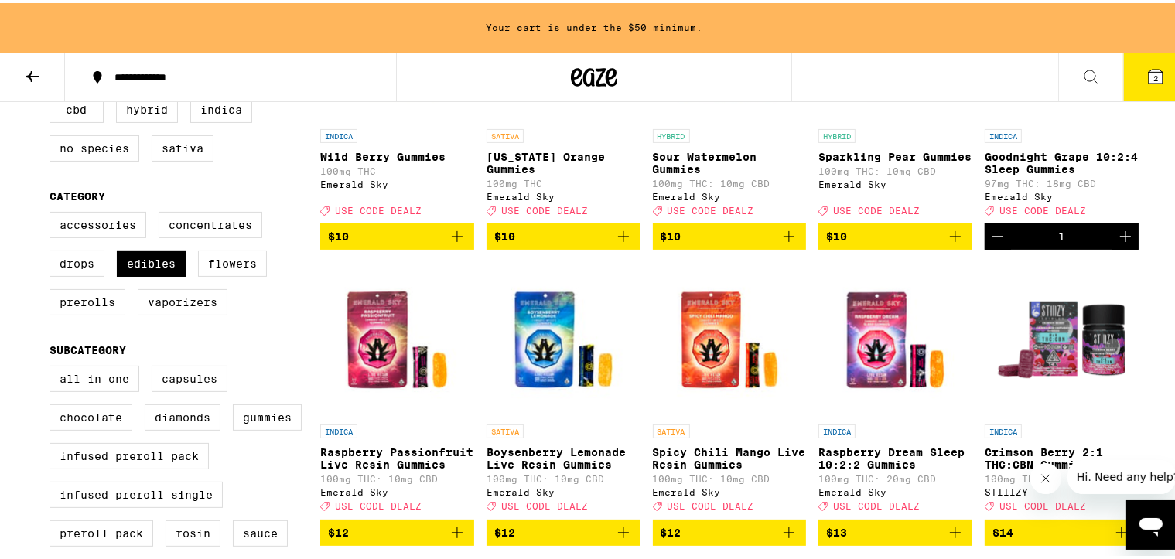
click at [979, 241] on icon "Decrement" at bounding box center [998, 233] width 19 height 19
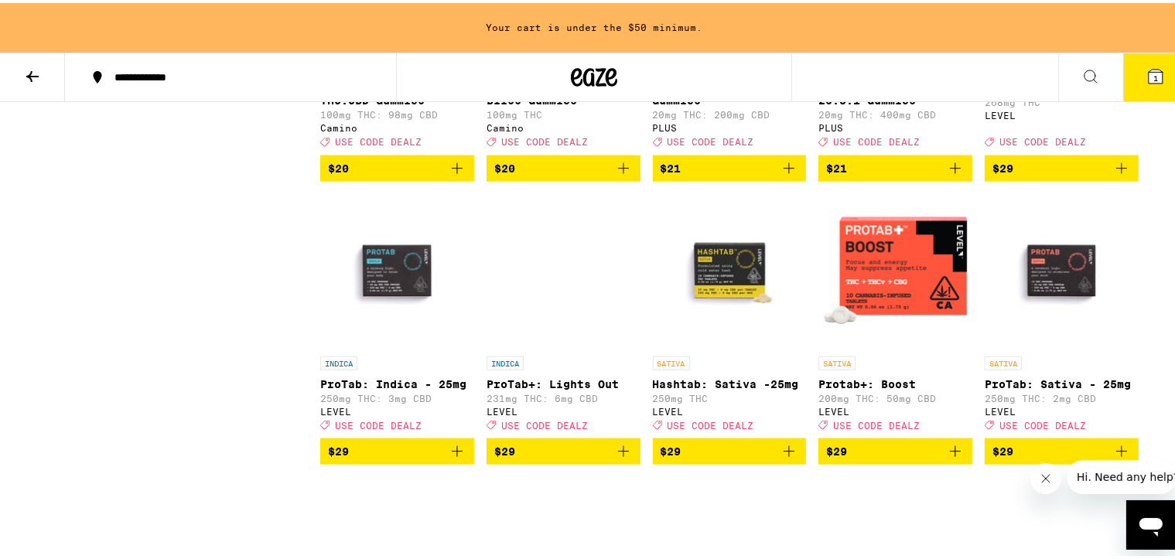
scroll to position [1780, 0]
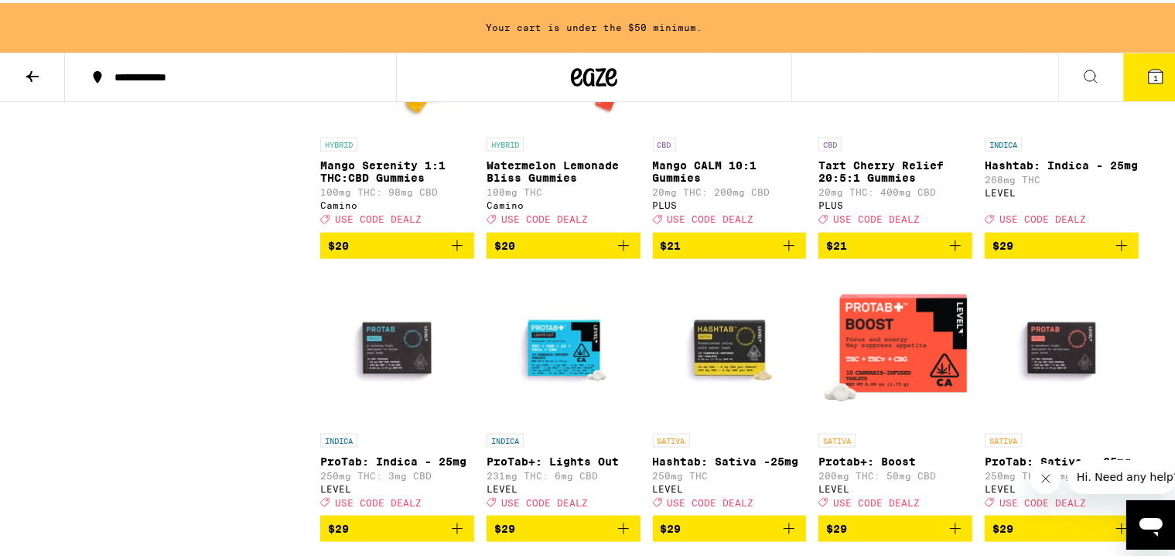
click at [954, 252] on icon "Add to bag" at bounding box center [955, 243] width 19 height 19
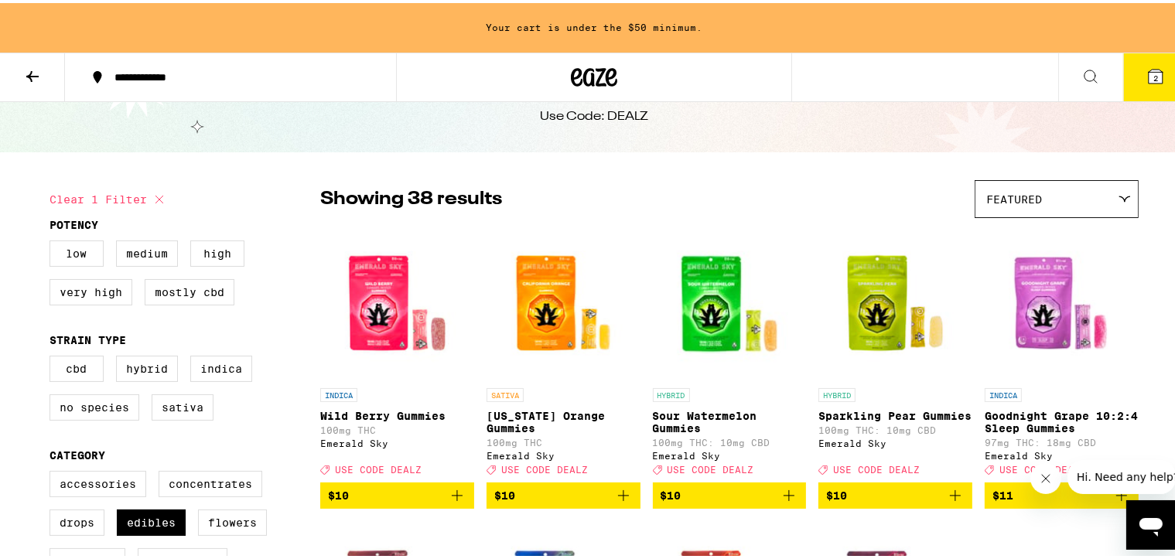
scroll to position [77, 0]
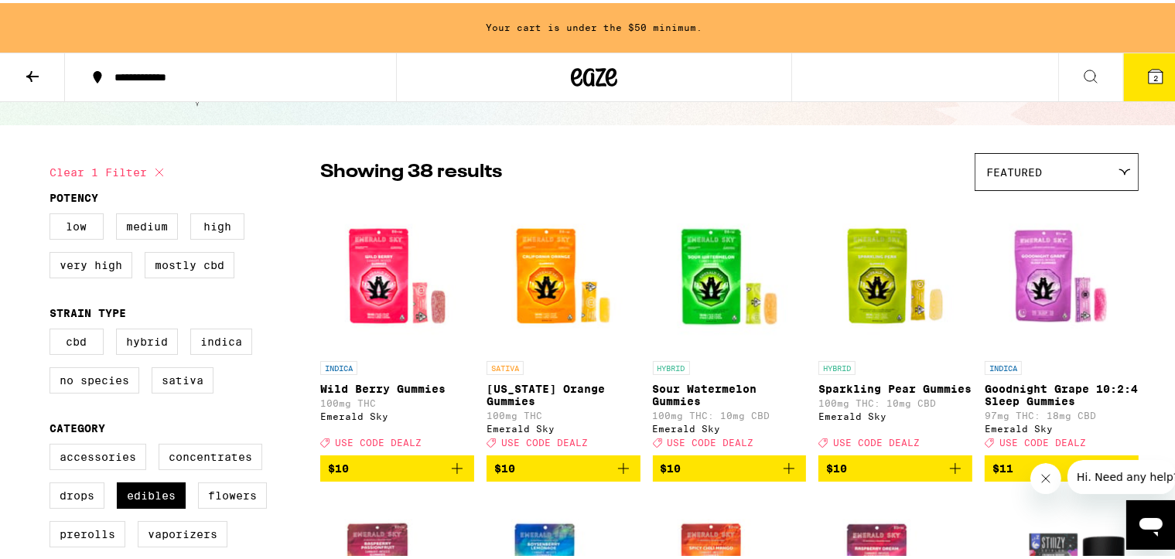
click at [449, 360] on icon "Add to bag" at bounding box center [457, 466] width 19 height 19
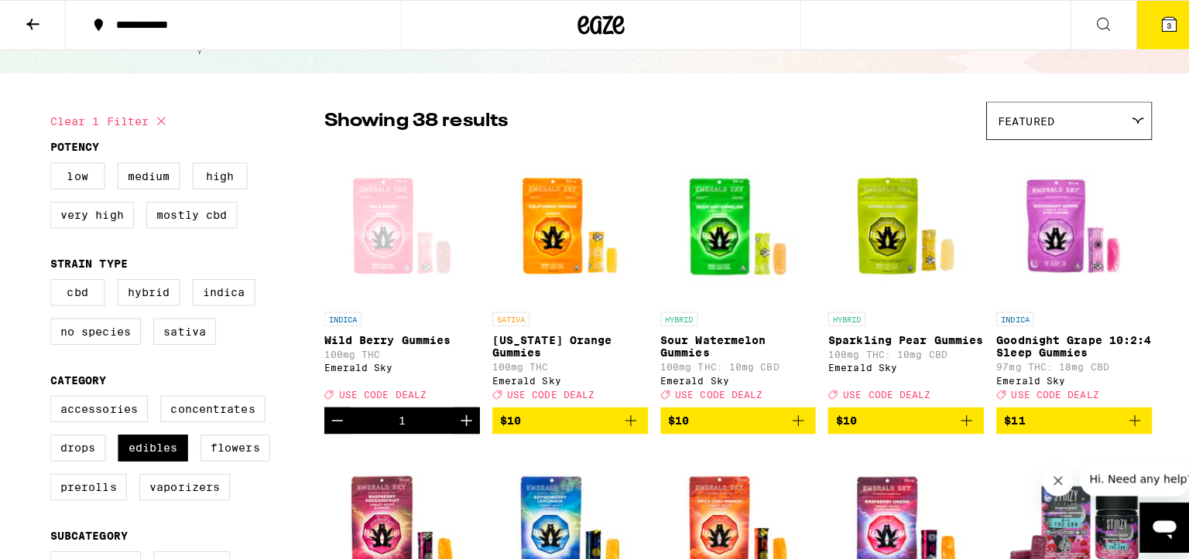
scroll to position [28, 0]
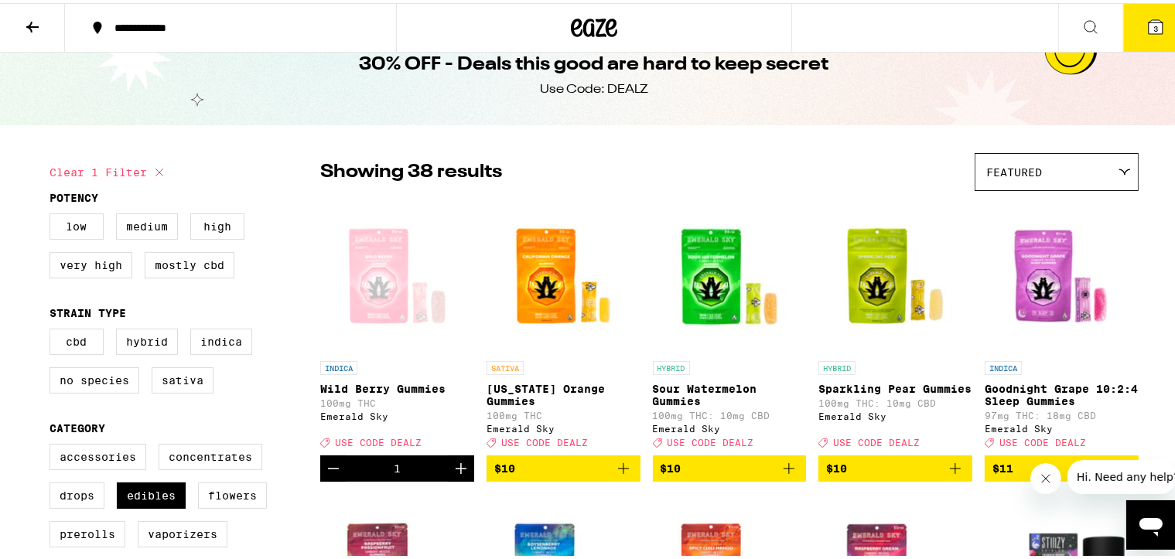
click at [979, 26] on span "3" at bounding box center [1156, 25] width 5 height 9
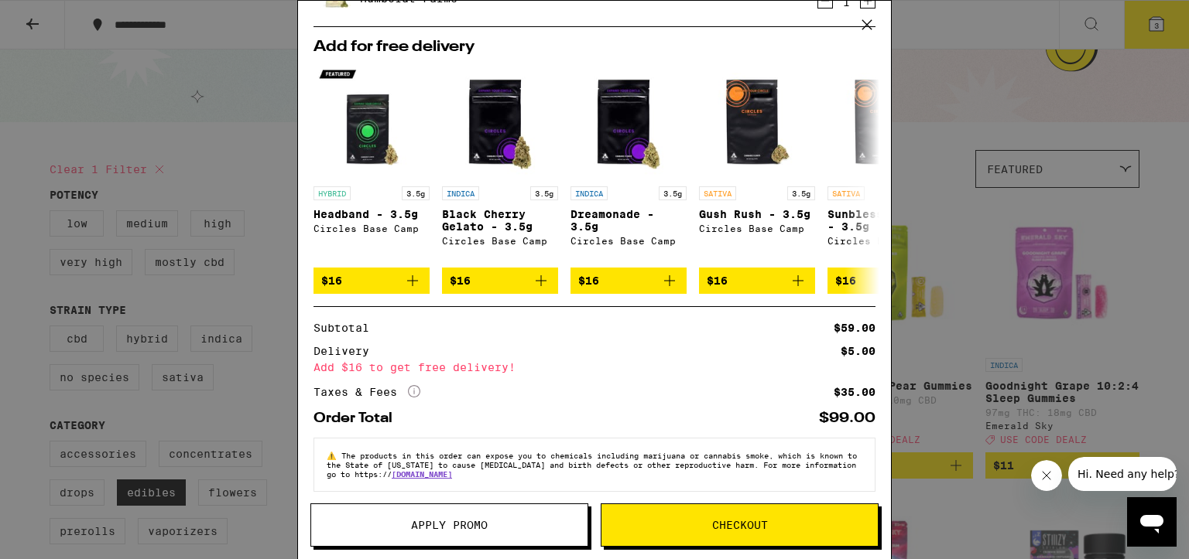
scroll to position [207, 0]
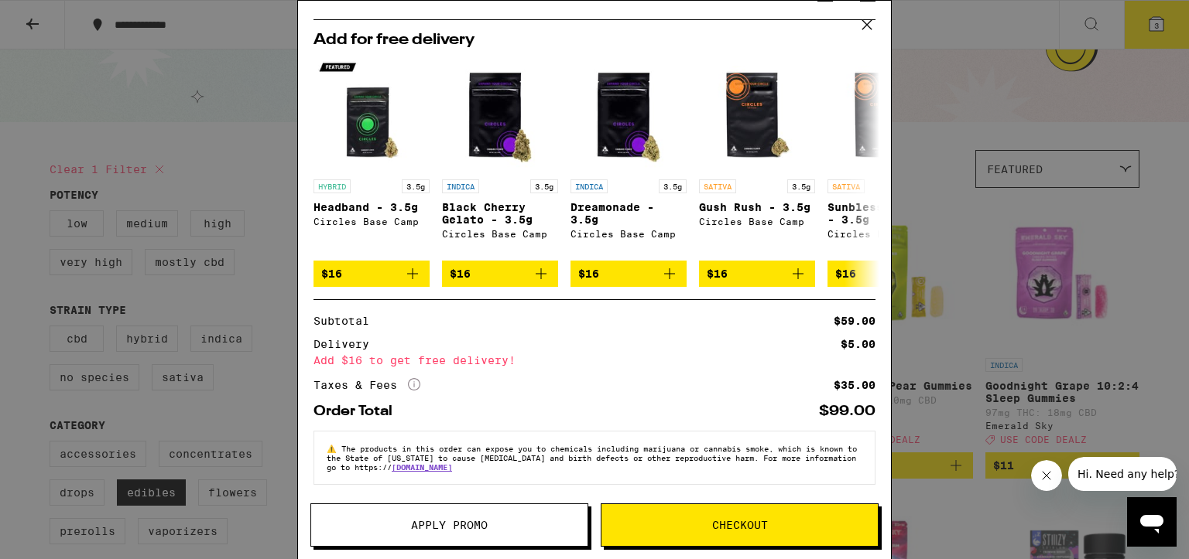
click at [404, 360] on span "Apply Promo" at bounding box center [449, 525] width 276 height 11
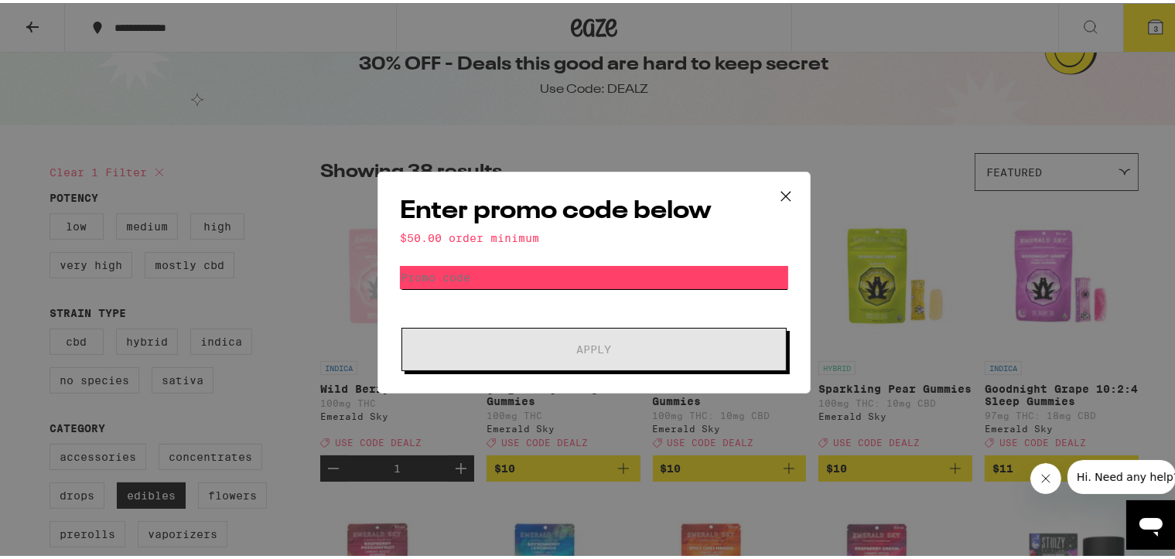
click at [526, 275] on input "Promo Code" at bounding box center [594, 274] width 388 height 23
click at [429, 276] on input "Promo Code" at bounding box center [594, 274] width 388 height 23
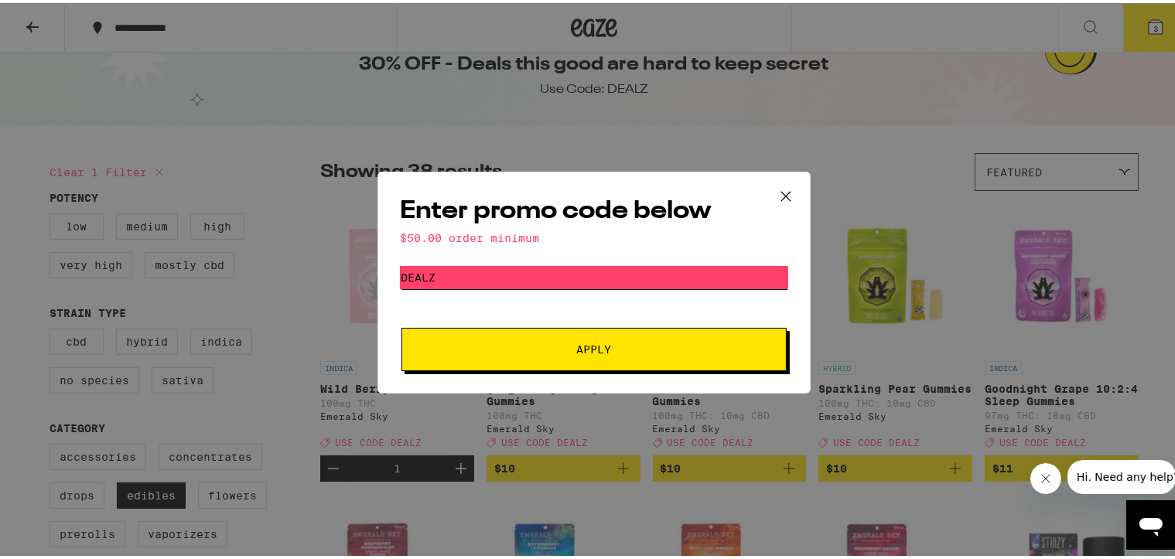
type input "dealz"
click at [464, 343] on span "Apply" at bounding box center [594, 346] width 279 height 11
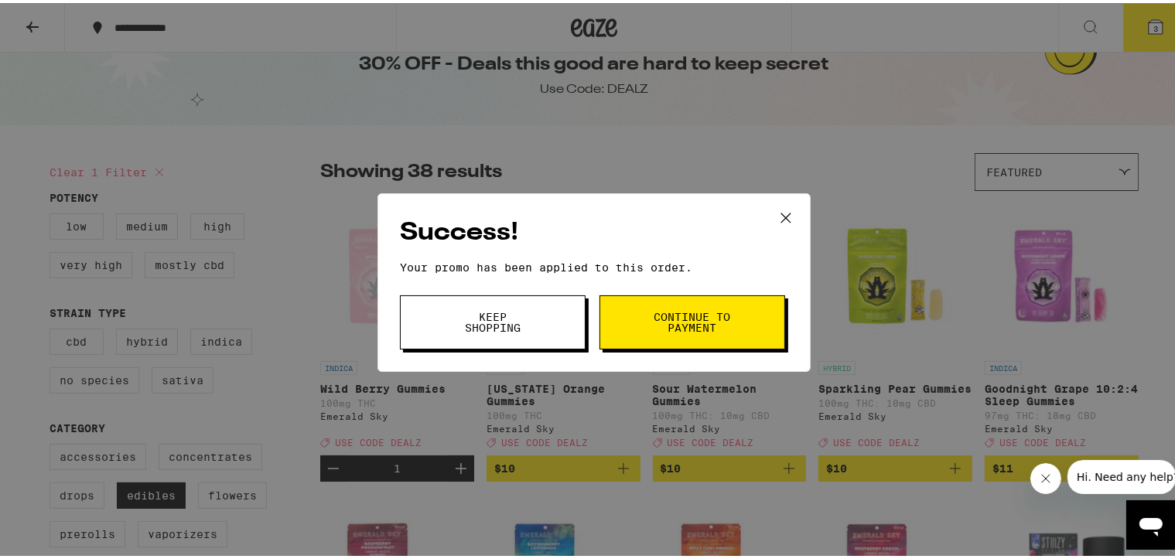
click at [775, 213] on icon at bounding box center [786, 215] width 23 height 23
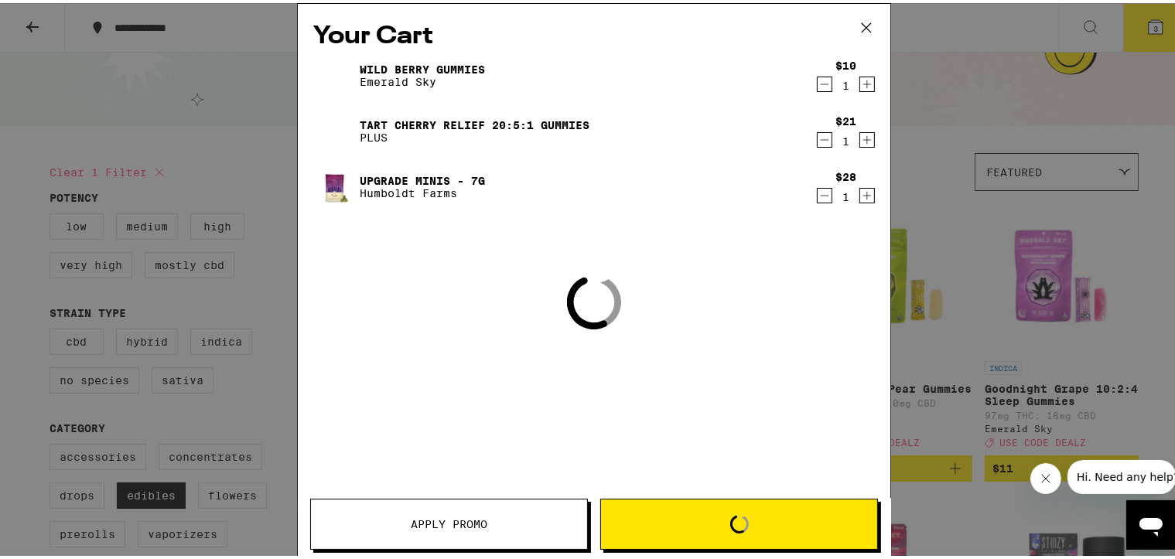
click at [783, 209] on div "Wild [PERSON_NAME] Gummies Emerald Sky $10 1 Tart Cherry Relief 20:5:1 Gummies …" at bounding box center [594, 134] width 562 height 167
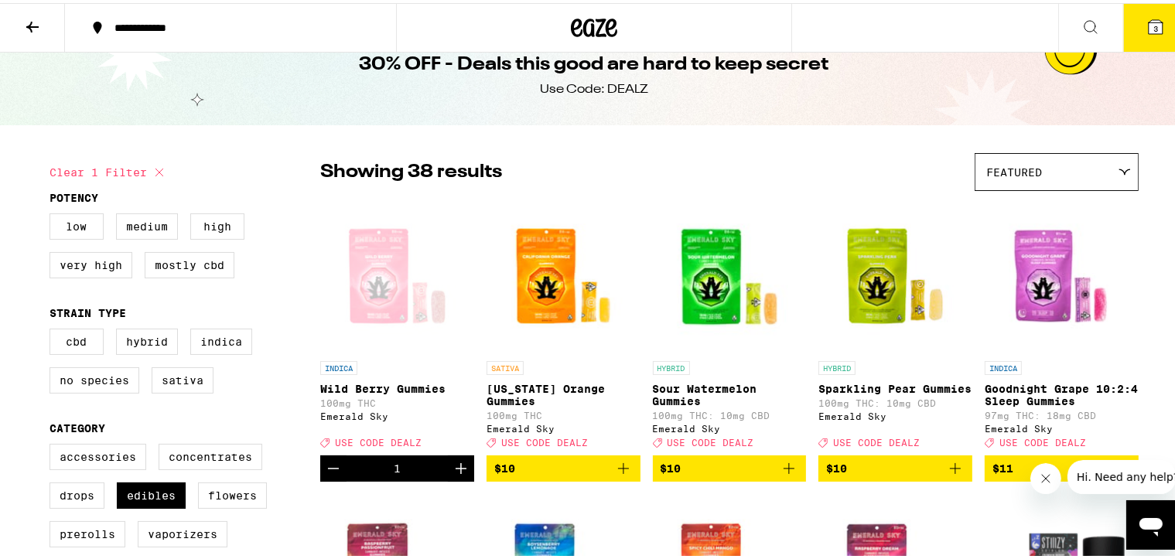
click at [979, 30] on icon at bounding box center [1156, 24] width 14 height 14
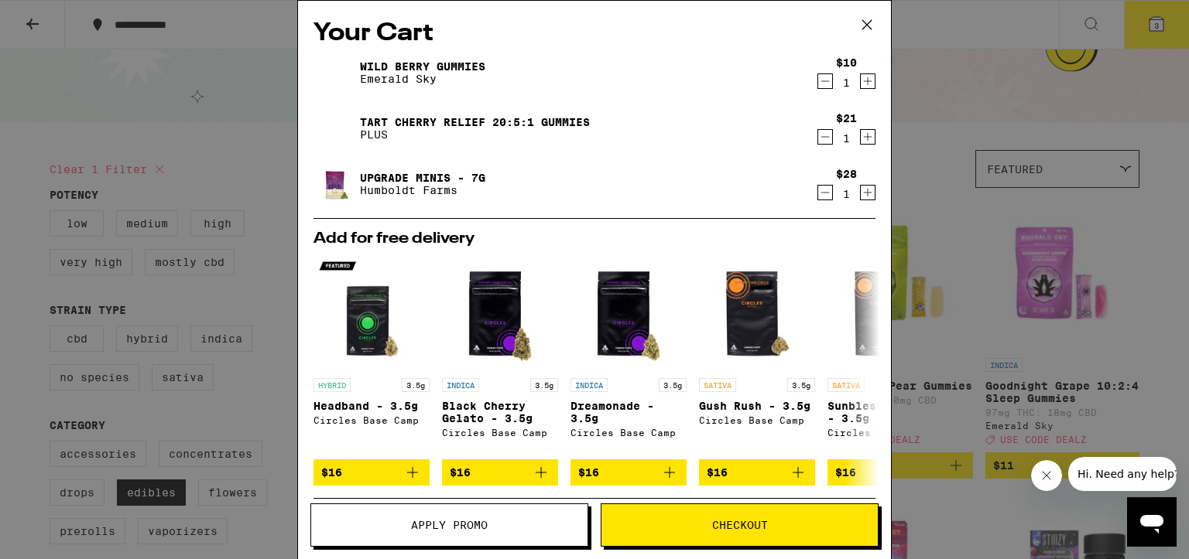
drag, startPoint x: 818, startPoint y: 80, endPoint x: 818, endPoint y: 136, distance: 55.7
click at [818, 80] on icon "Decrement" at bounding box center [825, 81] width 14 height 19
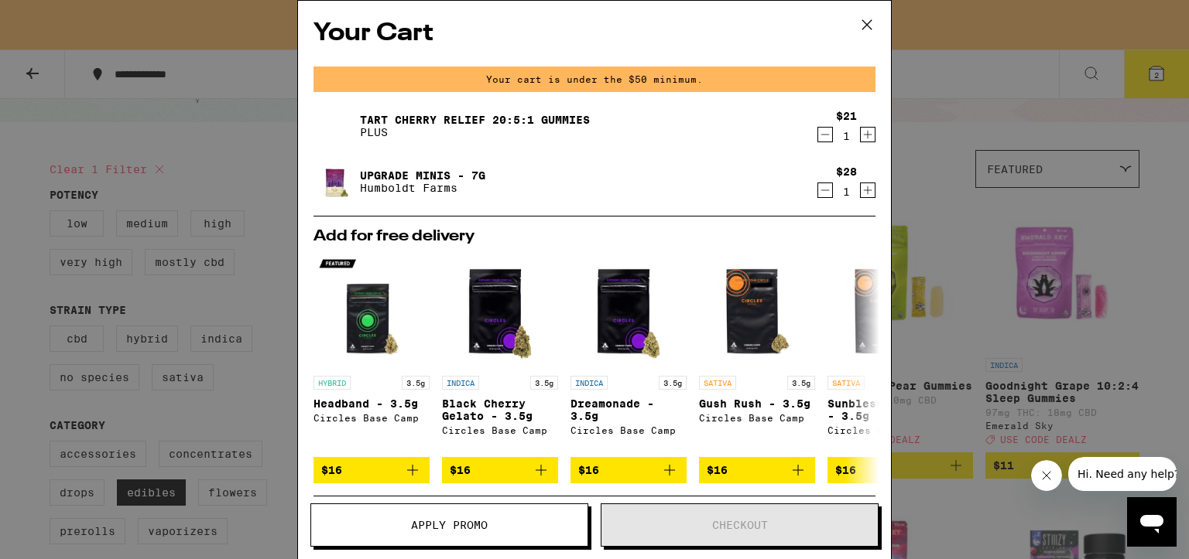
click at [818, 185] on icon "Decrement" at bounding box center [825, 190] width 14 height 19
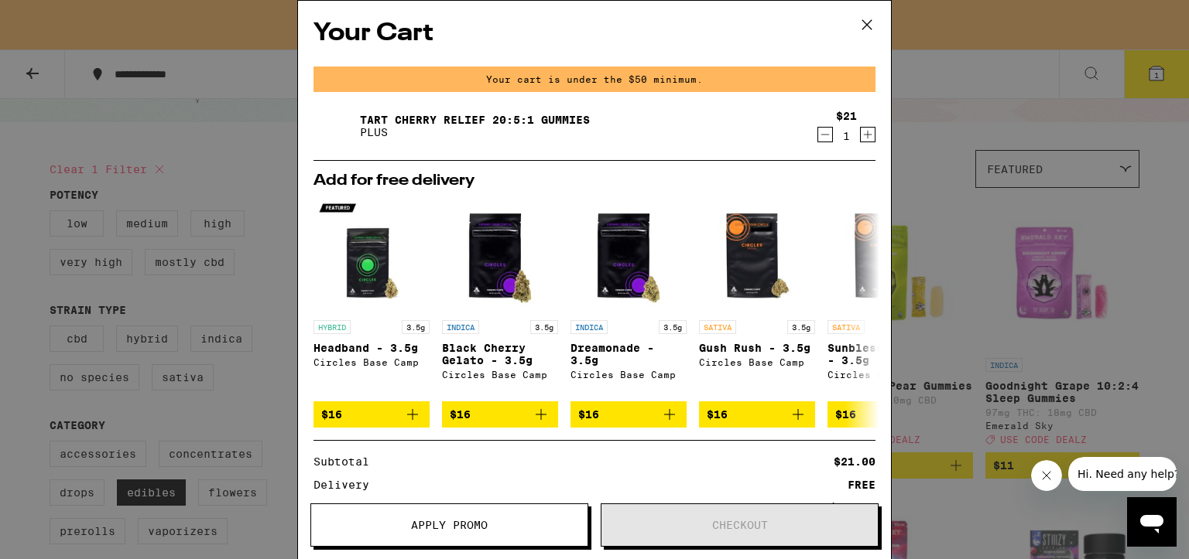
click at [818, 136] on icon "Decrement" at bounding box center [825, 134] width 14 height 19
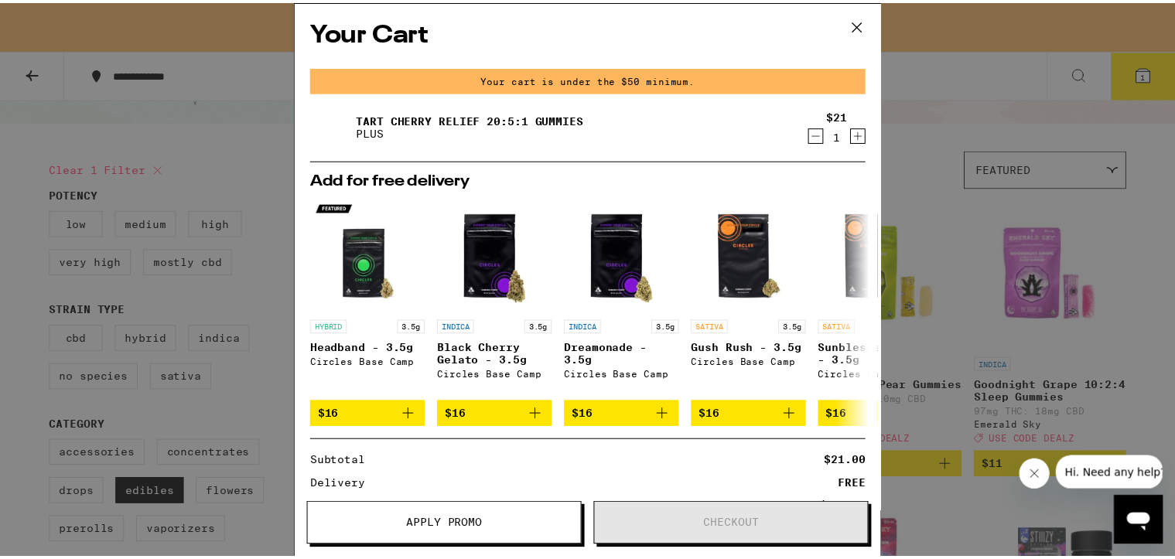
scroll to position [28, 0]
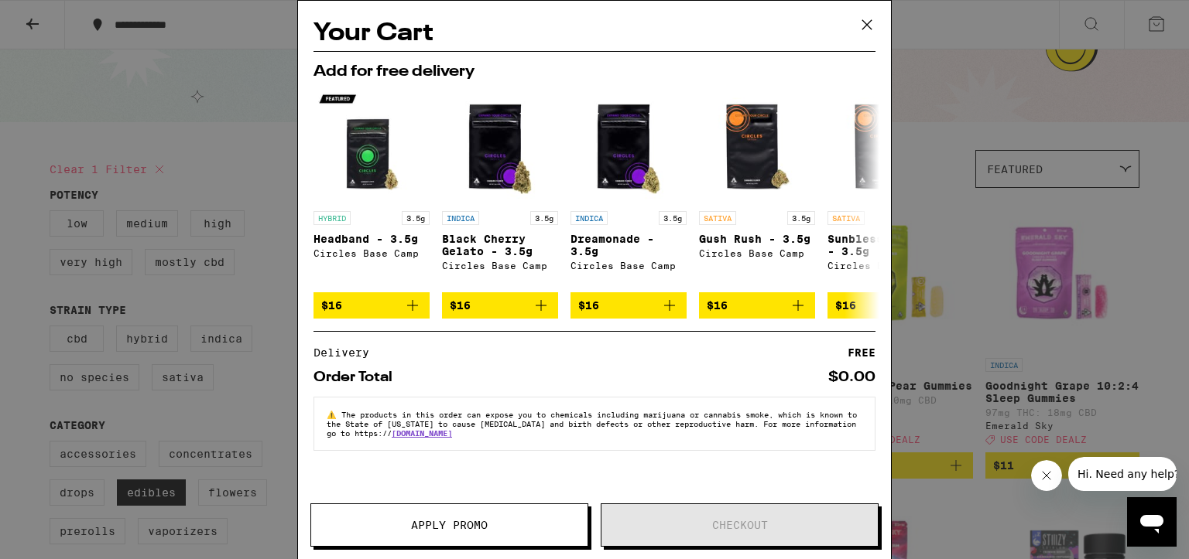
click at [865, 19] on icon at bounding box center [866, 24] width 23 height 23
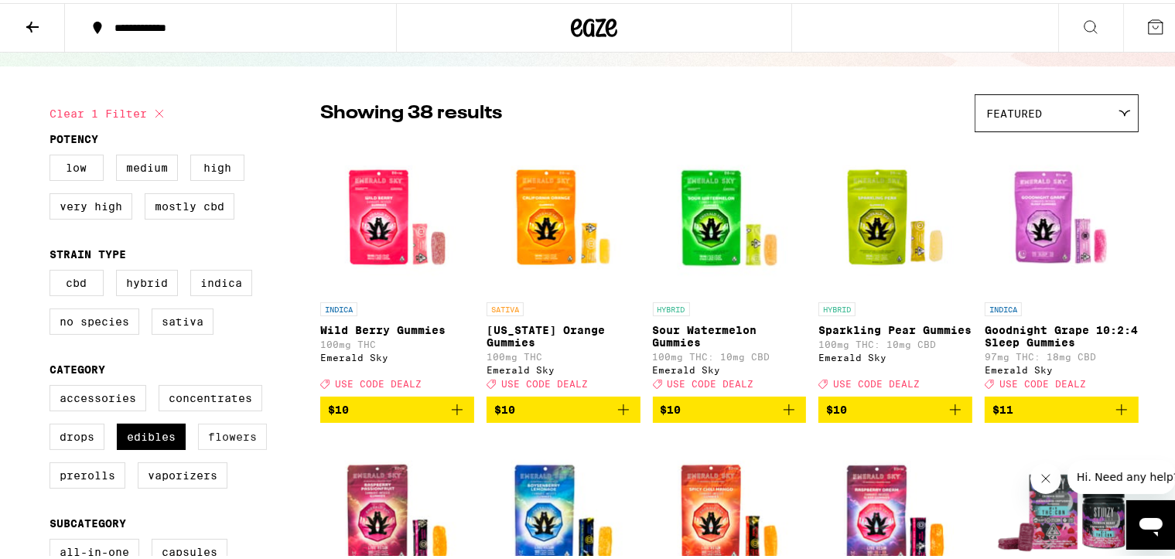
scroll to position [155, 0]
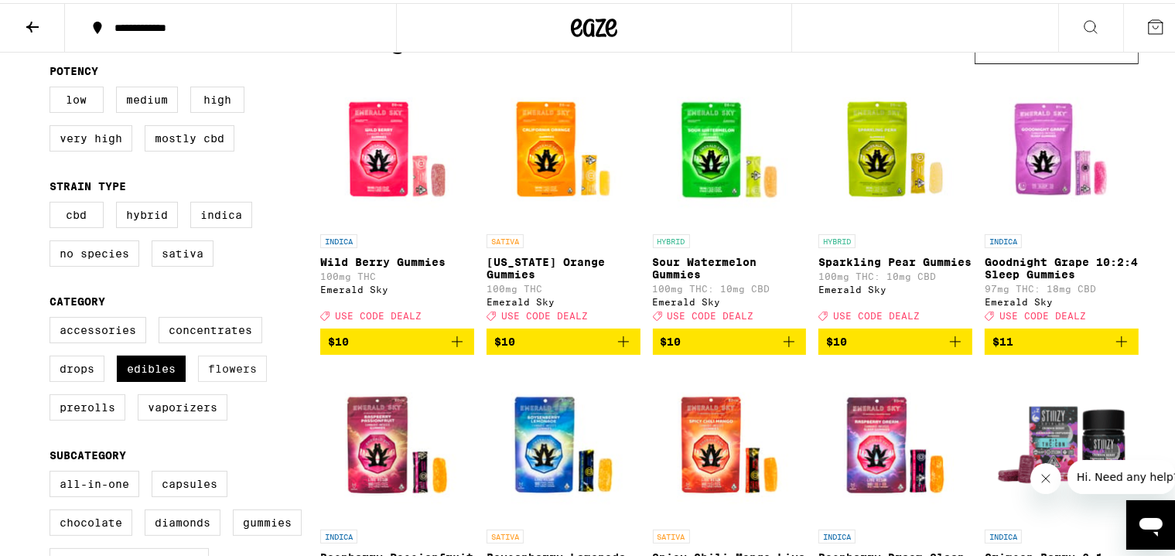
drag, startPoint x: 156, startPoint y: 381, endPoint x: 213, endPoint y: 385, distance: 56.7
click at [156, 360] on label "Edibles" at bounding box center [151, 366] width 69 height 26
click at [53, 317] on input "Edibles" at bounding box center [53, 317] width 1 height 1
checkbox input "false"
click at [220, 360] on label "Flowers" at bounding box center [232, 366] width 69 height 26
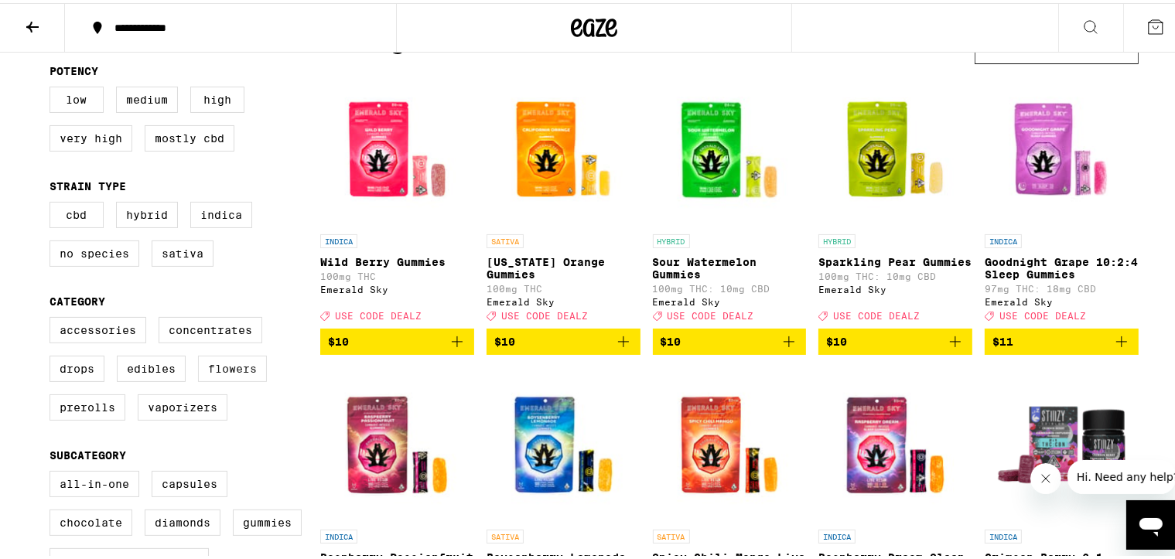
click at [53, 317] on input "Flowers" at bounding box center [53, 317] width 1 height 1
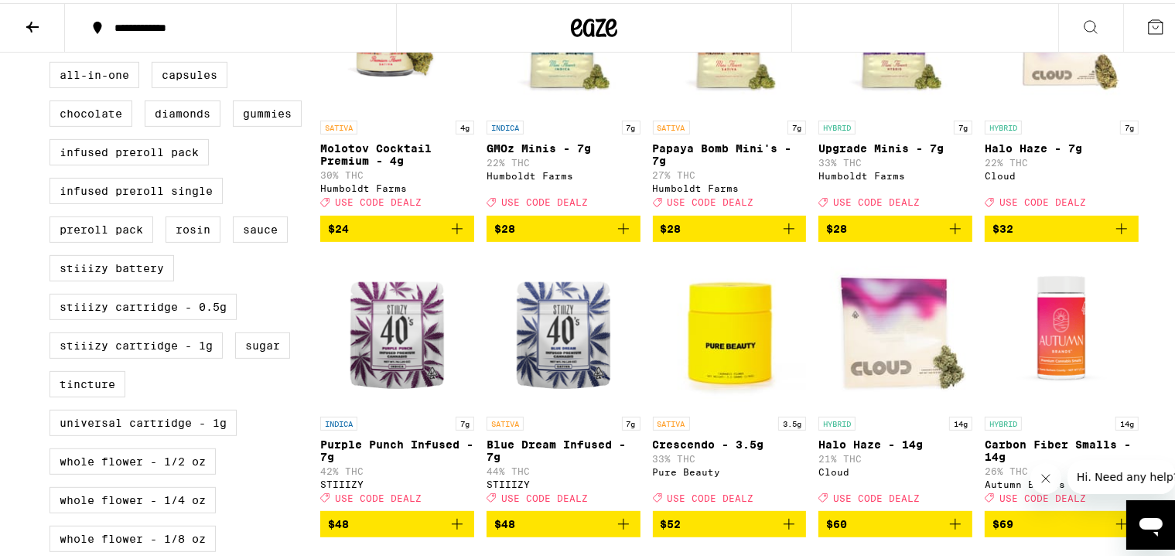
scroll to position [542, 0]
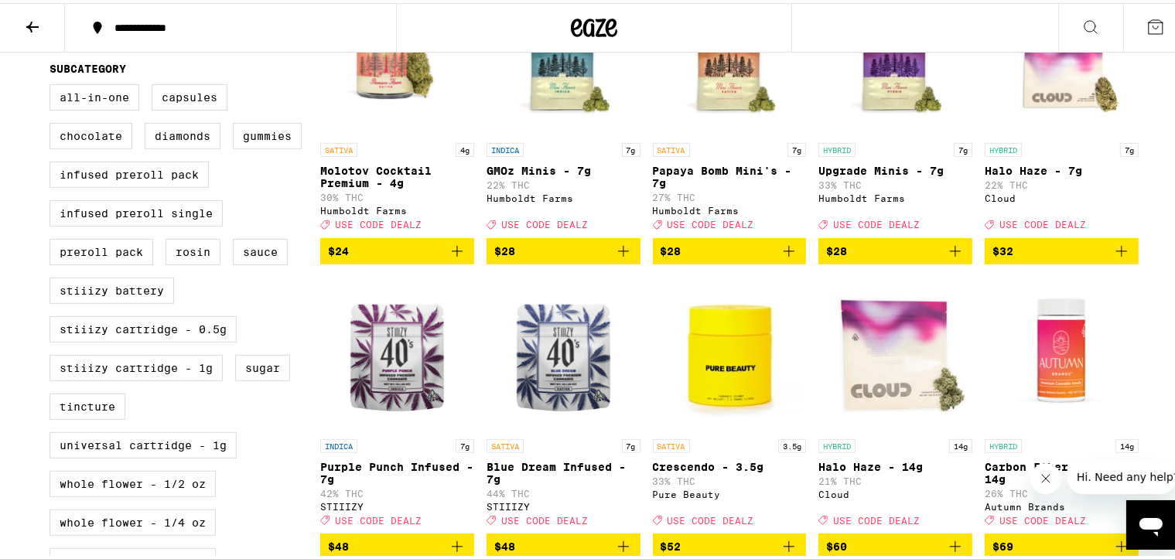
click at [950, 258] on icon "Add to bag" at bounding box center [955, 248] width 19 height 19
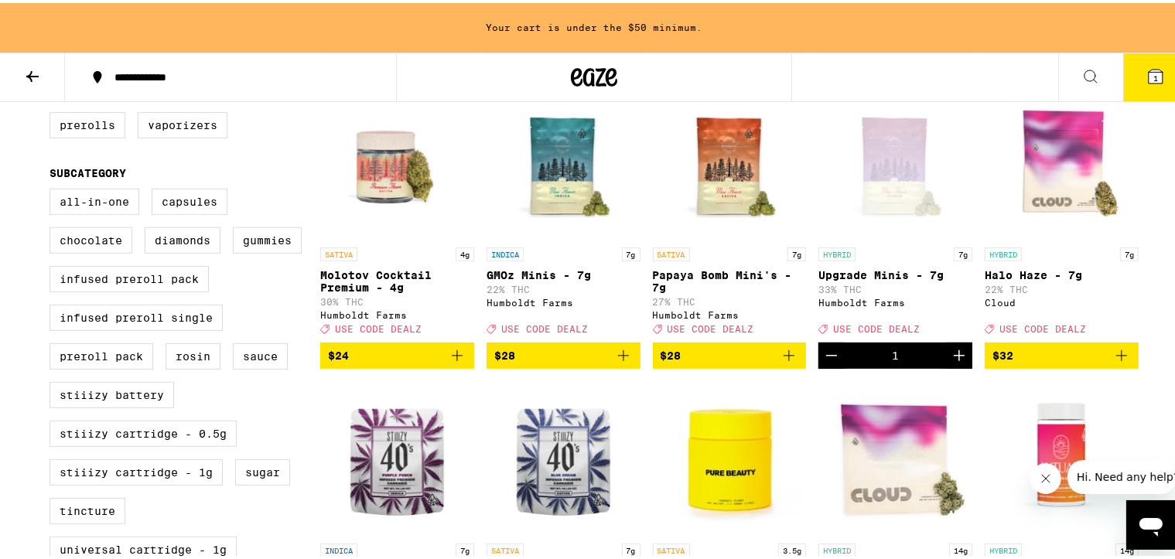
scroll to position [359, 0]
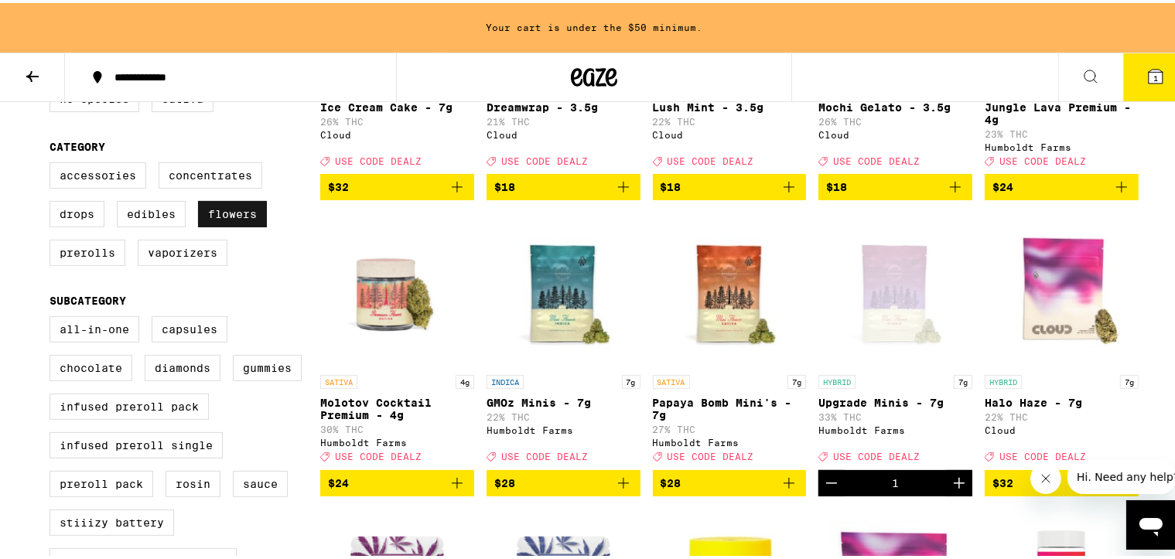
click at [226, 222] on label "Flowers" at bounding box center [232, 211] width 69 height 26
click at [53, 163] on input "Flowers" at bounding box center [53, 162] width 1 height 1
checkbox input "false"
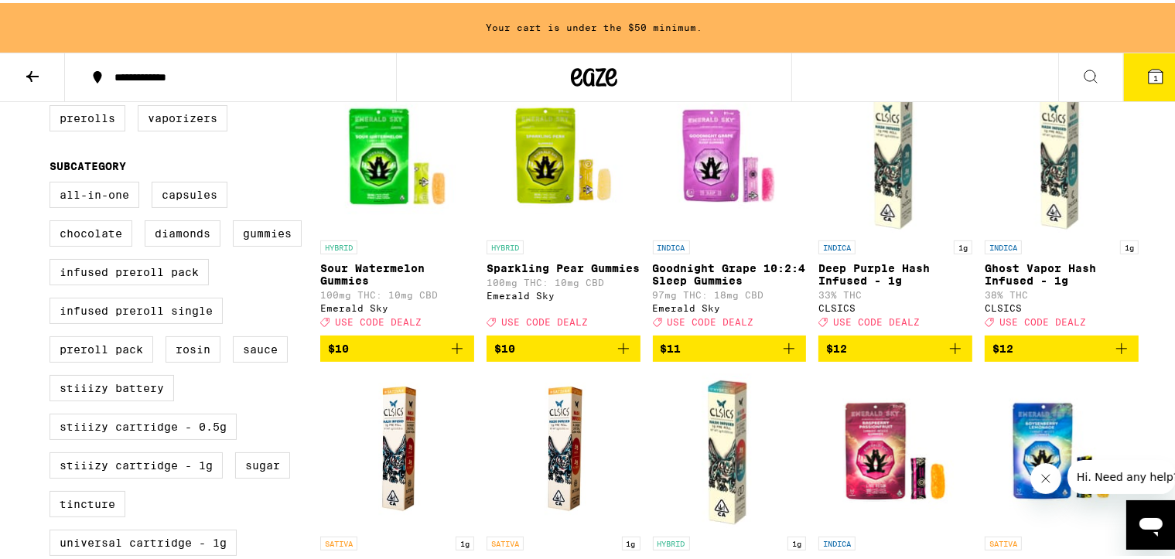
scroll to position [359, 0]
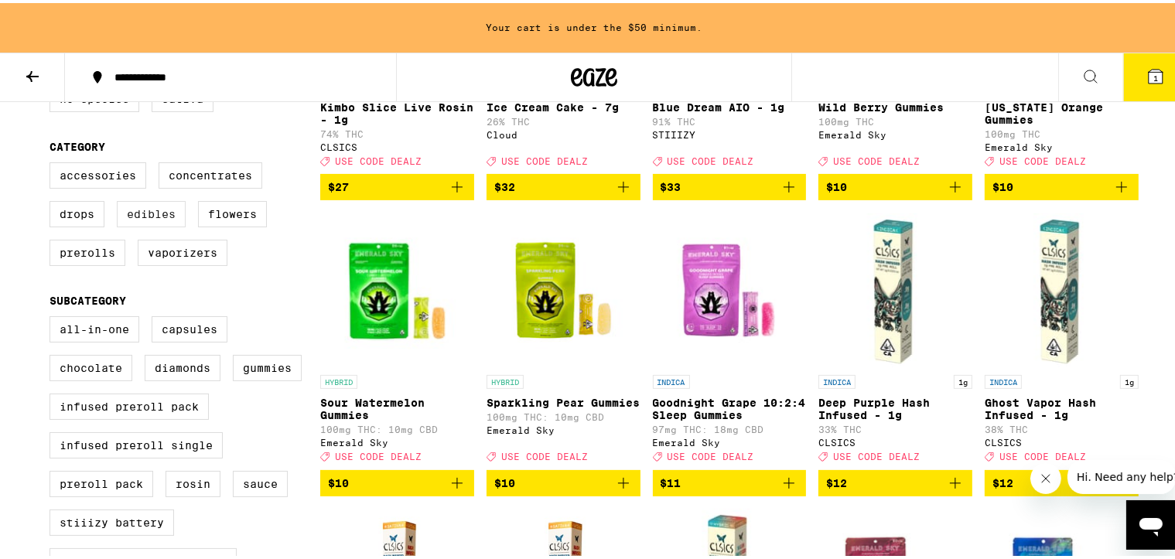
click at [148, 216] on label "Edibles" at bounding box center [151, 211] width 69 height 26
click at [53, 163] on input "Edibles" at bounding box center [53, 162] width 1 height 1
checkbox input "true"
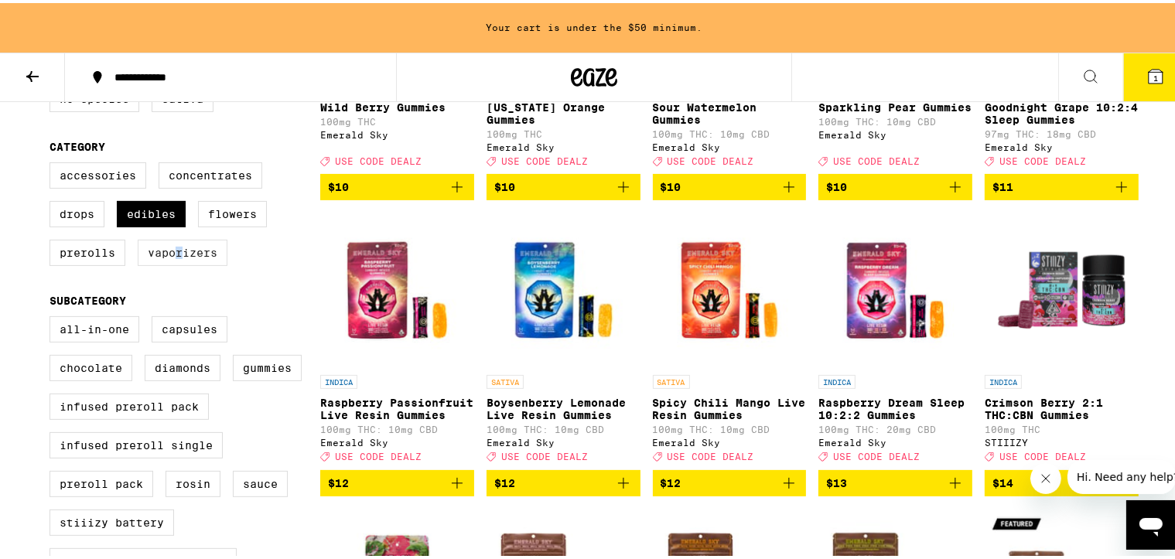
click at [173, 258] on label "Vaporizers" at bounding box center [183, 250] width 90 height 26
click at [172, 258] on label "Vaporizers" at bounding box center [183, 250] width 90 height 26
click at [53, 163] on input "Vaporizers" at bounding box center [53, 162] width 1 height 1
checkbox input "true"
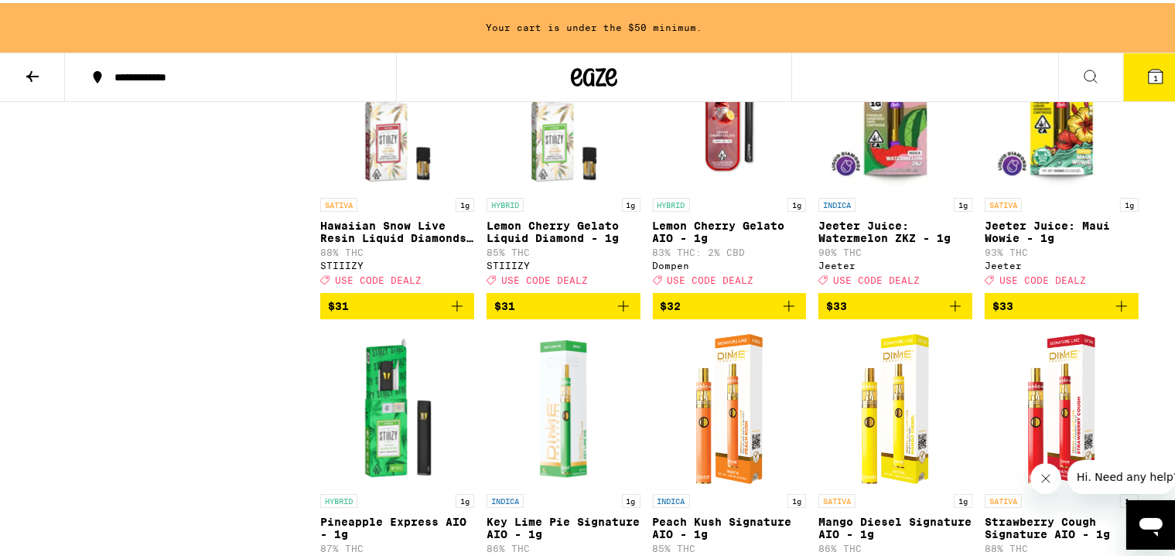
scroll to position [4101, 0]
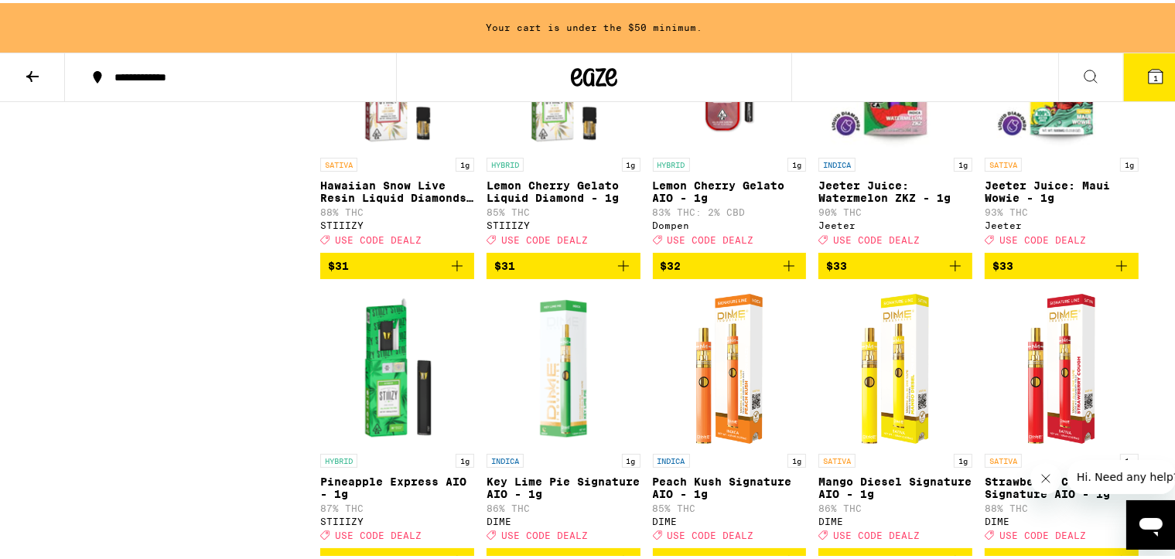
click at [786, 272] on icon "Add to bag" at bounding box center [789, 263] width 19 height 19
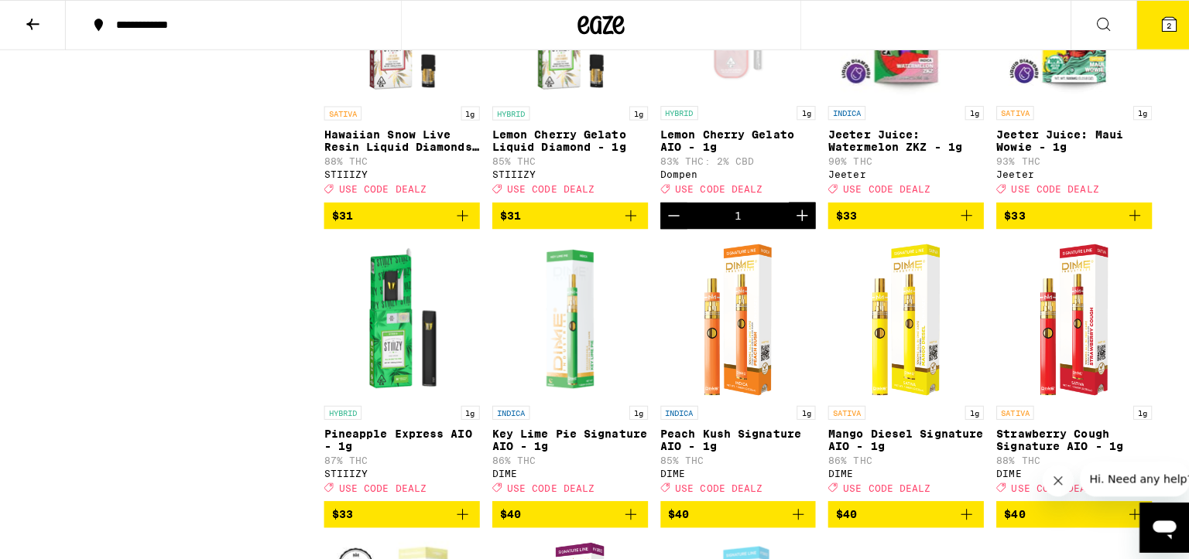
scroll to position [4052, 0]
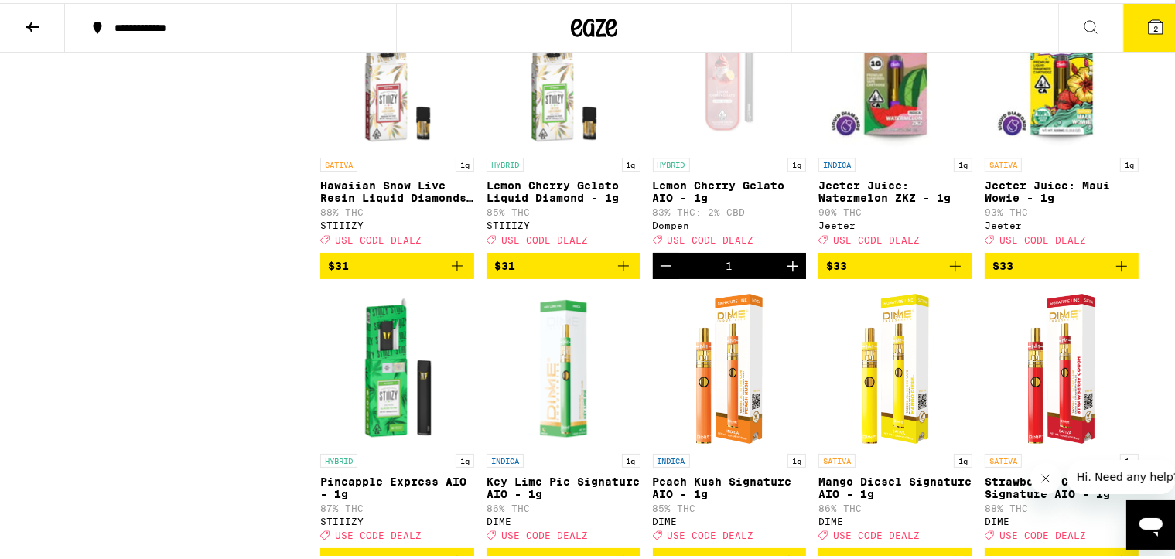
click at [979, 24] on icon at bounding box center [1156, 24] width 14 height 14
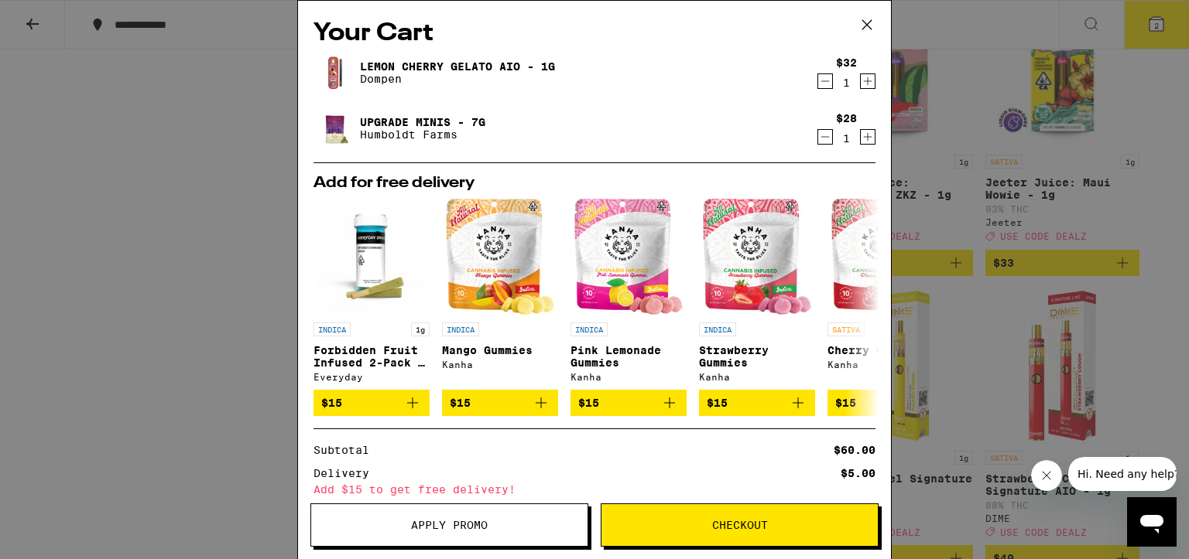
click at [864, 23] on icon at bounding box center [866, 24] width 23 height 23
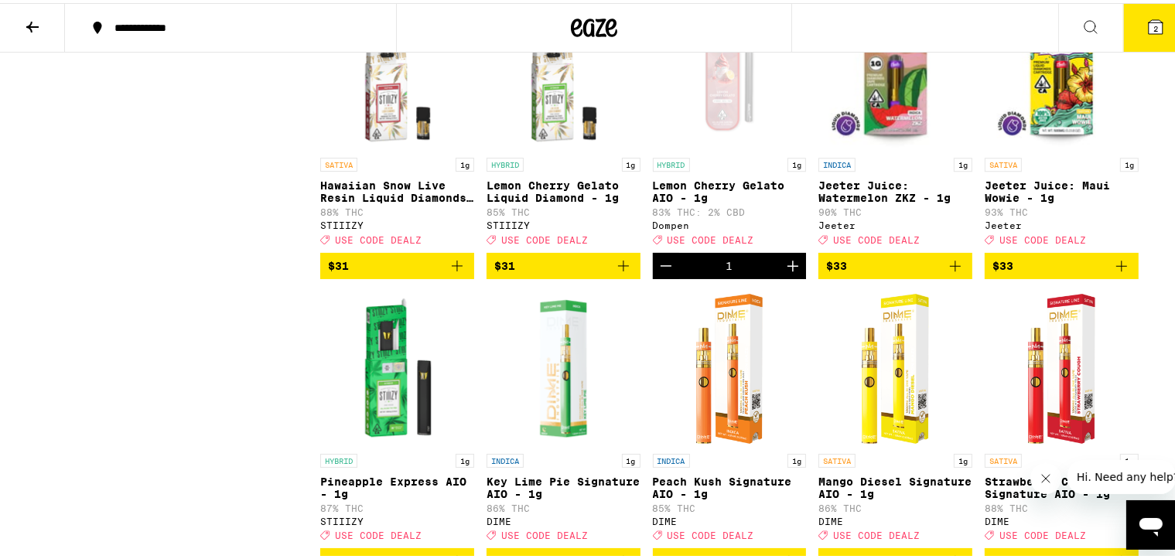
click at [979, 20] on icon at bounding box center [1156, 24] width 14 height 14
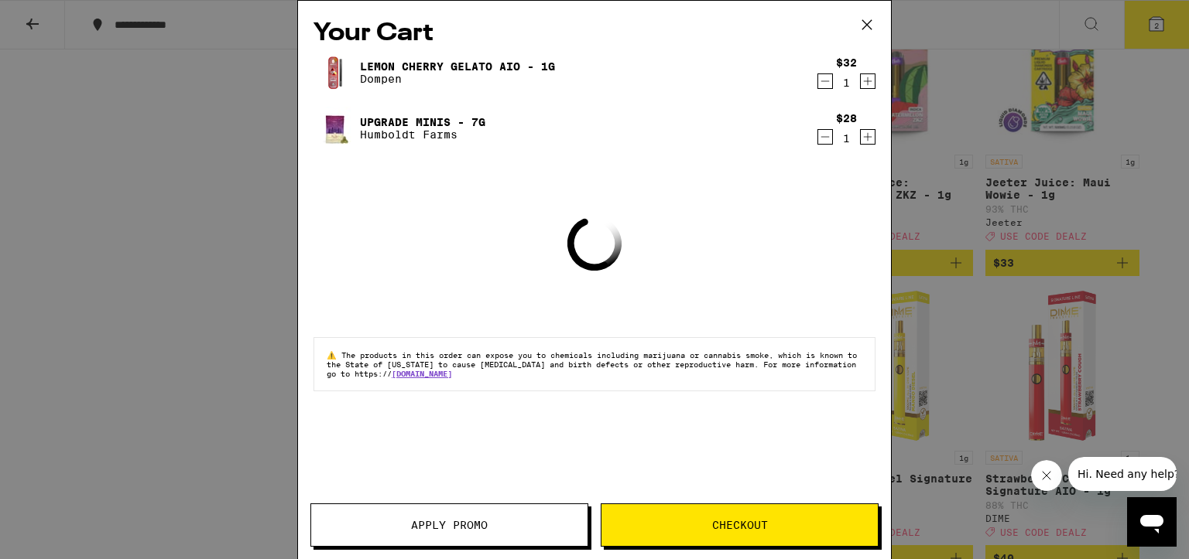
click at [818, 79] on icon "Decrement" at bounding box center [825, 81] width 14 height 19
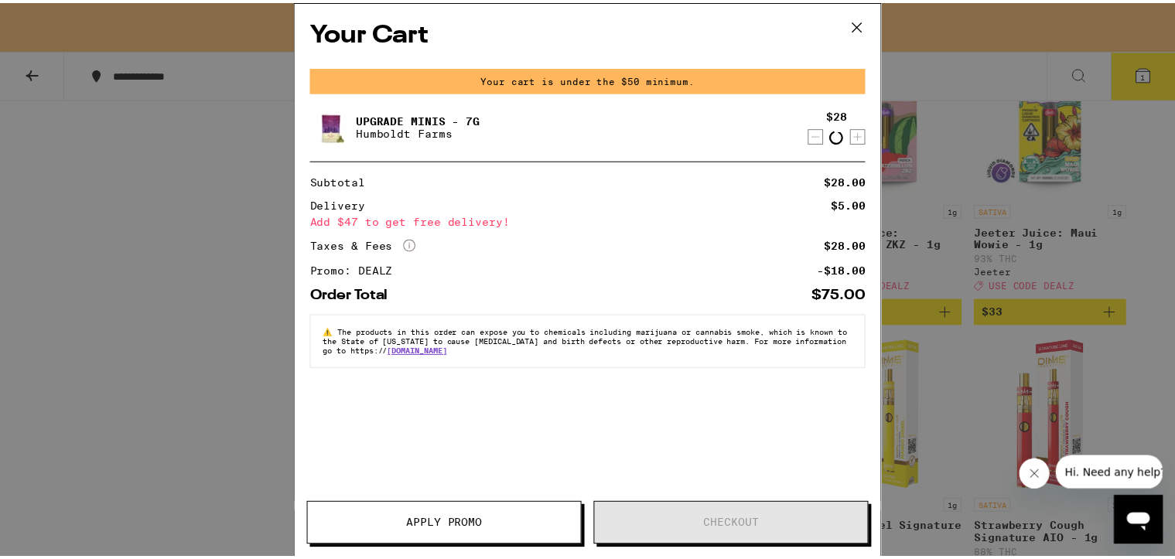
scroll to position [4101, 0]
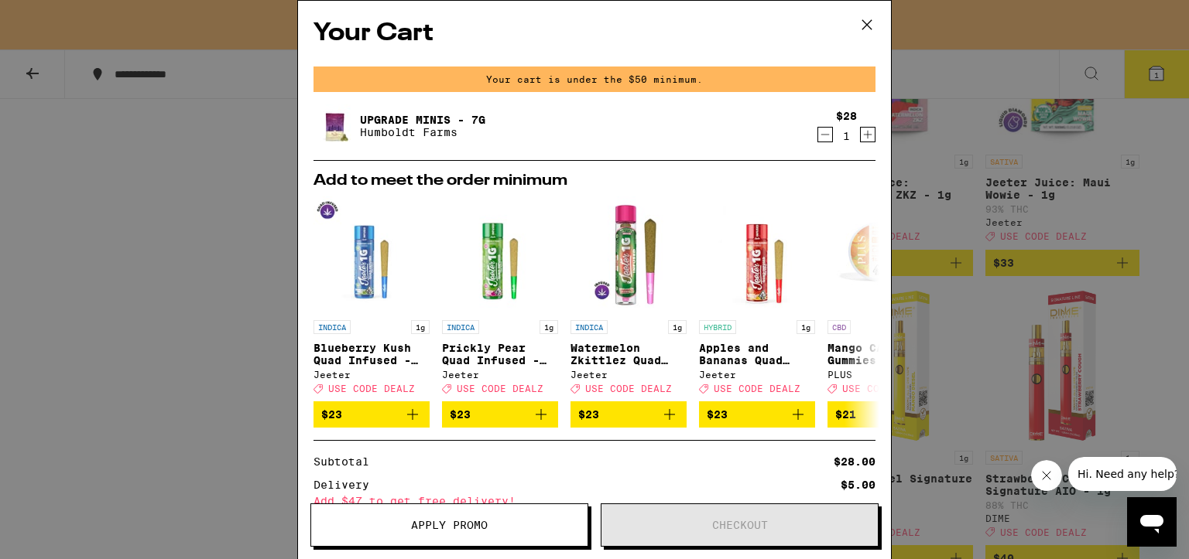
click at [866, 29] on icon at bounding box center [866, 24] width 23 height 23
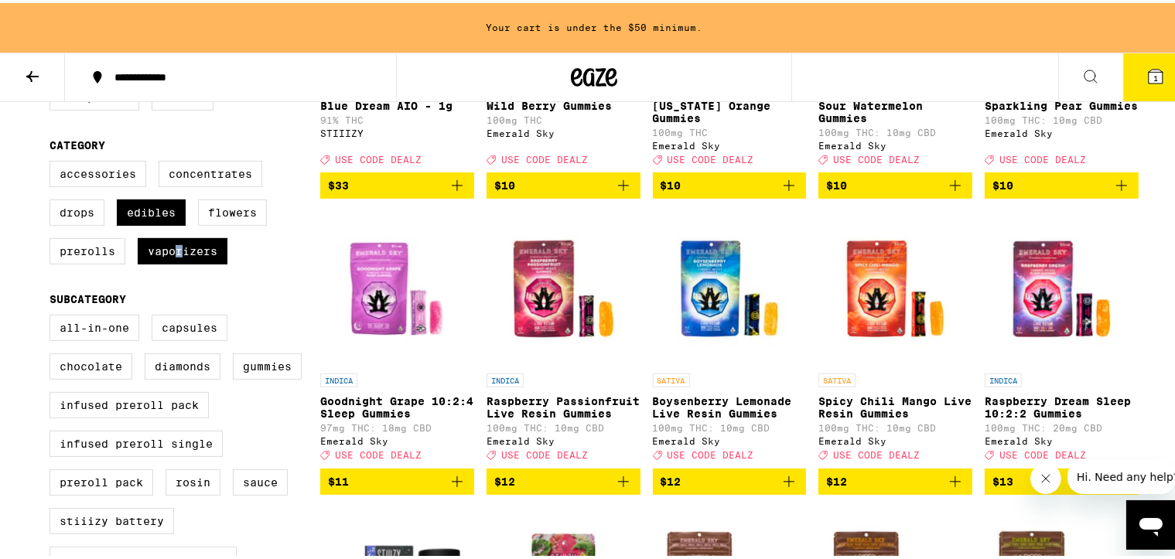
scroll to position [387, 0]
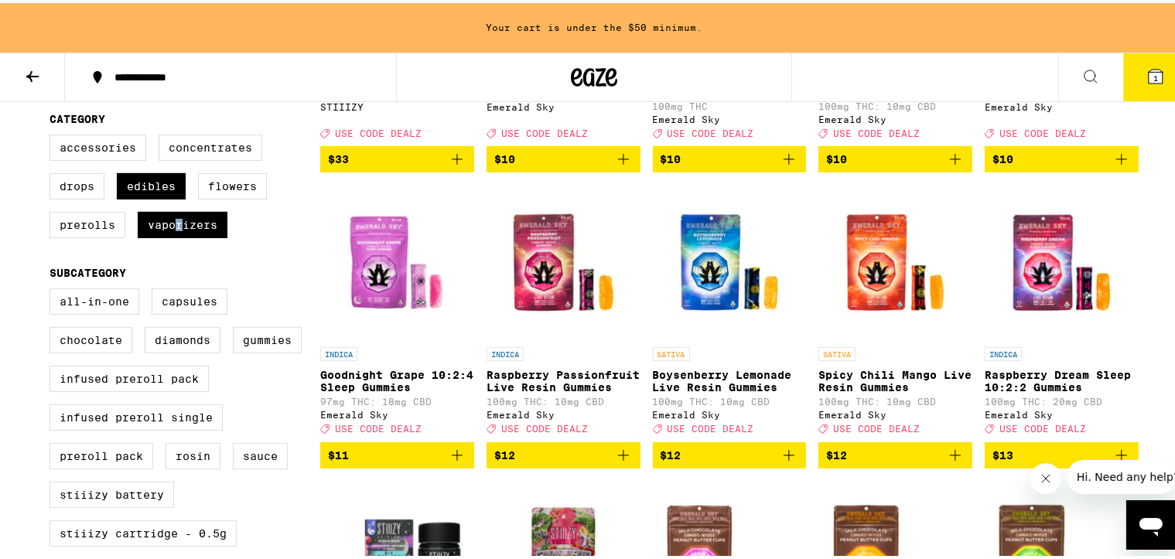
click at [453, 360] on icon "Add to bag" at bounding box center [457, 452] width 19 height 19
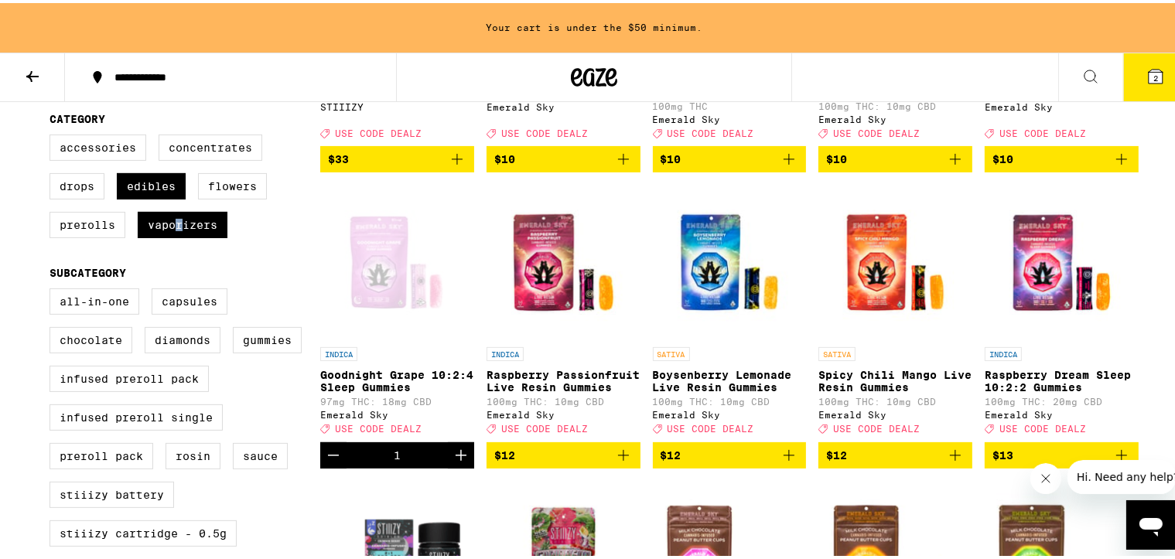
click at [453, 360] on icon "Increment" at bounding box center [461, 452] width 19 height 19
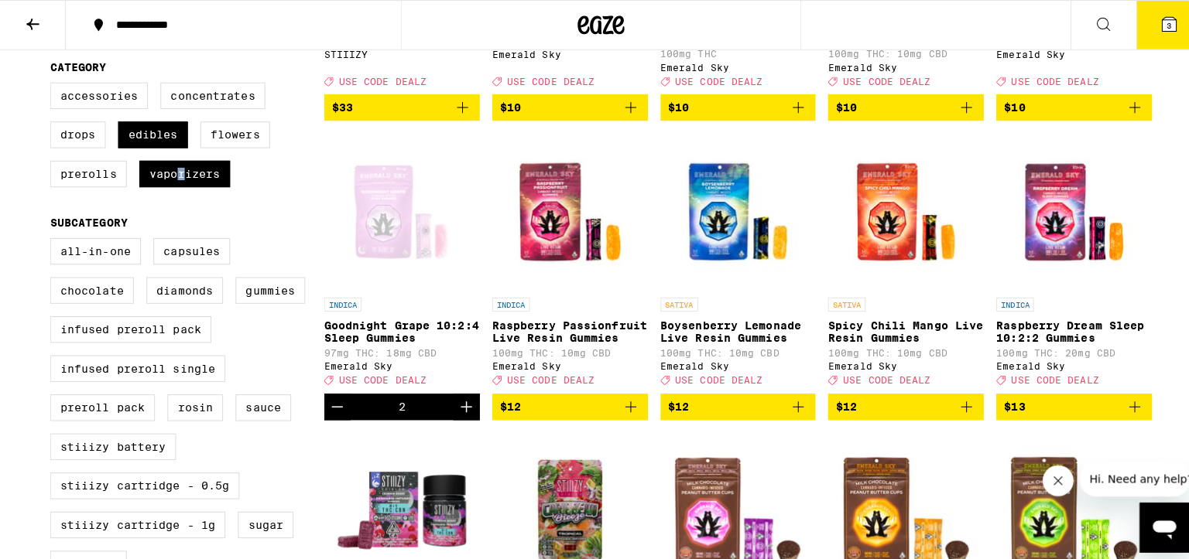
scroll to position [337, 0]
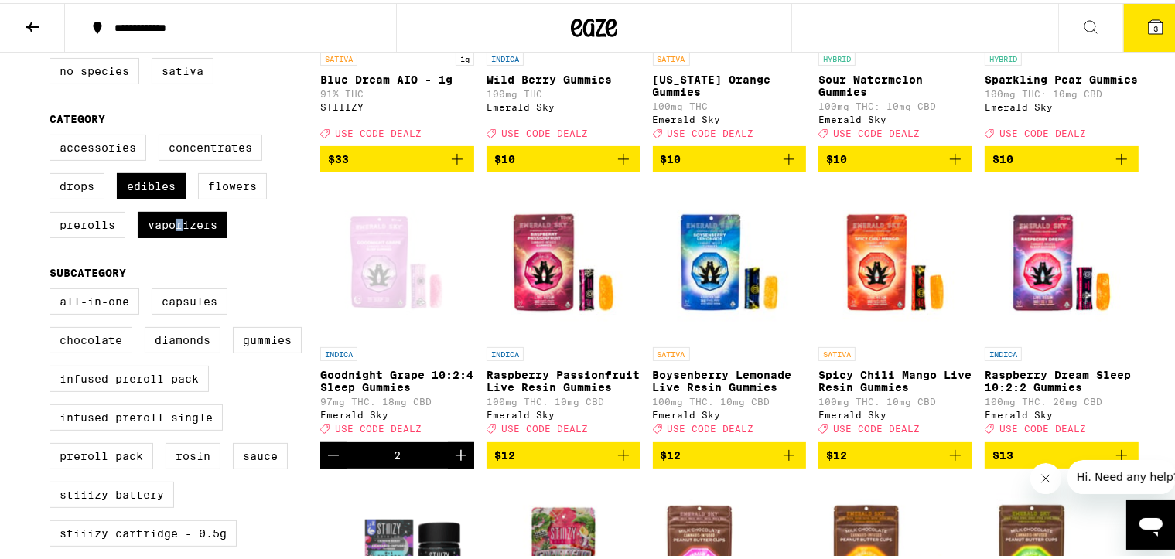
click at [979, 20] on icon at bounding box center [1156, 24] width 19 height 19
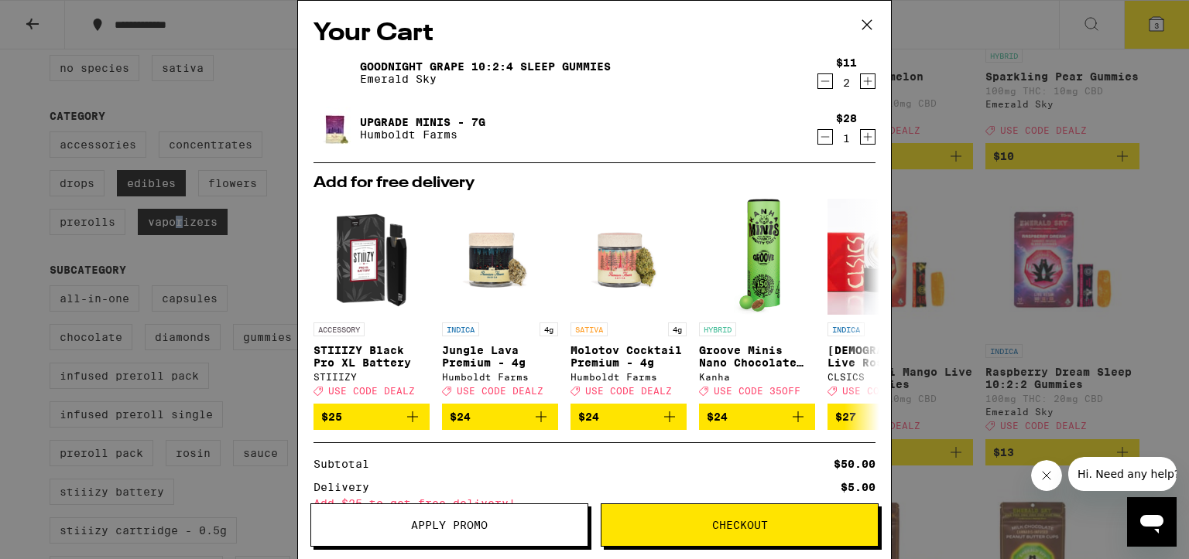
click at [818, 81] on icon "Decrement" at bounding box center [825, 81] width 14 height 19
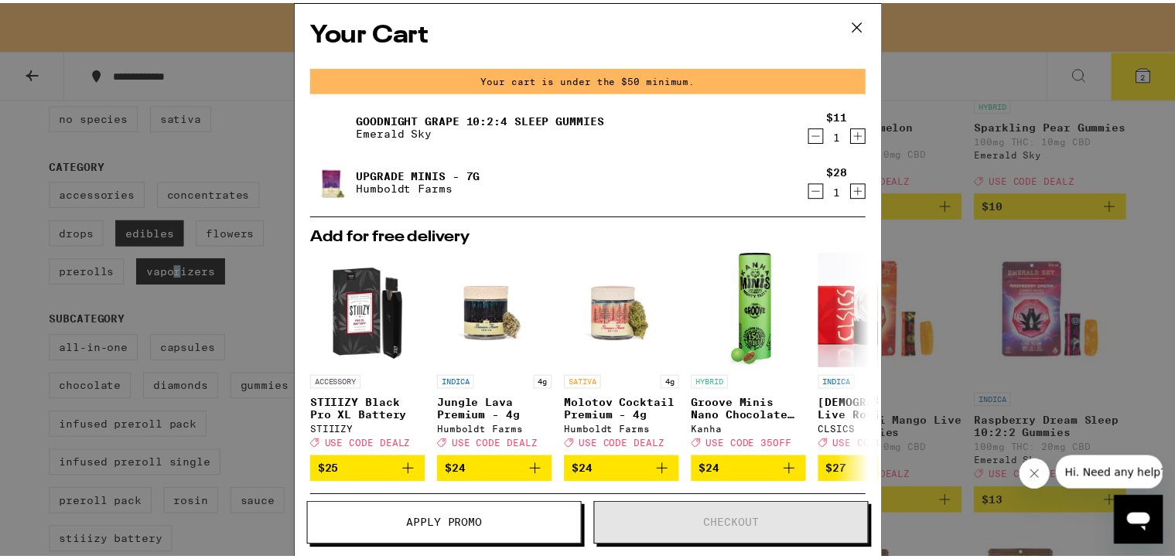
scroll to position [387, 0]
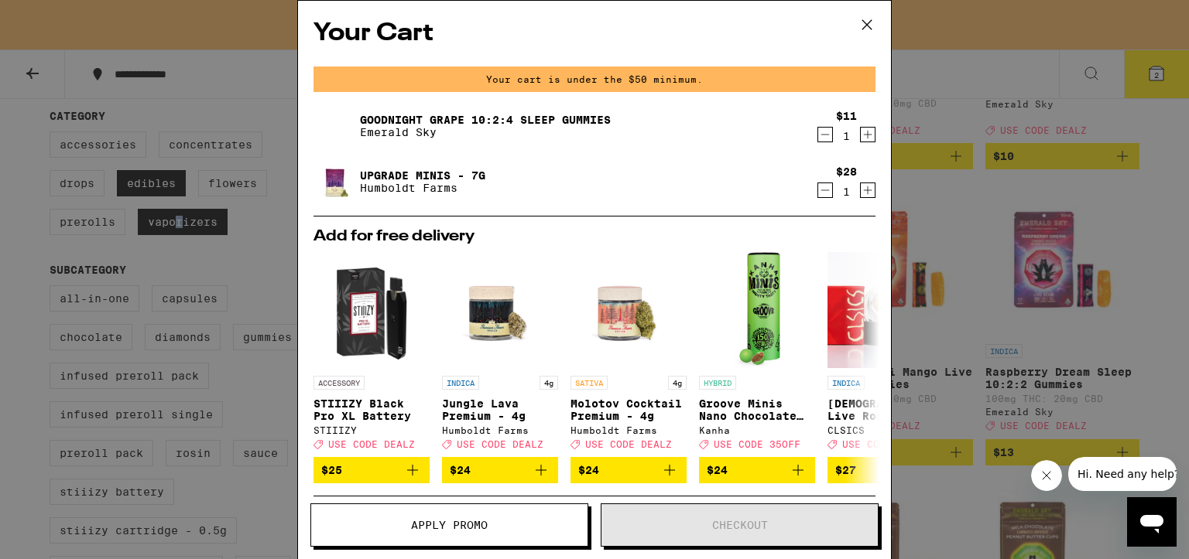
drag, startPoint x: 809, startPoint y: 132, endPoint x: 812, endPoint y: 111, distance: 21.8
click at [818, 132] on icon "Decrement" at bounding box center [825, 134] width 14 height 19
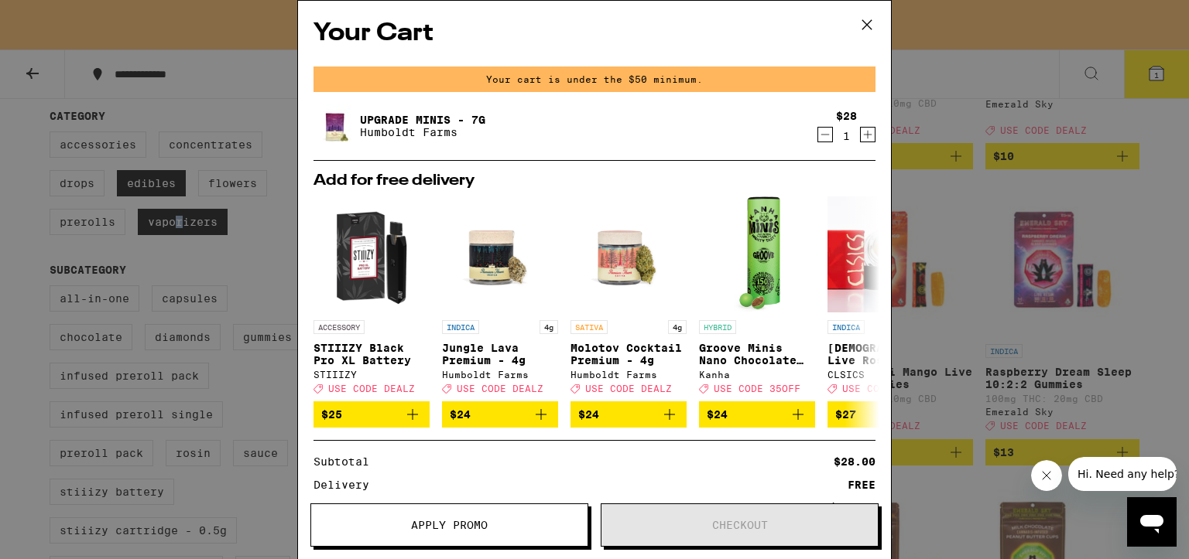
click at [868, 23] on icon at bounding box center [866, 24] width 23 height 23
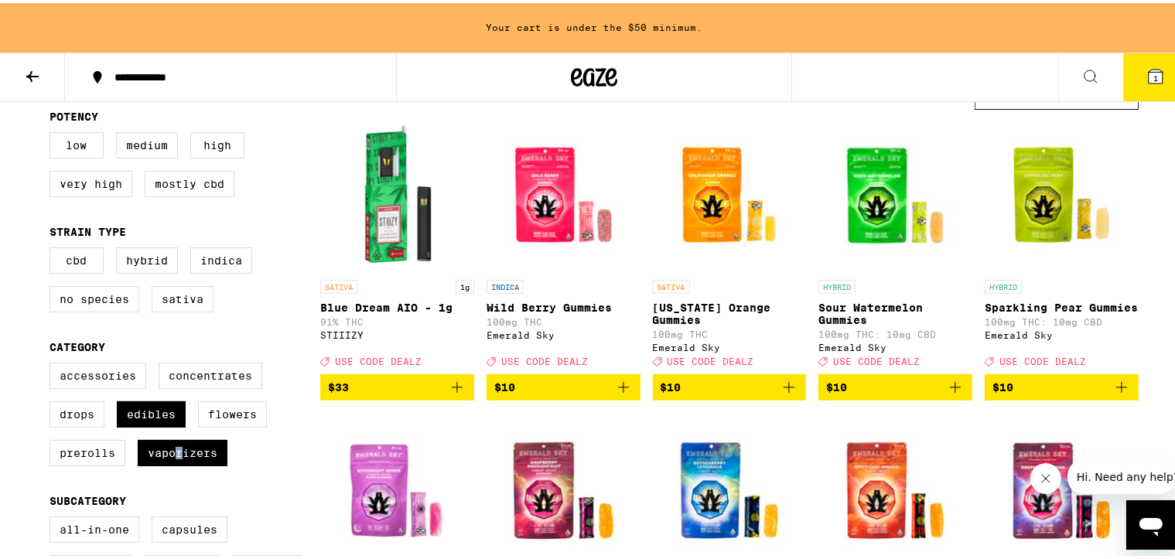
scroll to position [232, 0]
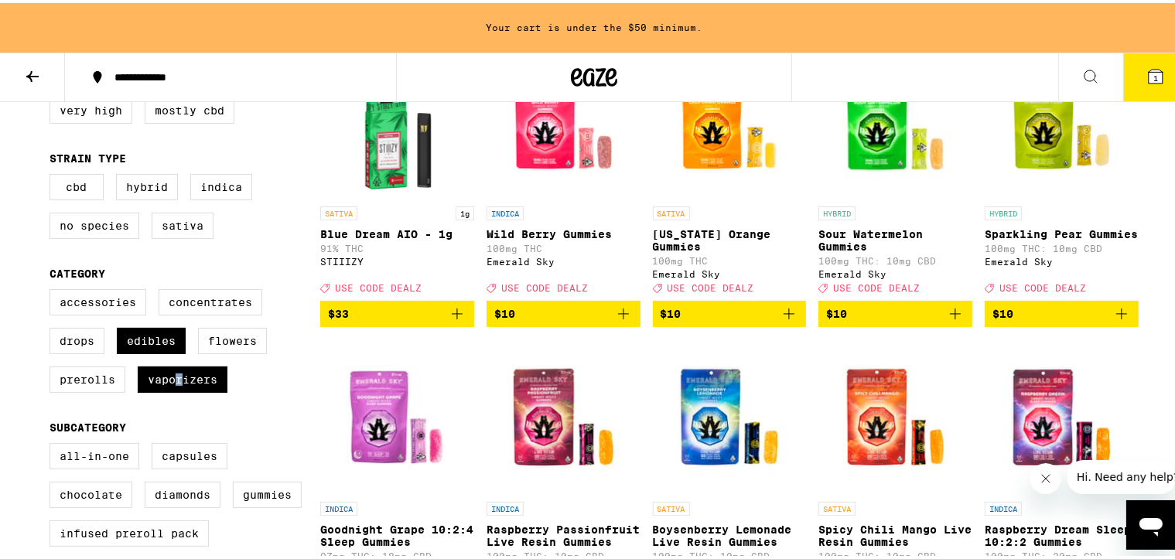
click at [950, 320] on icon "Add to bag" at bounding box center [955, 311] width 19 height 19
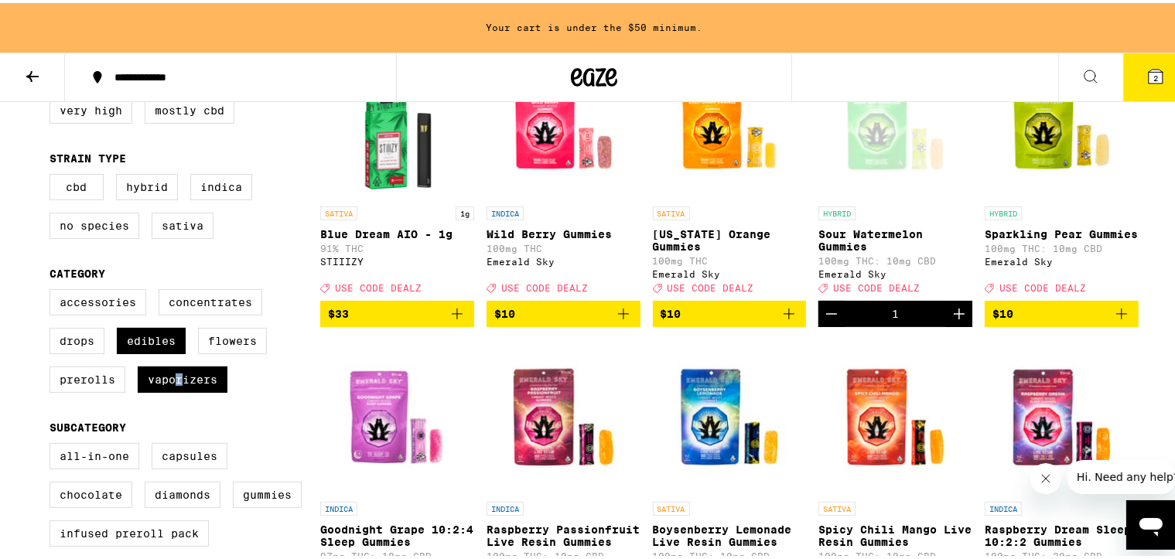
click at [618, 317] on icon "Add to bag" at bounding box center [623, 311] width 11 height 11
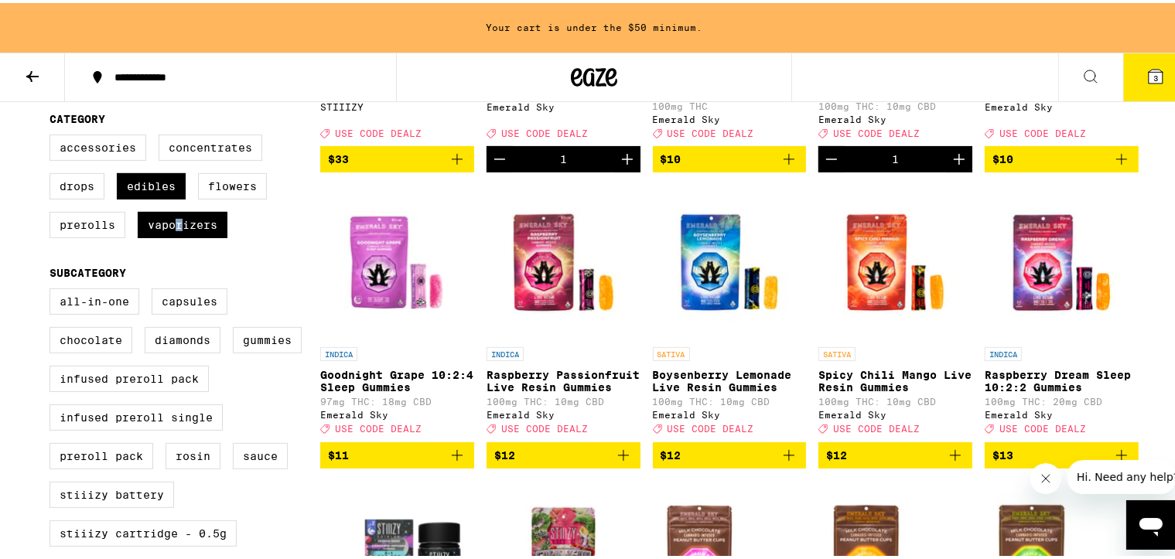
scroll to position [0, 0]
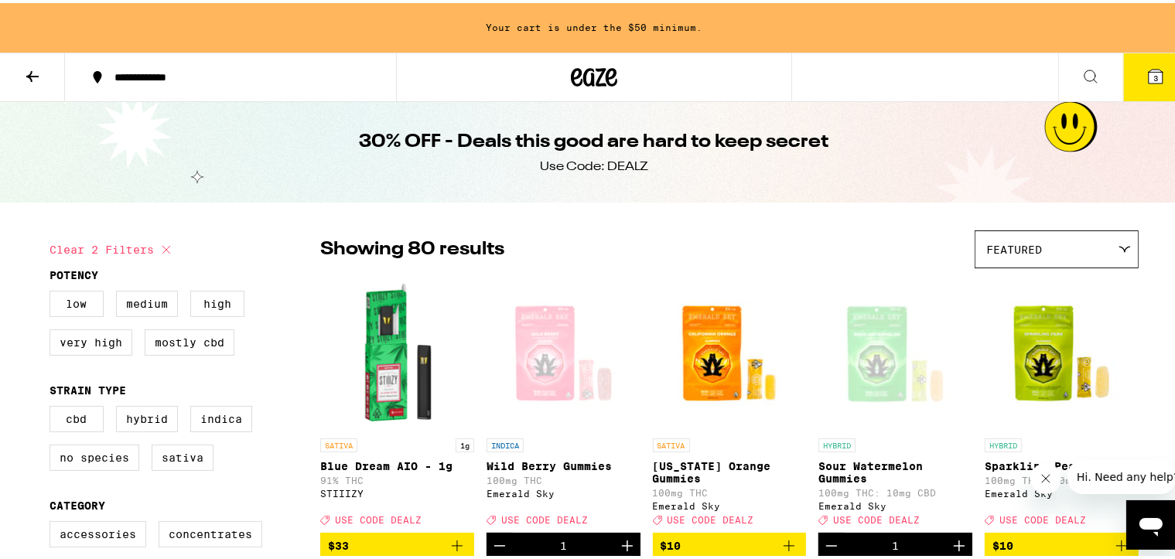
click at [28, 79] on icon at bounding box center [32, 73] width 19 height 19
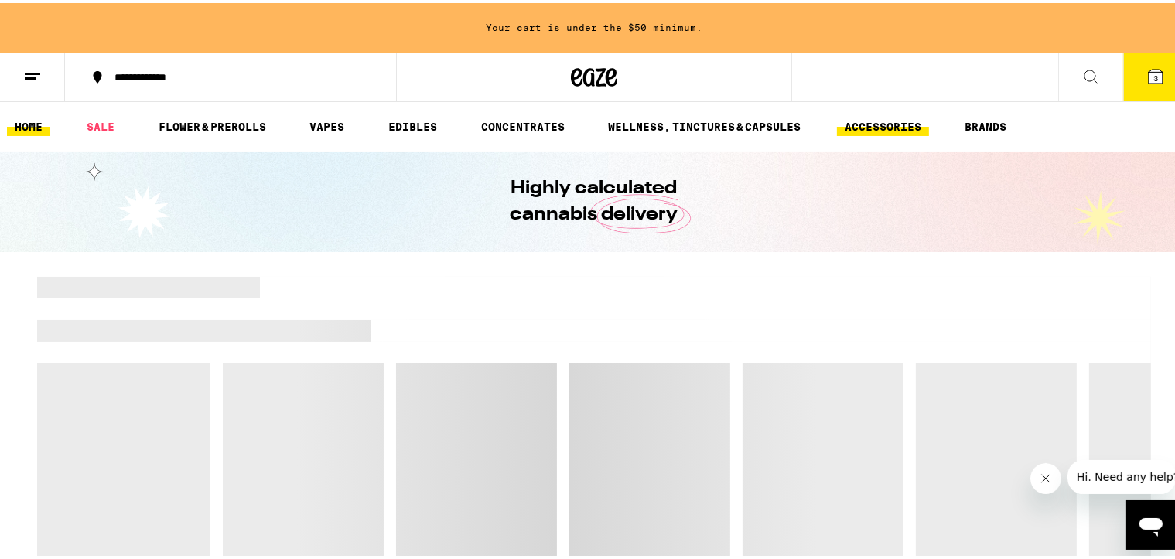
click at [895, 118] on link "ACCESSORIES" at bounding box center [883, 124] width 92 height 19
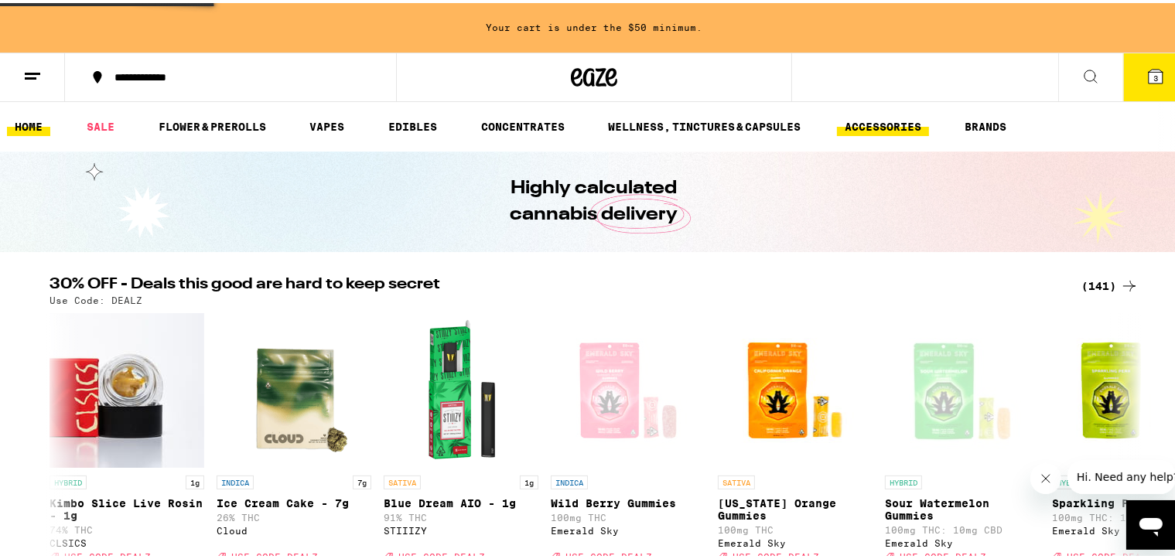
click at [872, 124] on link "ACCESSORIES" at bounding box center [883, 124] width 92 height 19
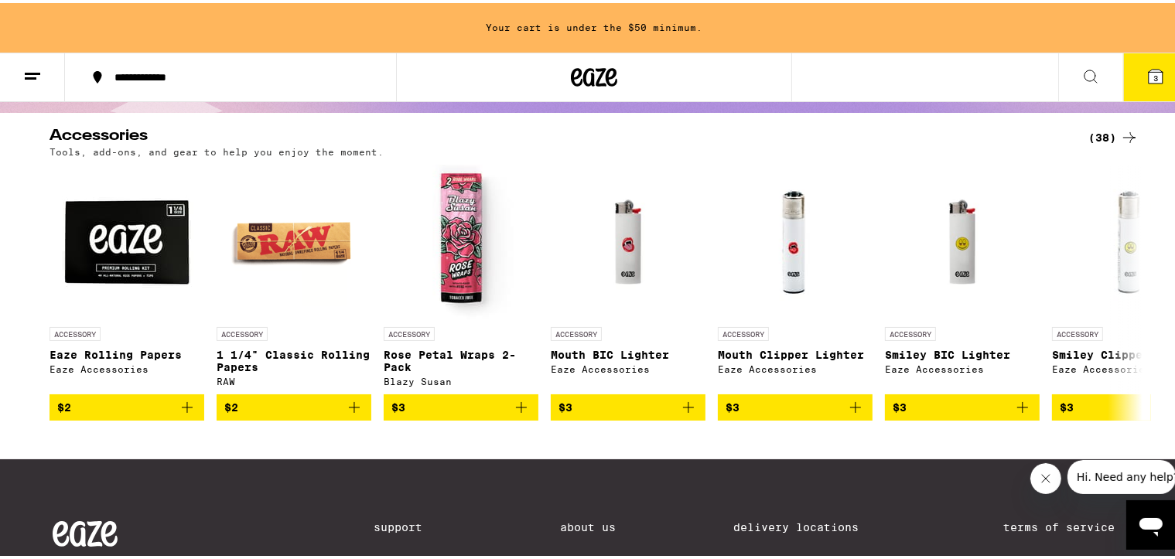
scroll to position [155, 0]
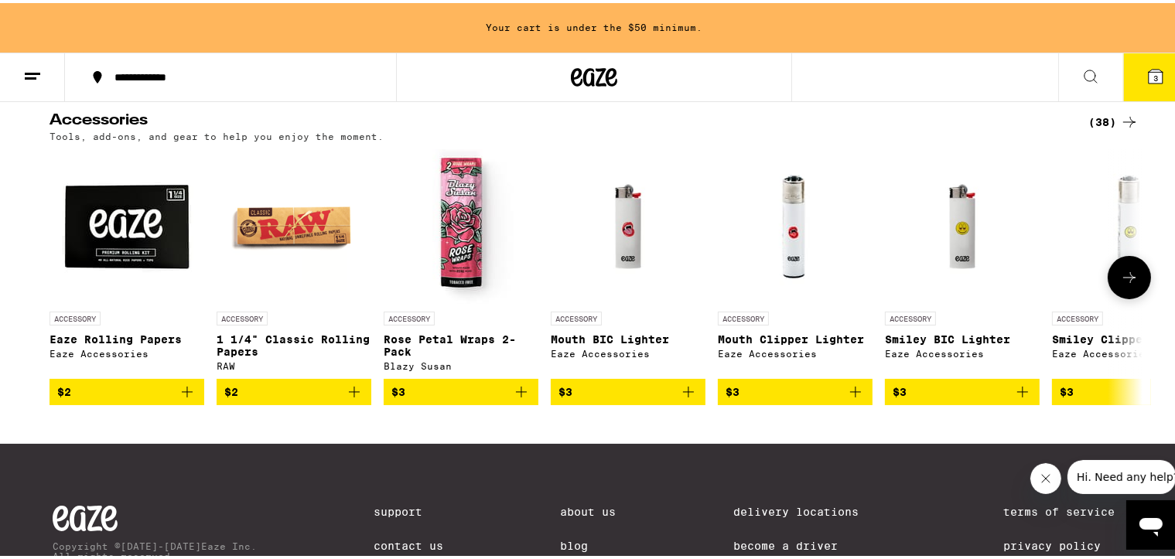
click at [979, 284] on icon at bounding box center [1130, 274] width 19 height 19
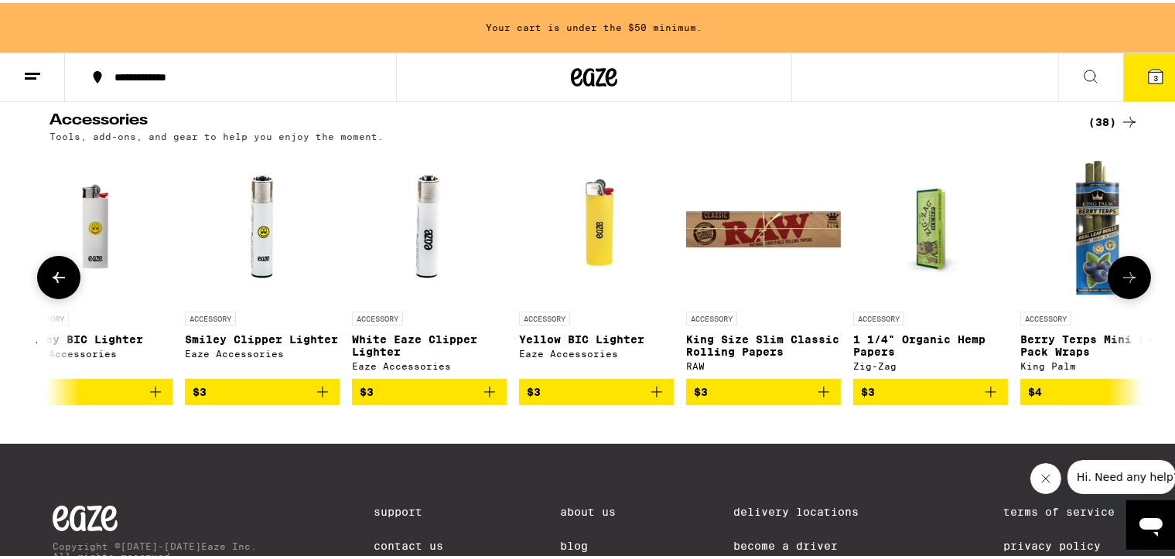
scroll to position [0, 920]
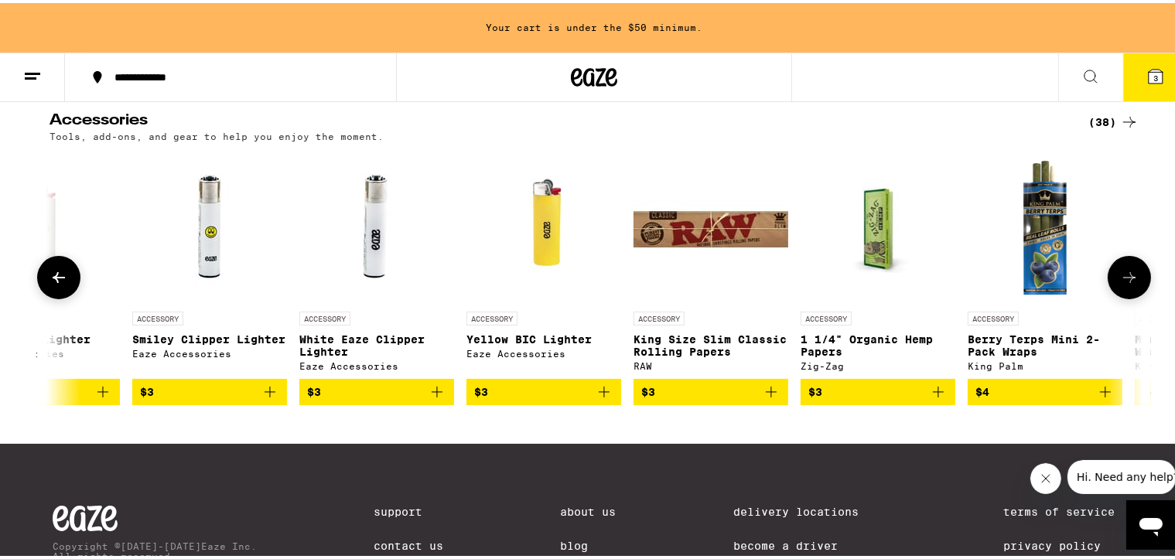
click at [979, 284] on icon at bounding box center [1130, 274] width 19 height 19
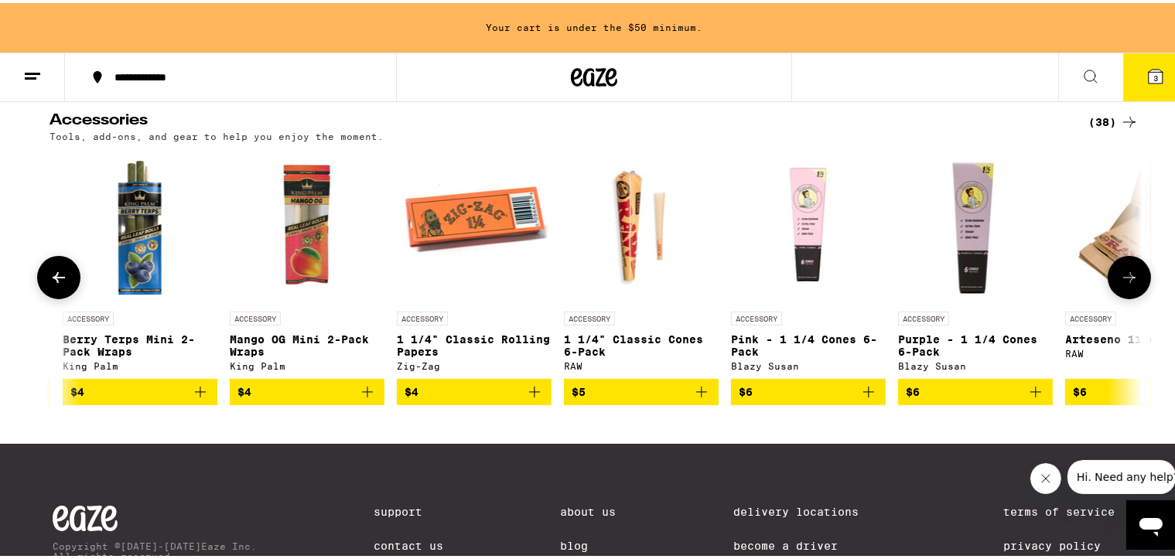
scroll to position [0, 1841]
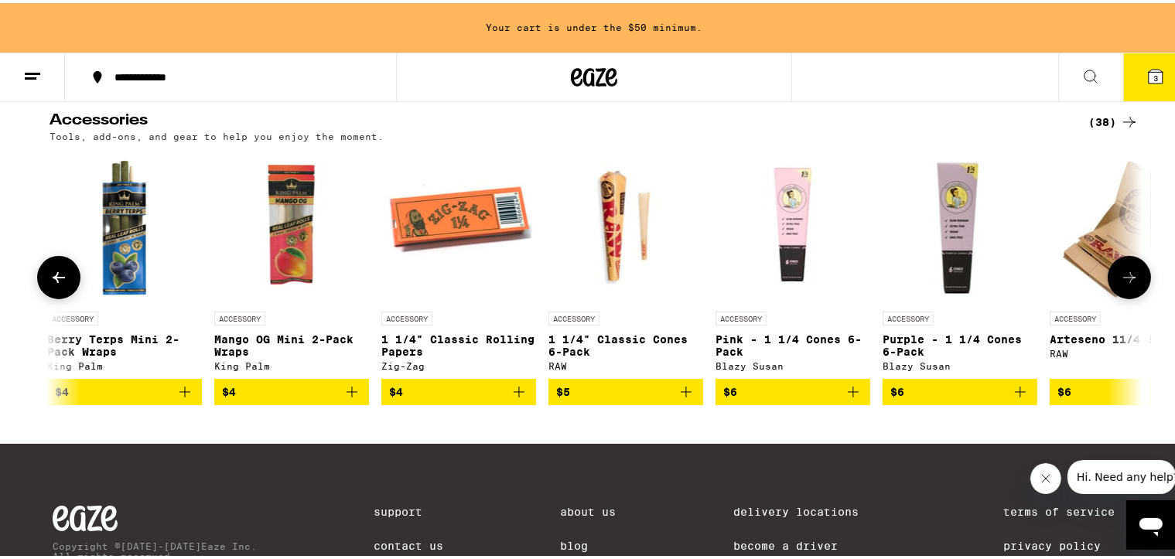
click at [979, 284] on icon at bounding box center [1130, 274] width 19 height 19
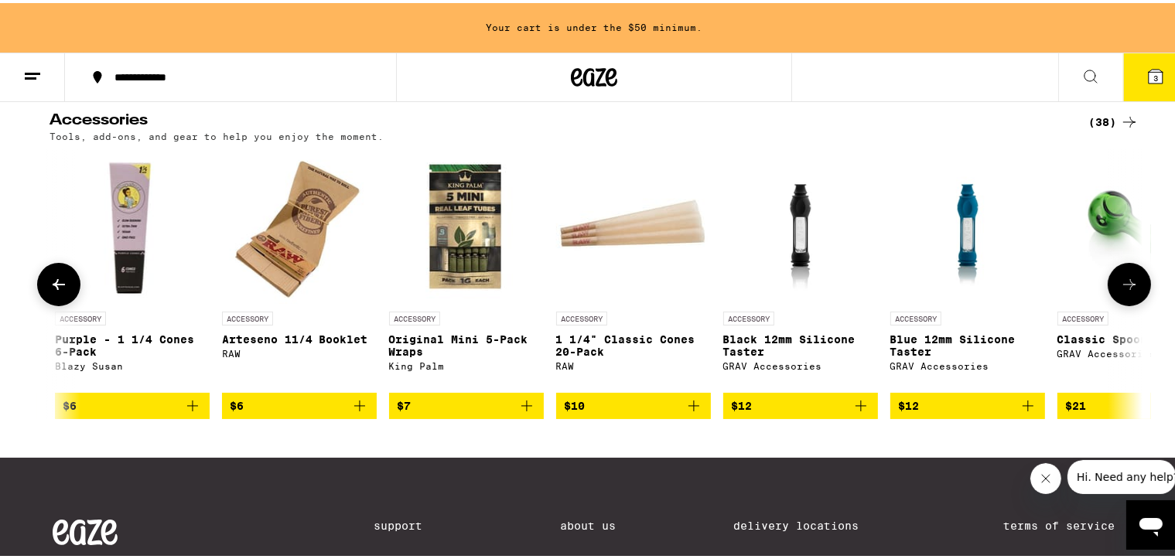
scroll to position [0, 2761]
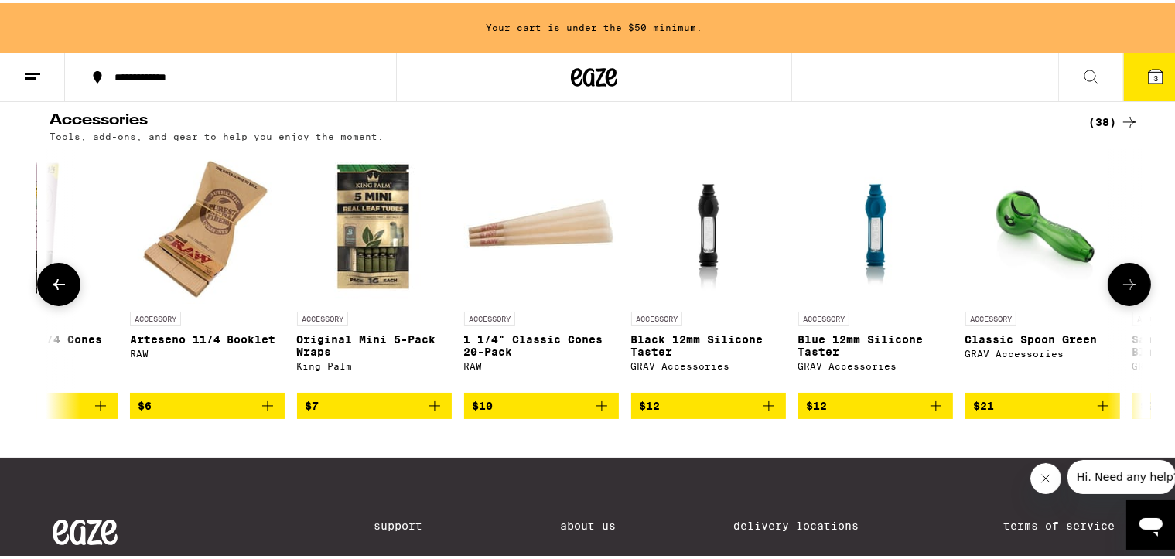
click at [979, 286] on icon at bounding box center [1130, 281] width 19 height 19
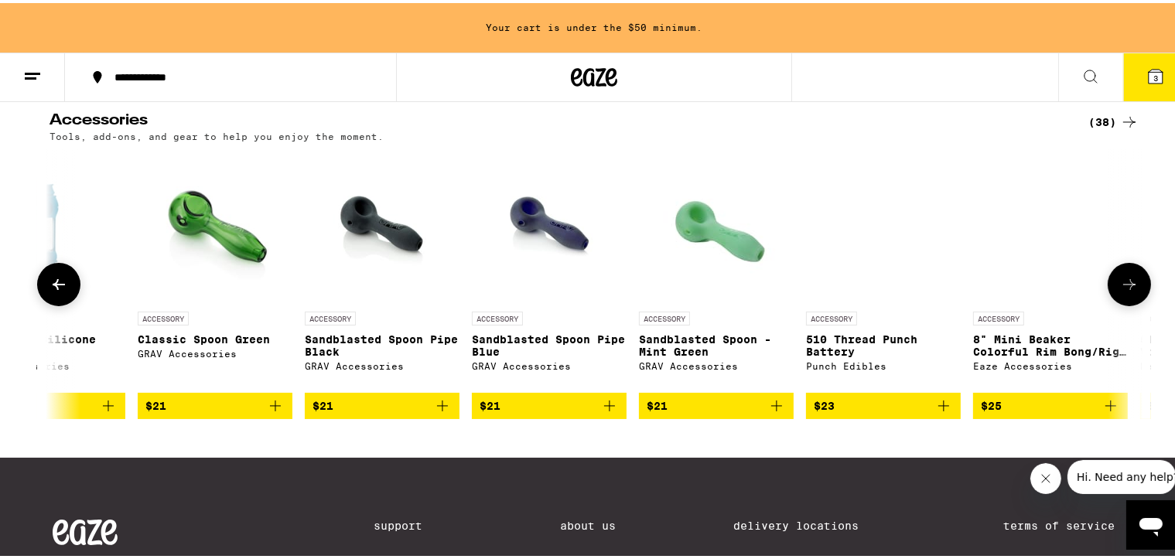
scroll to position [0, 3682]
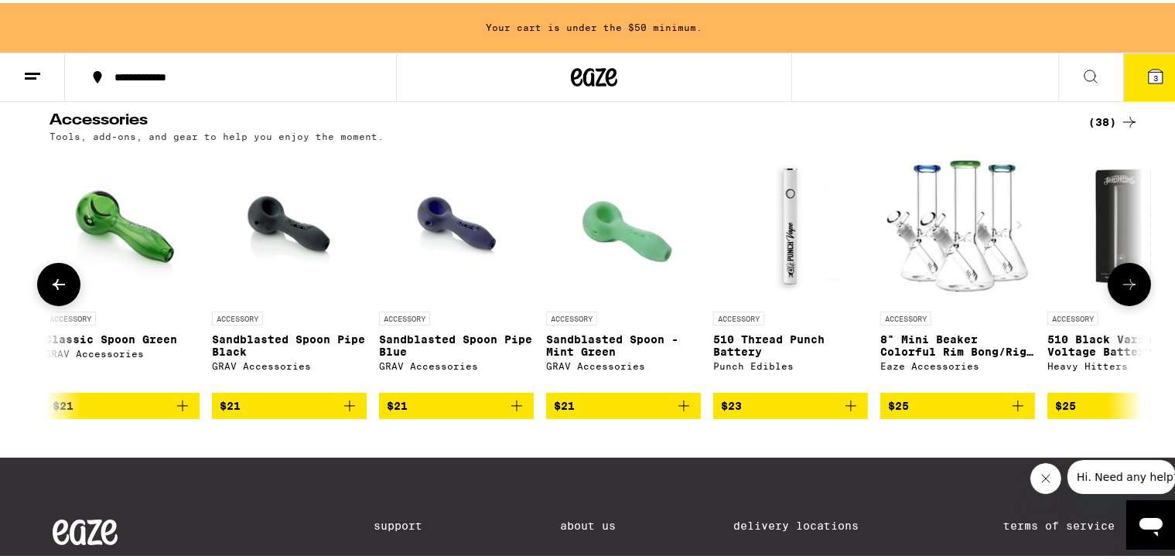
click at [979, 286] on icon at bounding box center [1130, 281] width 19 height 19
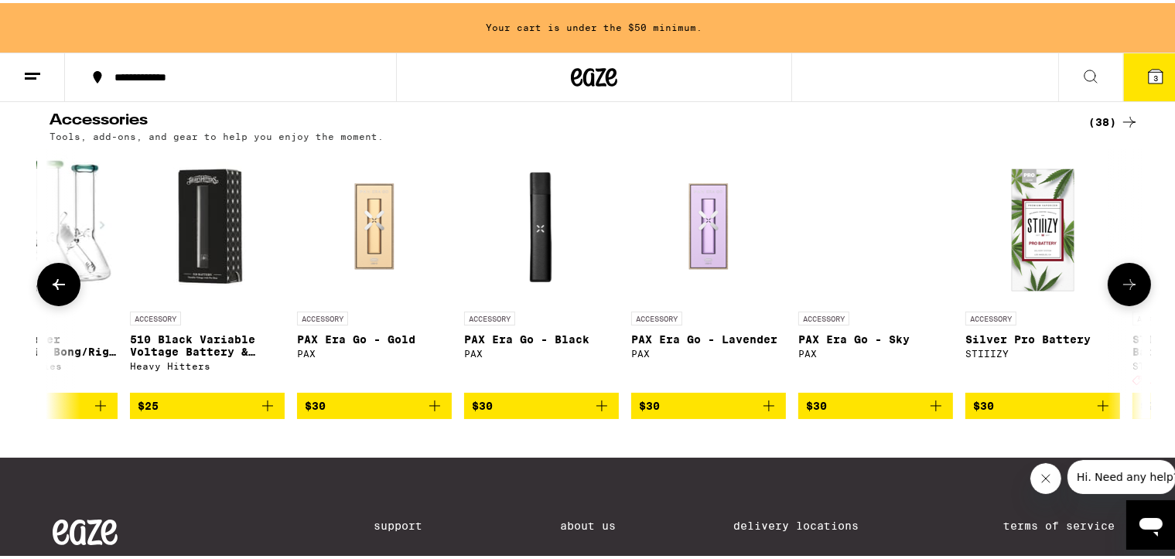
scroll to position [0, 4603]
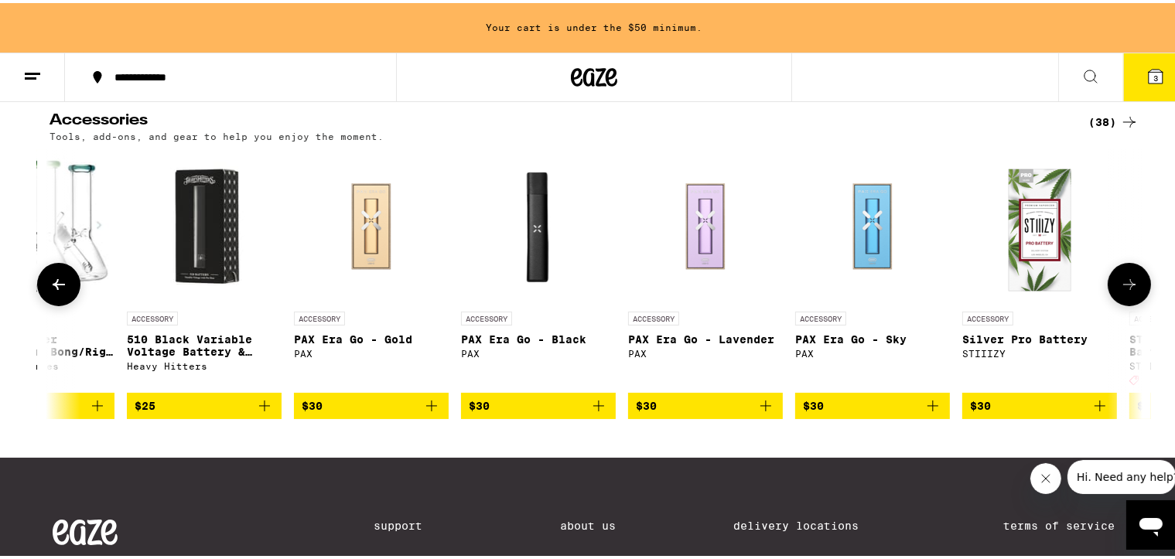
click at [63, 277] on button at bounding box center [58, 281] width 43 height 43
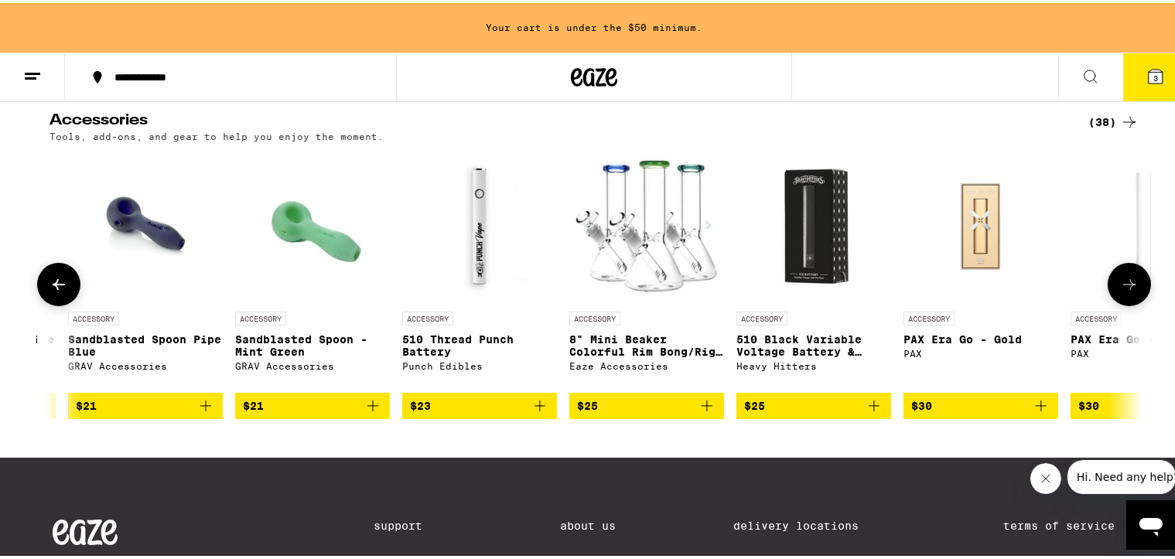
scroll to position [0, 3681]
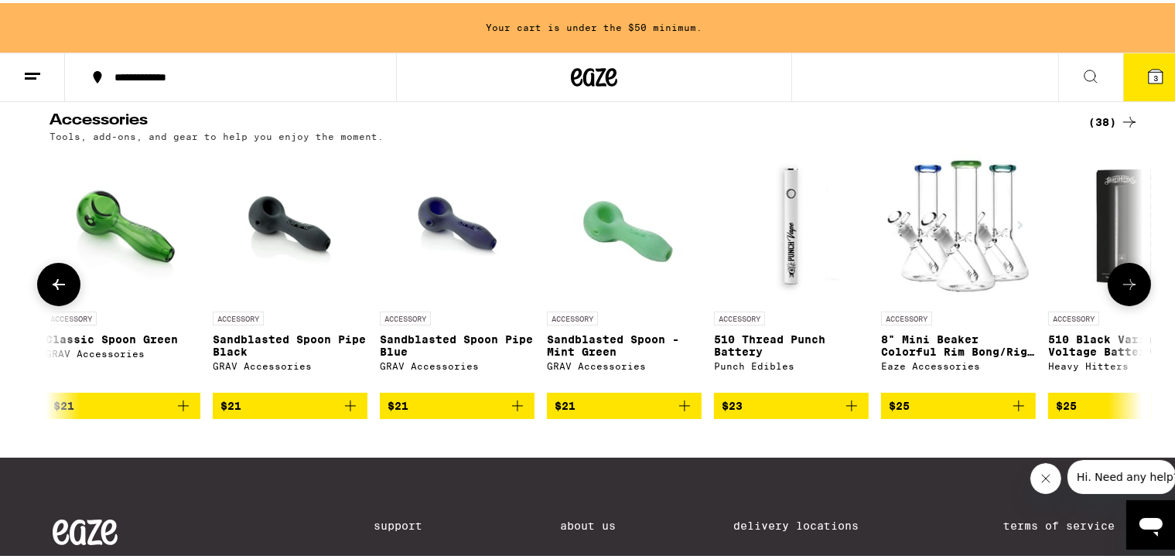
click at [979, 285] on icon at bounding box center [1130, 281] width 19 height 19
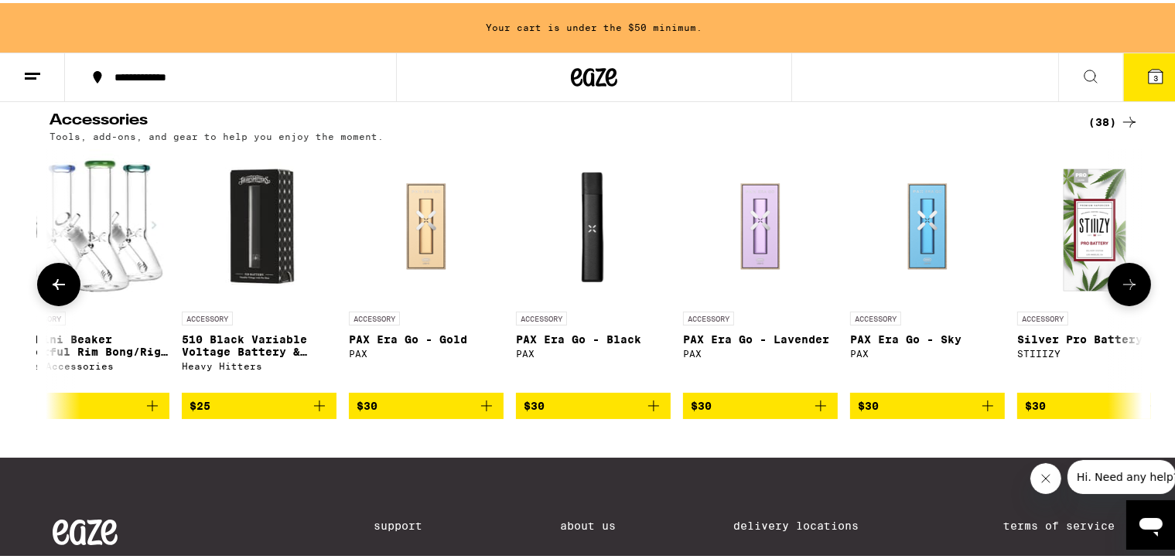
scroll to position [0, 4602]
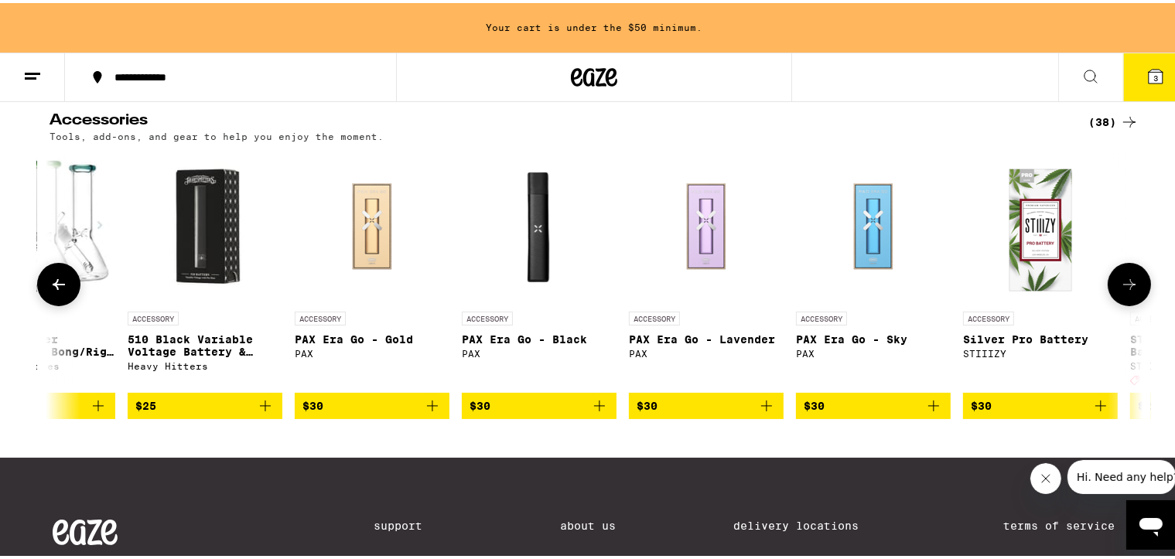
click at [979, 291] on icon at bounding box center [1130, 281] width 19 height 19
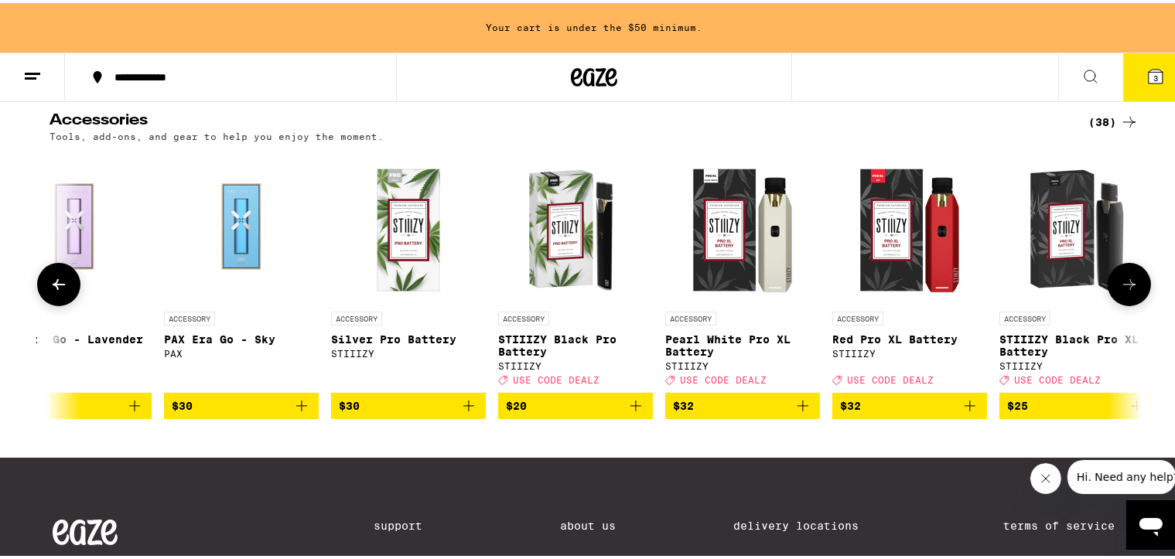
scroll to position [0, 5262]
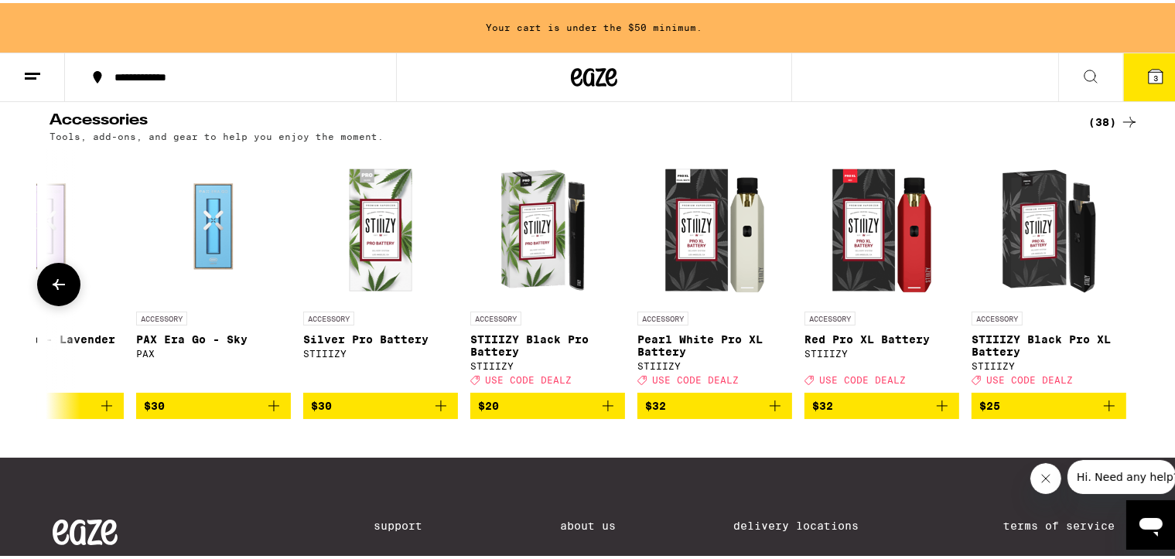
click at [979, 296] on div at bounding box center [1129, 281] width 43 height 43
click at [59, 282] on icon at bounding box center [59, 281] width 19 height 19
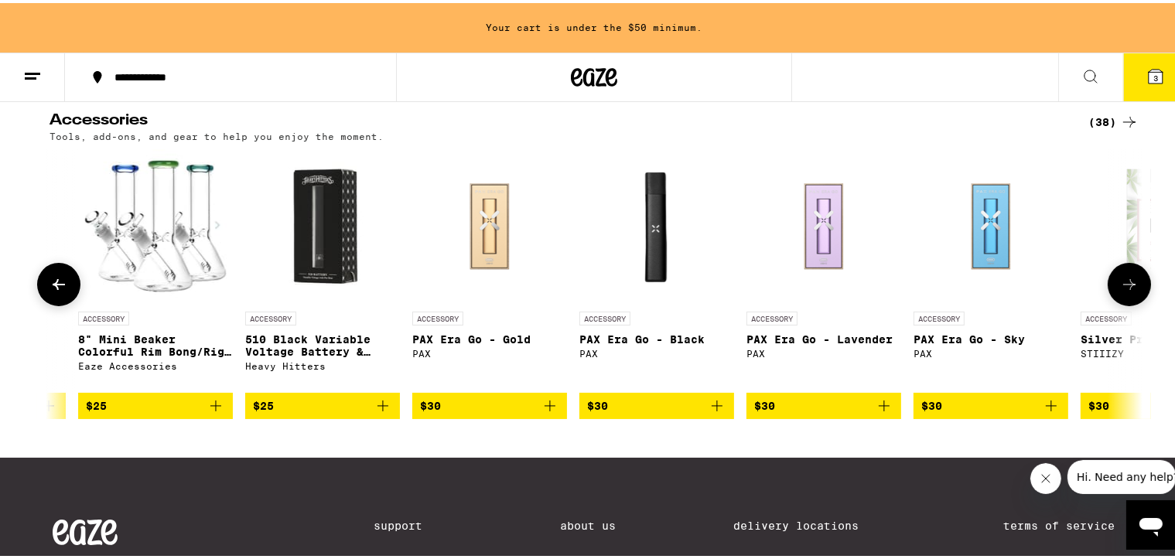
click at [61, 280] on icon at bounding box center [59, 281] width 19 height 19
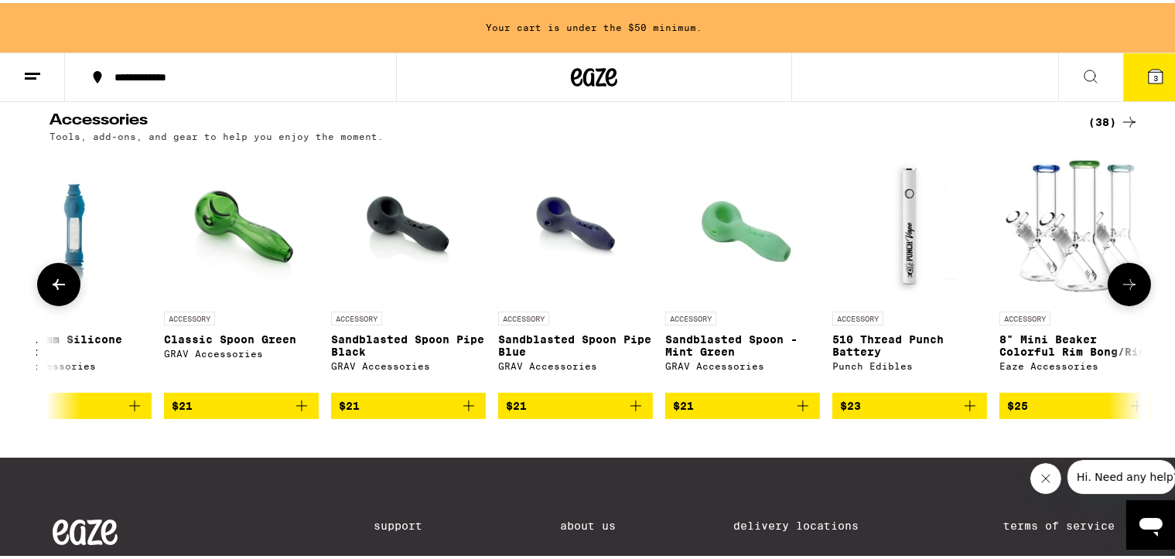
click at [61, 279] on icon at bounding box center [59, 281] width 19 height 19
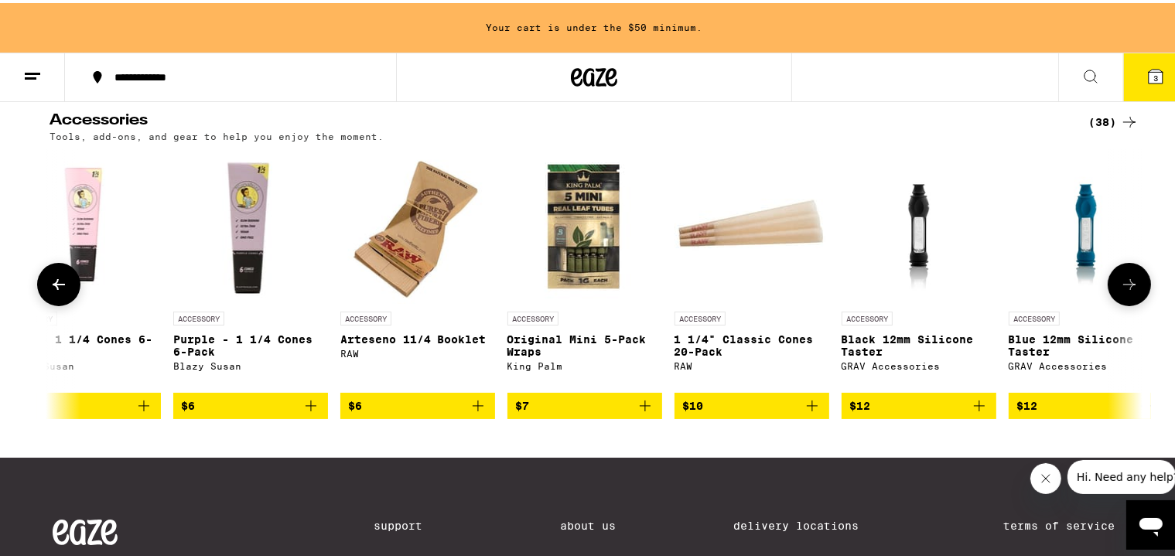
click at [64, 279] on button at bounding box center [58, 281] width 43 height 43
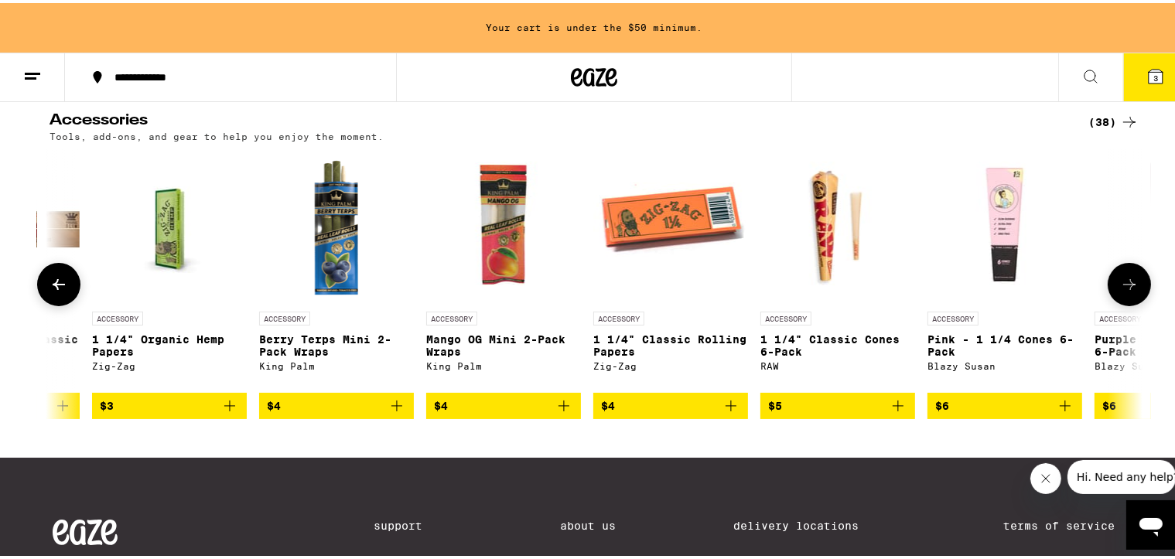
click at [65, 278] on button at bounding box center [58, 281] width 43 height 43
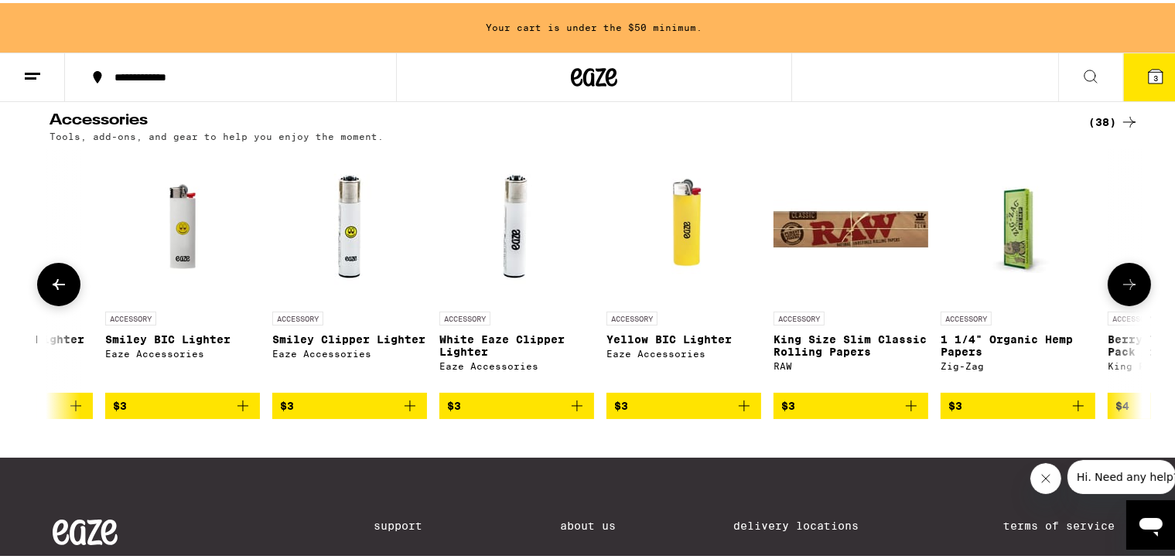
scroll to position [0, 708]
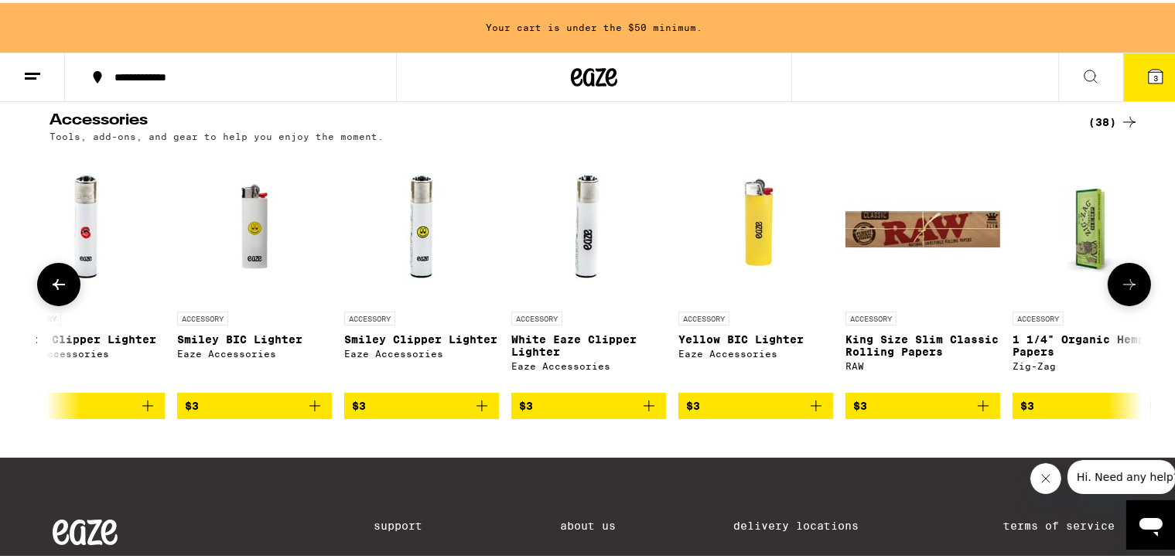
click at [308, 360] on icon "Add to bag" at bounding box center [315, 403] width 19 height 19
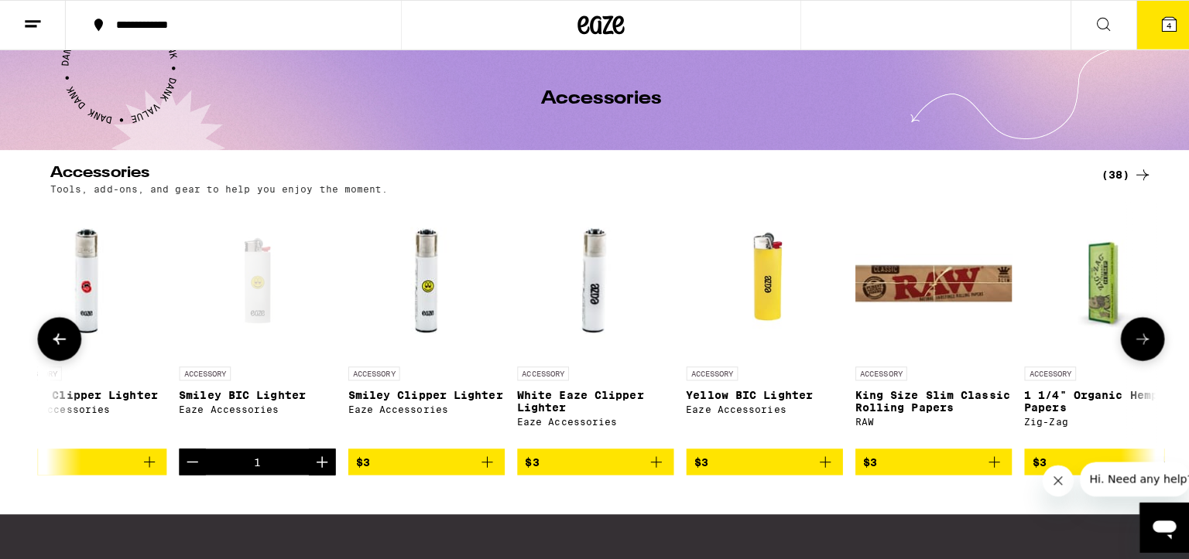
scroll to position [0, 0]
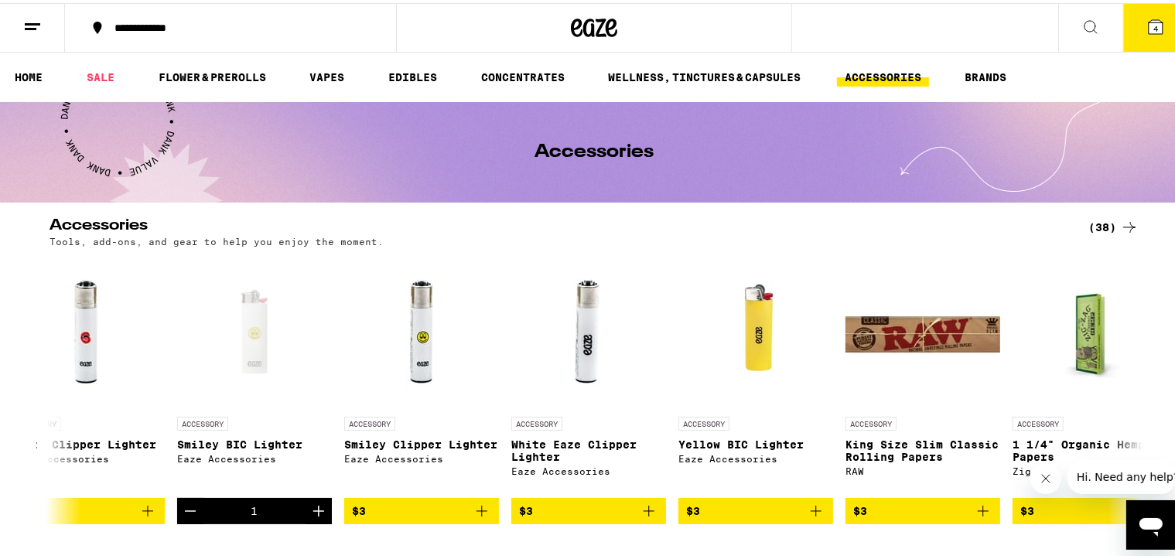
click at [979, 26] on button "4" at bounding box center [1156, 25] width 65 height 48
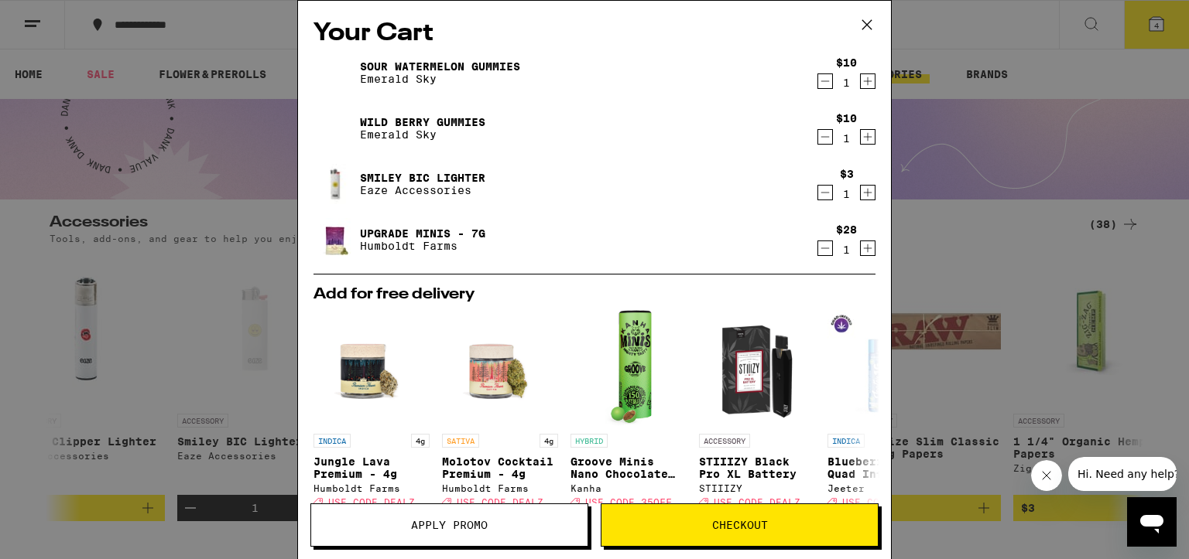
click at [710, 360] on span "Checkout" at bounding box center [739, 525] width 276 height 11
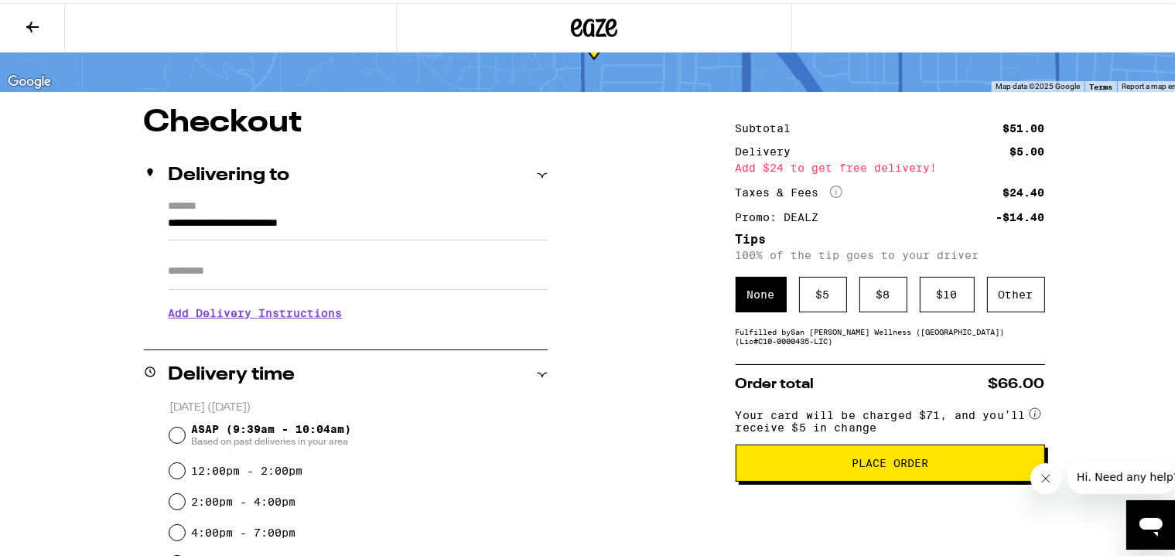
scroll to position [232, 0]
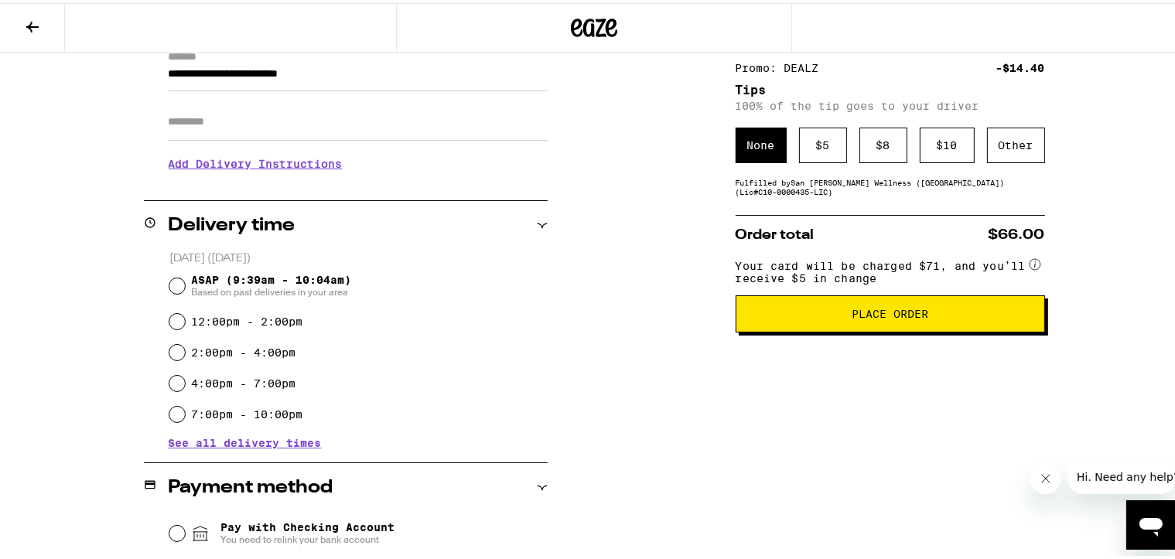
click at [177, 286] on div "ASAP (9:39am - 10:04am) Based on past deliveries in your area" at bounding box center [358, 283] width 378 height 40
click at [170, 288] on input "ASAP (9:39am - 10:04am) Based on past deliveries in your area" at bounding box center [176, 282] width 15 height 15
radio input "true"
click at [169, 323] on input "12:00pm - 2:00pm" at bounding box center [176, 318] width 15 height 15
radio input "true"
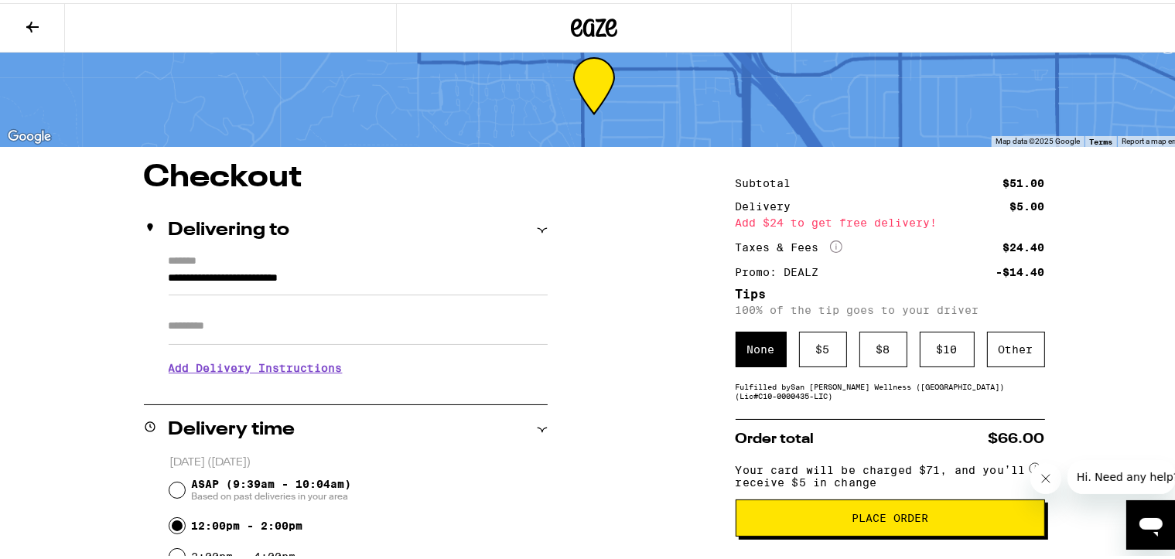
scroll to position [77, 0]
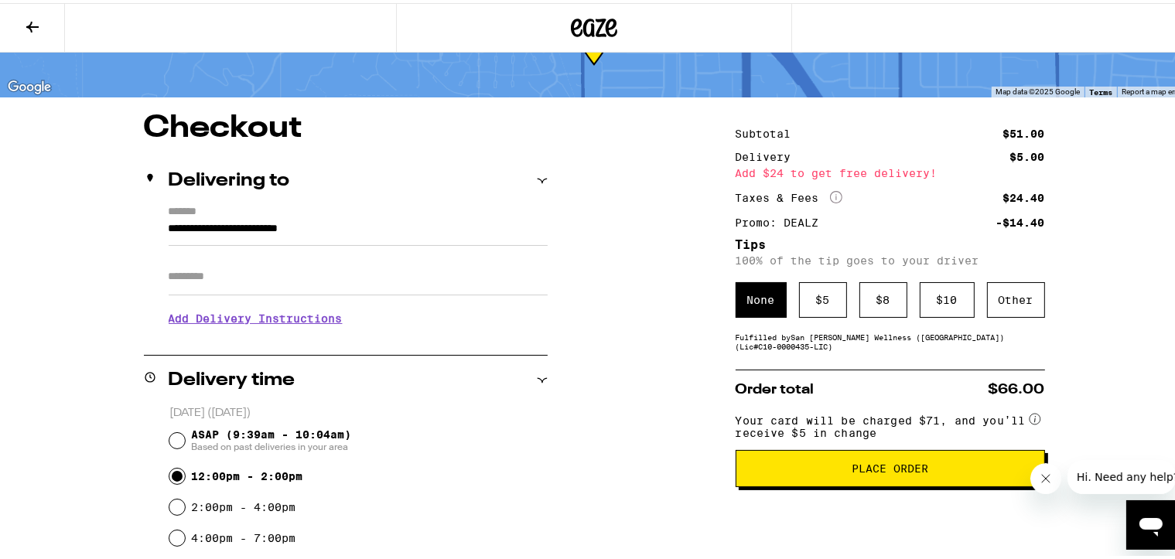
click at [909, 360] on button "Place Order" at bounding box center [891, 465] width 310 height 37
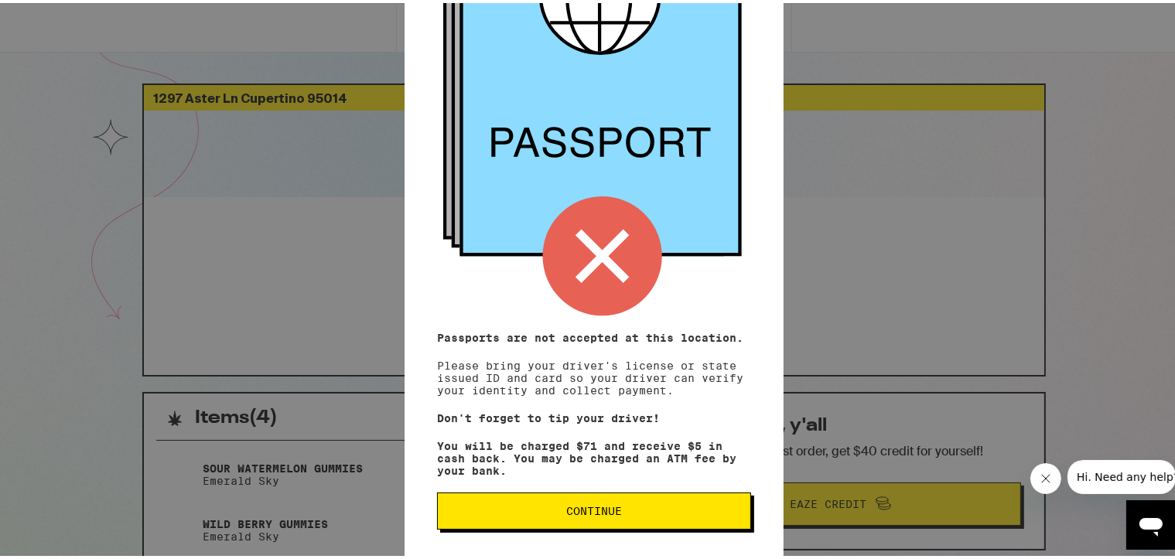
scroll to position [176, 0]
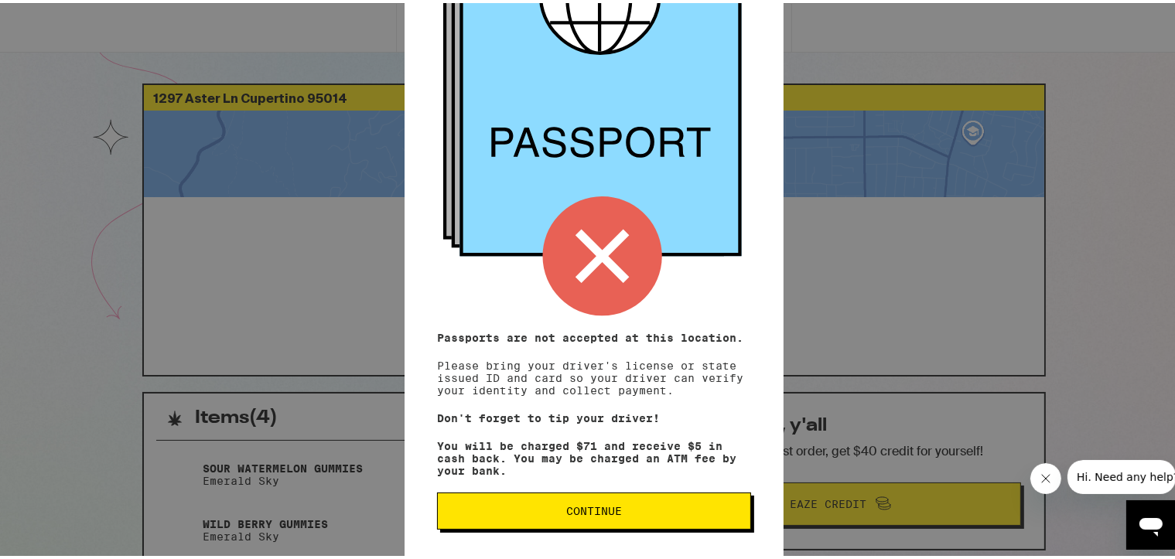
click at [542, 360] on span "Continue" at bounding box center [594, 508] width 288 height 11
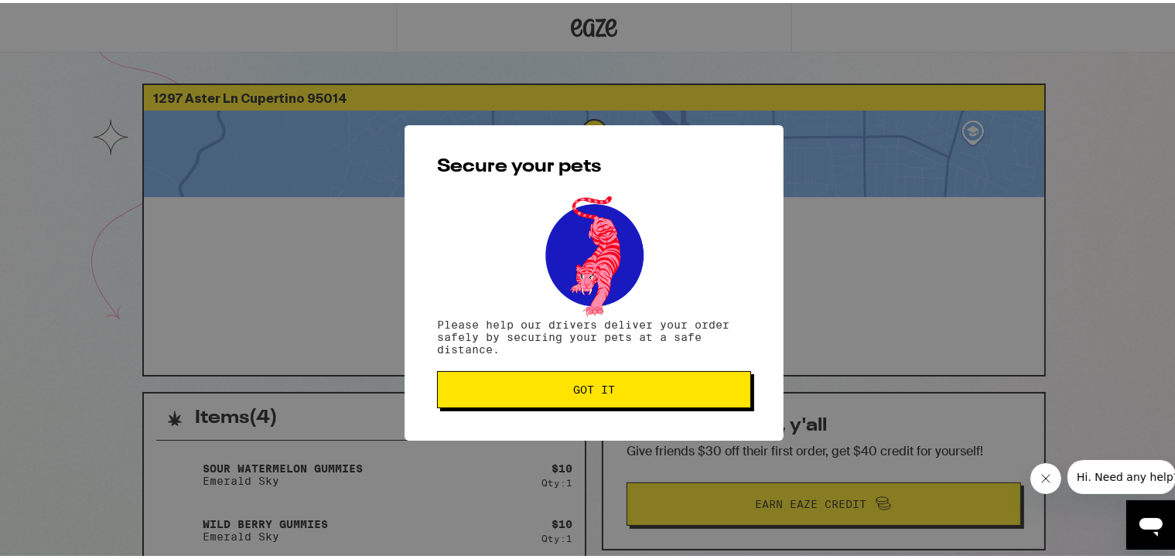
click at [501, 360] on button "Got it" at bounding box center [594, 386] width 314 height 37
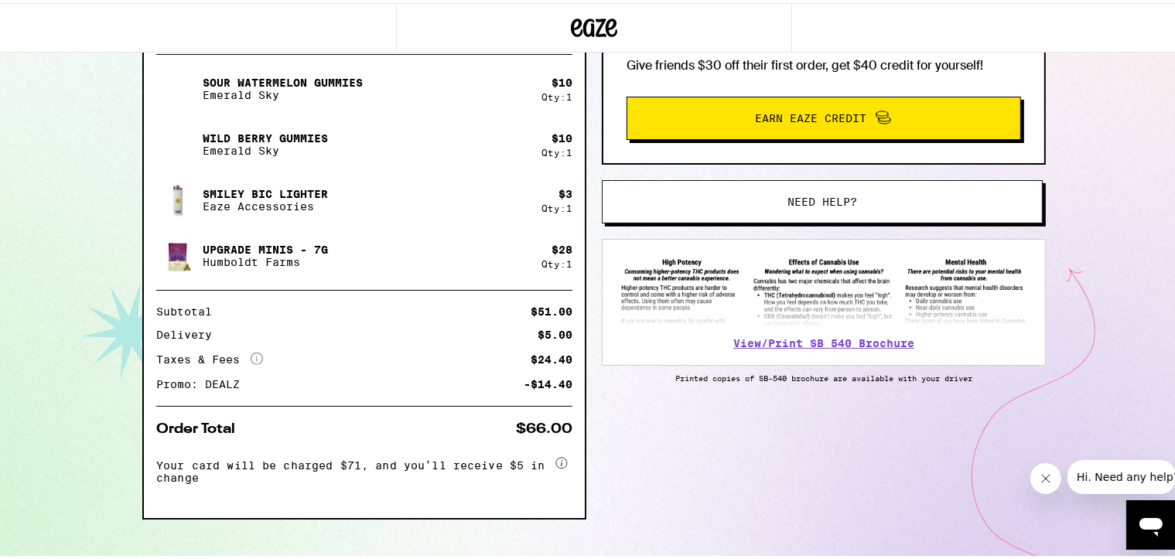
scroll to position [387, 0]
